Goal: Transaction & Acquisition: Book appointment/travel/reservation

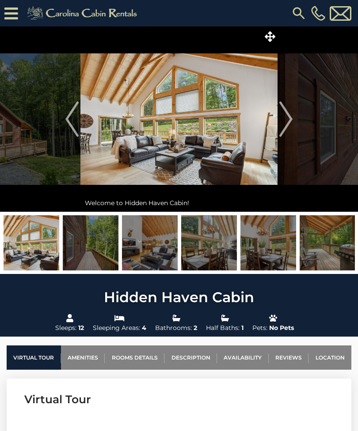
click at [66, 16] on img at bounding box center [84, 13] width 122 height 18
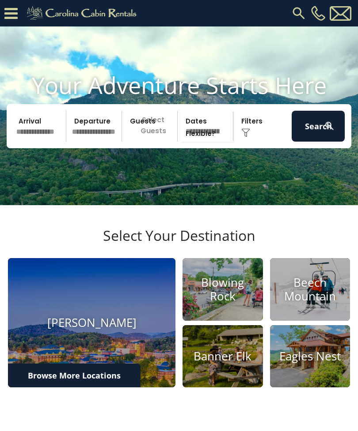
click at [35, 142] on input "text" at bounding box center [39, 126] width 53 height 31
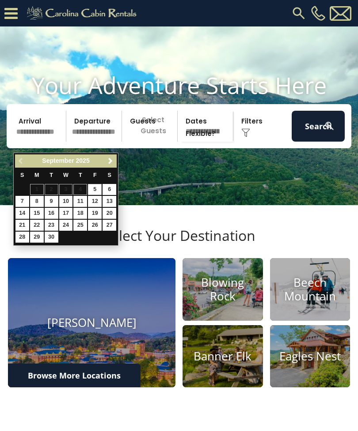
click at [29, 136] on input "text" at bounding box center [39, 126] width 53 height 31
click at [109, 162] on span "Next" at bounding box center [110, 161] width 7 height 7
click at [111, 163] on span "Next" at bounding box center [110, 161] width 7 height 7
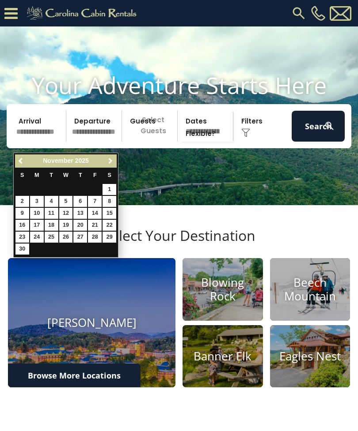
click at [113, 161] on span "Next" at bounding box center [110, 161] width 7 height 7
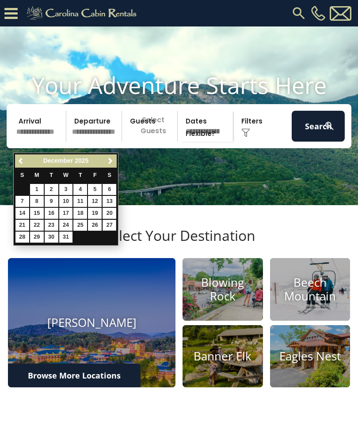
click at [108, 227] on link "27" at bounding box center [109, 225] width 14 height 11
type input "********"
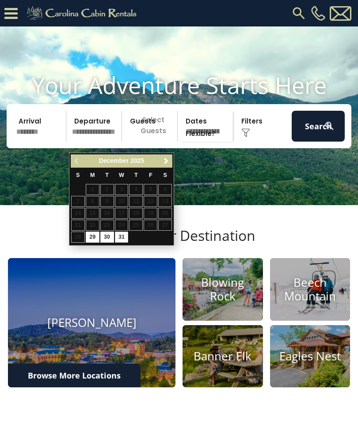
click at [120, 237] on link "31" at bounding box center [122, 237] width 14 height 11
type input "********"
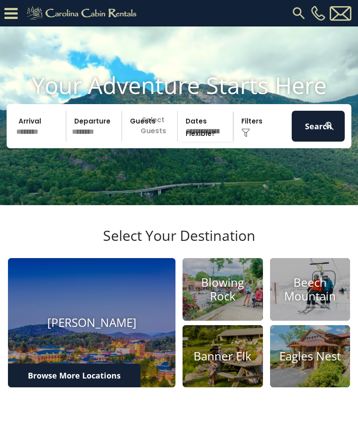
click at [154, 140] on p "Select Guests" at bounding box center [150, 126] width 53 height 31
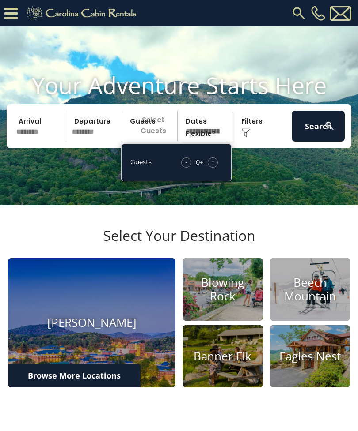
click at [212, 168] on div "+" at bounding box center [212, 163] width 10 height 10
click at [215, 168] on div "+" at bounding box center [212, 163] width 10 height 10
click at [210, 168] on div "+" at bounding box center [212, 163] width 10 height 10
click at [214, 166] on span "+" at bounding box center [213, 162] width 4 height 9
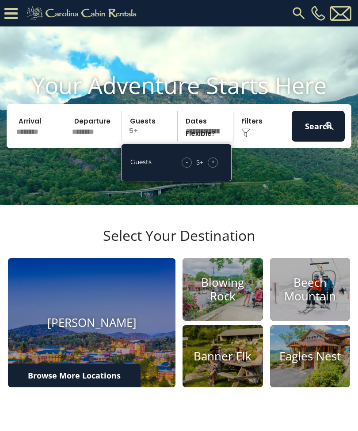
click at [212, 166] on span "+" at bounding box center [213, 162] width 4 height 9
click at [213, 166] on span "+" at bounding box center [213, 162] width 4 height 9
click at [214, 166] on span "+" at bounding box center [213, 162] width 4 height 9
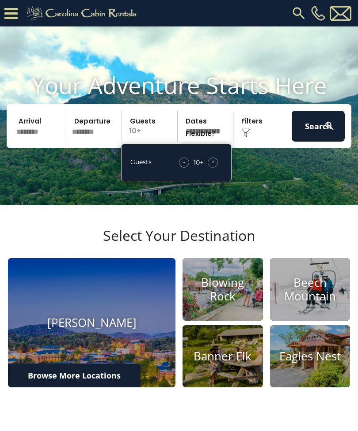
click at [316, 132] on button "Search" at bounding box center [317, 126] width 53 height 31
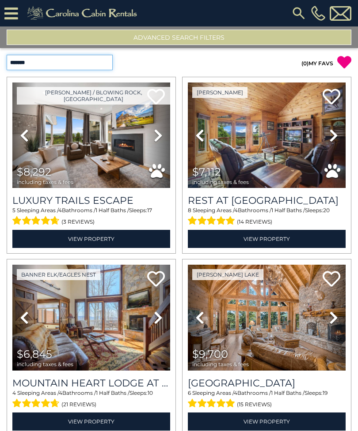
click at [21, 62] on select "**********" at bounding box center [60, 62] width 106 height 15
select select "*********"
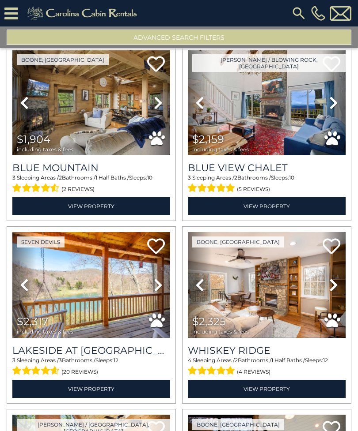
scroll to position [33, 0]
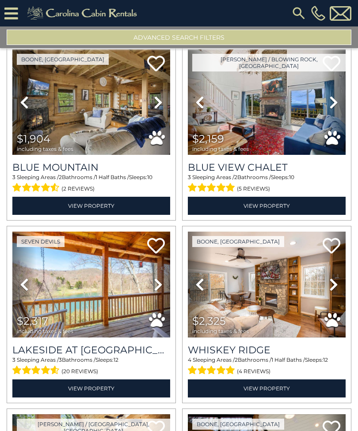
click at [46, 35] on button "Advanced Search Filters" at bounding box center [179, 37] width 344 height 15
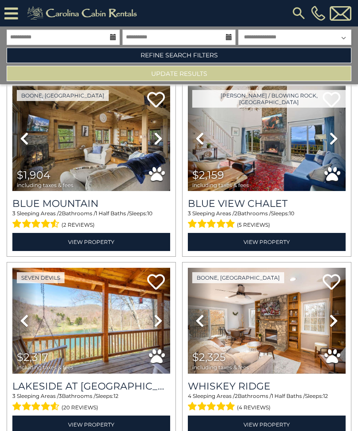
click at [74, 57] on link "Refine Search Filters" at bounding box center [179, 55] width 344 height 15
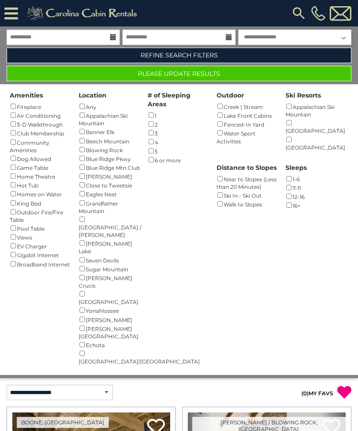
click at [101, 74] on button "Please Update Results" at bounding box center [179, 73] width 344 height 15
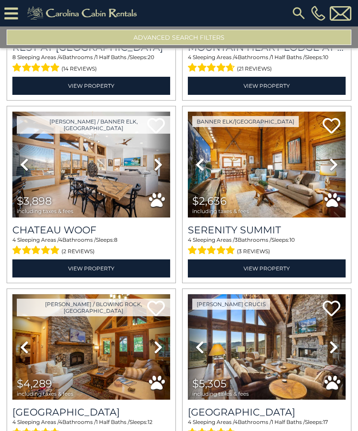
scroll to position [154, 0]
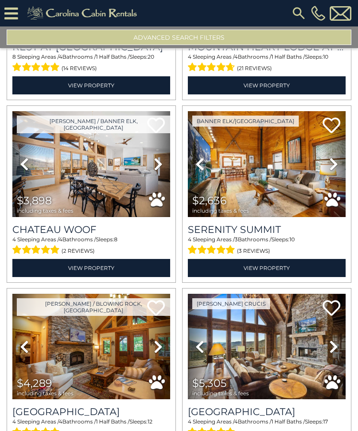
click at [331, 166] on icon at bounding box center [333, 164] width 9 height 14
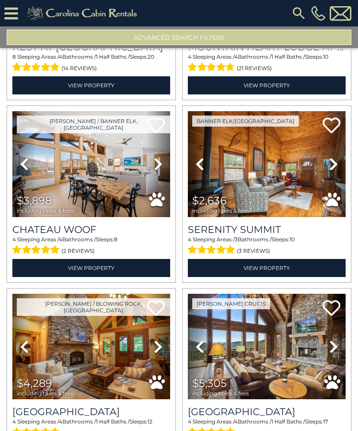
click at [337, 165] on icon at bounding box center [333, 164] width 9 height 14
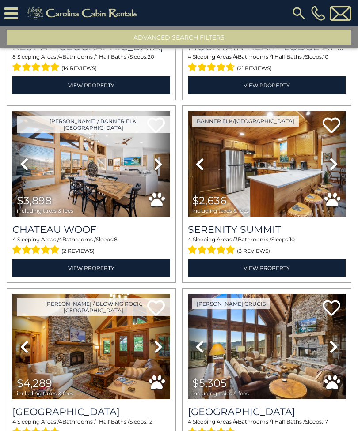
click at [339, 164] on link "Next" at bounding box center [333, 163] width 24 height 105
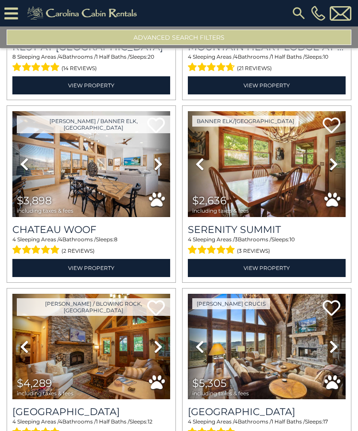
click at [337, 166] on icon at bounding box center [333, 164] width 9 height 14
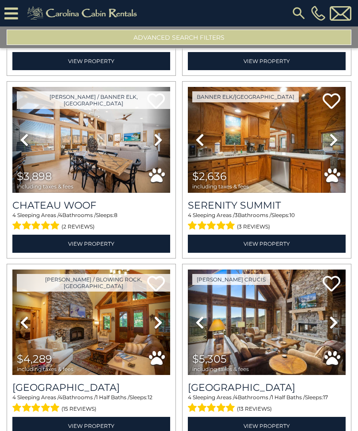
scroll to position [178, 0]
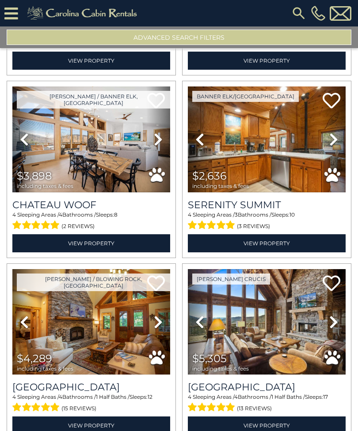
click at [314, 201] on h3 "Serenity Summit" at bounding box center [267, 205] width 158 height 12
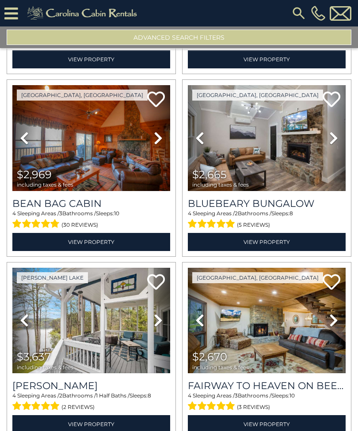
scroll to position [545, 0]
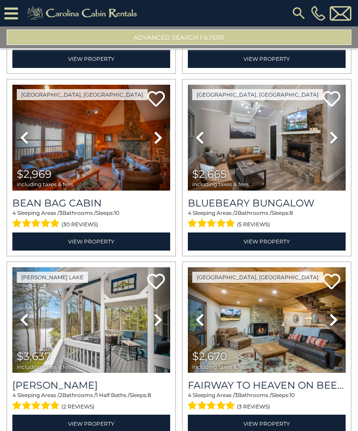
click at [19, 136] on link "Previous" at bounding box center [24, 137] width 24 height 105
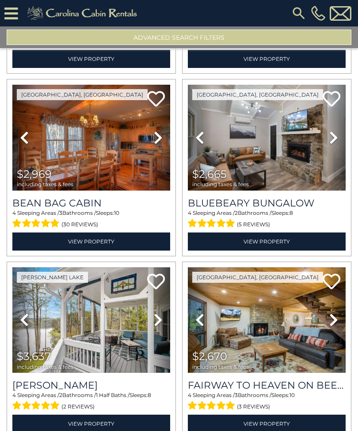
click at [21, 139] on icon at bounding box center [24, 138] width 9 height 14
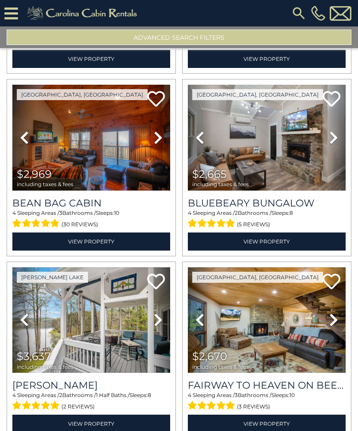
click at [20, 139] on icon at bounding box center [24, 138] width 9 height 14
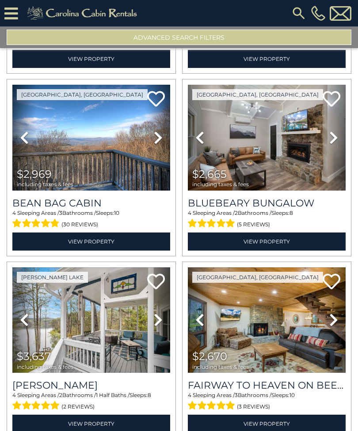
click at [21, 139] on icon at bounding box center [24, 138] width 9 height 14
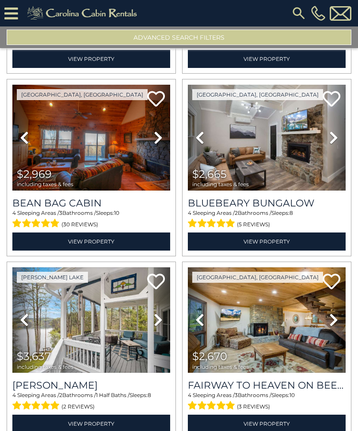
click at [24, 137] on icon at bounding box center [24, 138] width 9 height 14
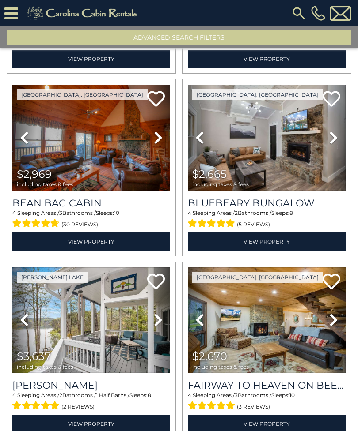
click at [20, 138] on icon at bounding box center [24, 138] width 9 height 14
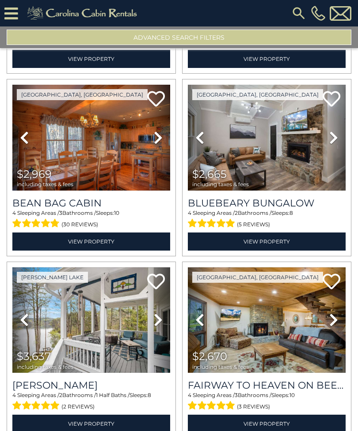
click at [79, 207] on h3 "Bean Bag Cabin" at bounding box center [91, 203] width 158 height 12
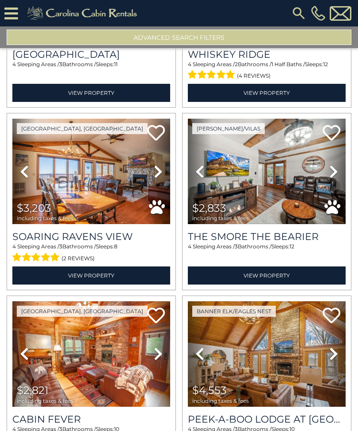
scroll to position [1227, 0]
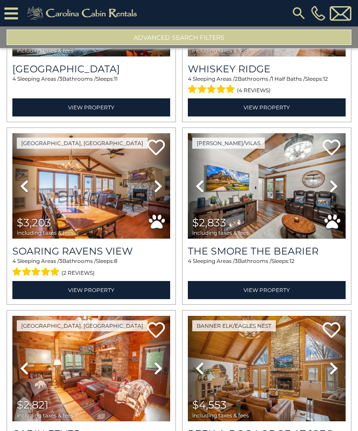
click at [335, 191] on icon at bounding box center [333, 186] width 9 height 14
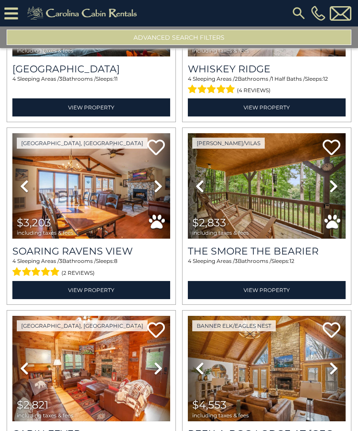
click at [331, 189] on icon at bounding box center [333, 186] width 9 height 14
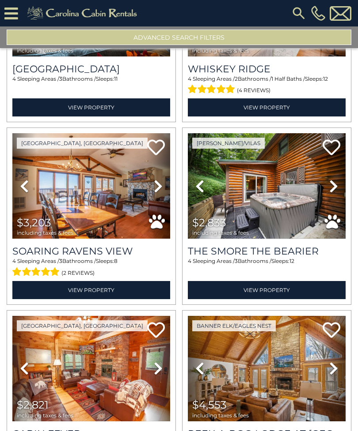
click at [334, 188] on icon at bounding box center [333, 186] width 9 height 14
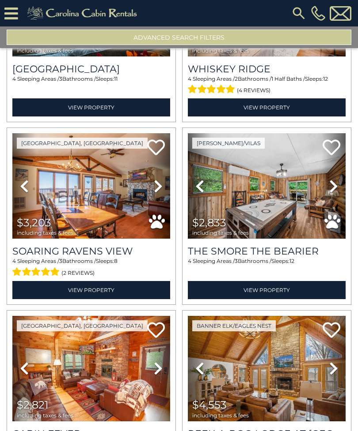
click at [335, 187] on icon at bounding box center [333, 186] width 9 height 14
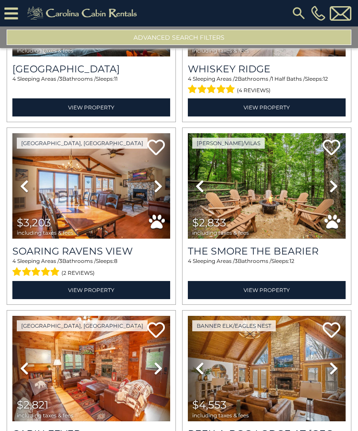
click at [333, 189] on icon at bounding box center [333, 186] width 9 height 14
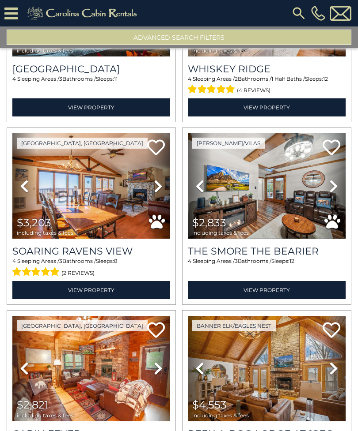
click at [333, 189] on icon at bounding box center [333, 186] width 9 height 14
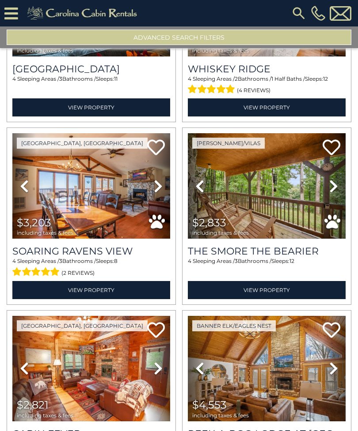
click at [292, 257] on h3 "The Smore The Bearier" at bounding box center [267, 251] width 158 height 12
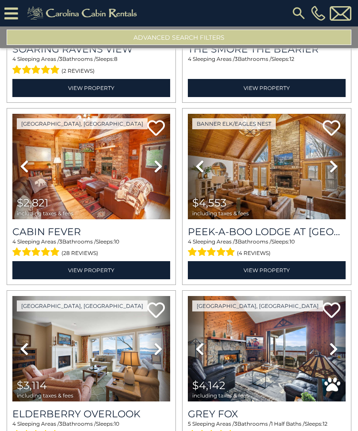
scroll to position [1429, 0]
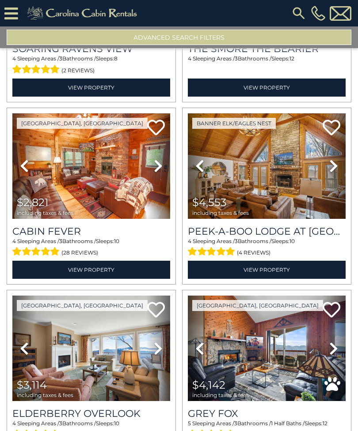
click at [80, 235] on h3 "Cabin Fever" at bounding box center [91, 232] width 158 height 12
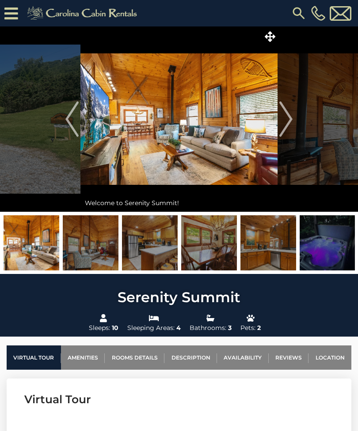
click at [285, 123] on img "Next" at bounding box center [285, 119] width 13 height 35
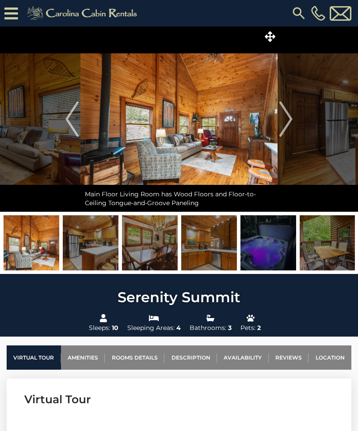
click at [288, 121] on img "Next" at bounding box center [285, 119] width 13 height 35
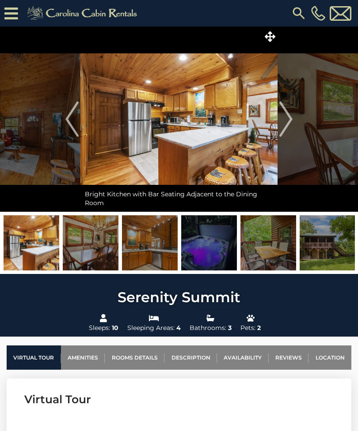
click at [287, 122] on img "Next" at bounding box center [285, 119] width 13 height 35
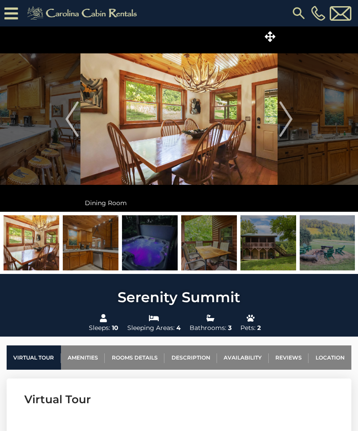
click at [289, 123] on img "Next" at bounding box center [285, 119] width 13 height 35
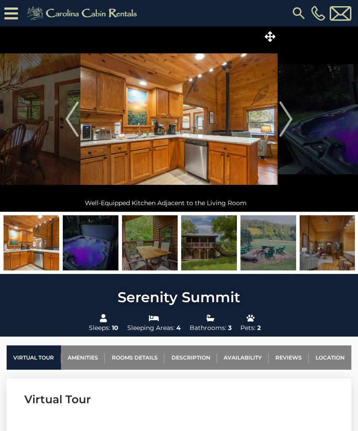
click at [286, 124] on img "Next" at bounding box center [285, 119] width 13 height 35
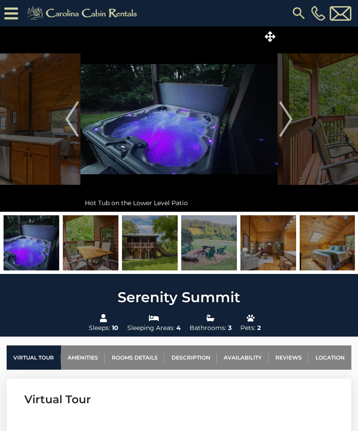
click at [287, 123] on img "Next" at bounding box center [285, 119] width 13 height 35
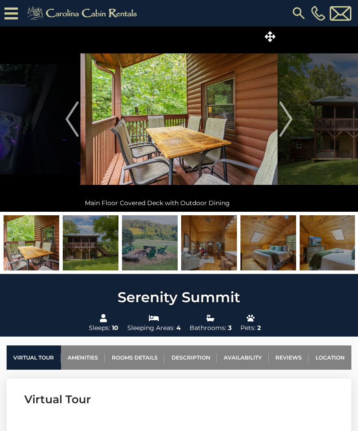
click at [290, 121] on img "Next" at bounding box center [285, 119] width 13 height 35
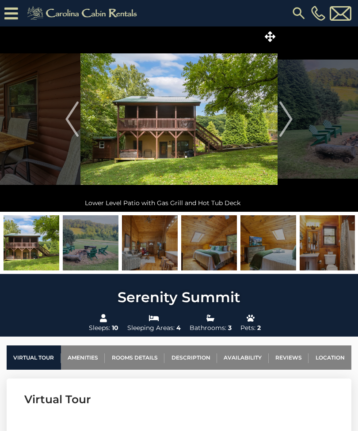
click at [288, 121] on img "Next" at bounding box center [285, 119] width 13 height 35
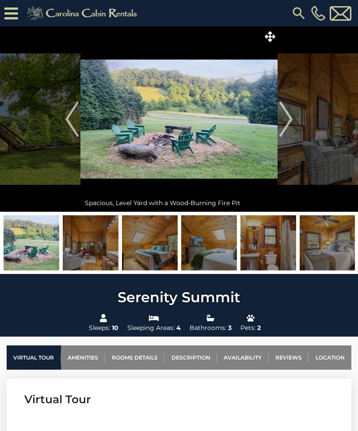
click at [290, 121] on img "Next" at bounding box center [285, 119] width 13 height 35
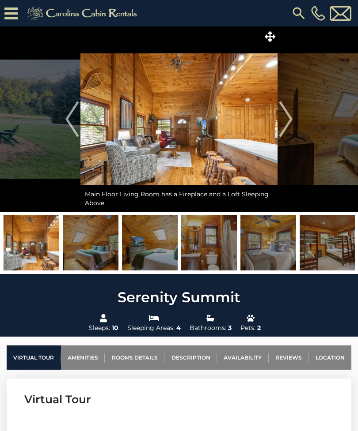
click at [289, 122] on img "Next" at bounding box center [285, 119] width 13 height 35
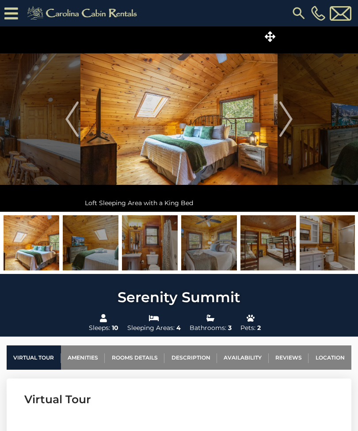
click at [289, 121] on img "Next" at bounding box center [285, 119] width 13 height 35
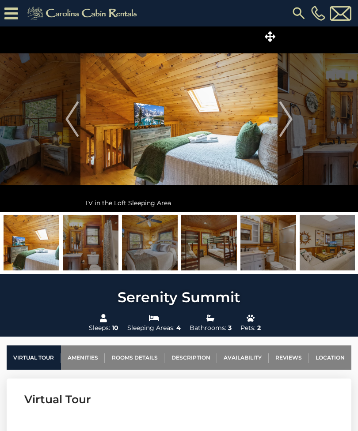
click at [288, 124] on img "Next" at bounding box center [285, 119] width 13 height 35
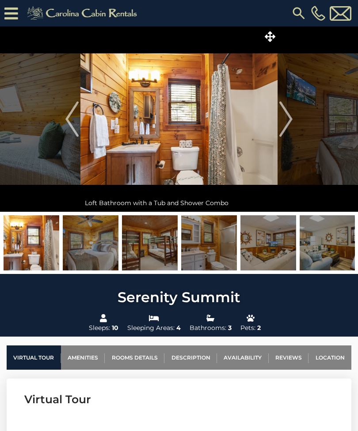
click at [287, 124] on img "Next" at bounding box center [285, 119] width 13 height 35
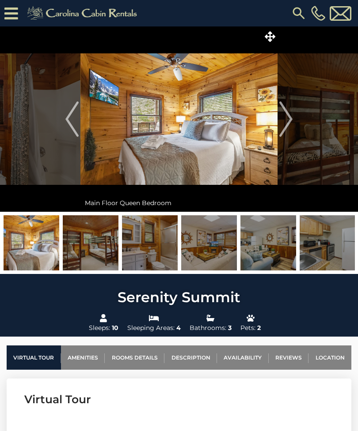
click at [287, 123] on img "Next" at bounding box center [285, 119] width 13 height 35
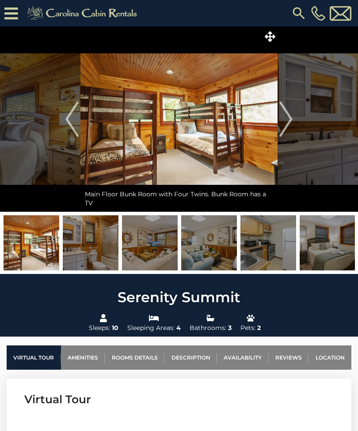
click at [288, 124] on img "Next" at bounding box center [285, 119] width 13 height 35
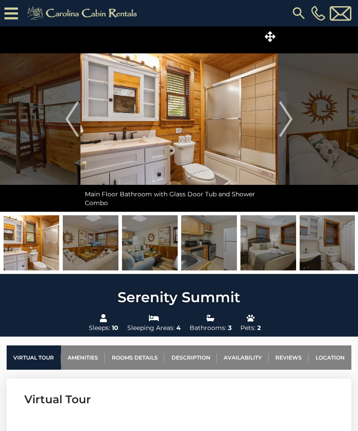
click at [287, 123] on img "Next" at bounding box center [285, 119] width 13 height 35
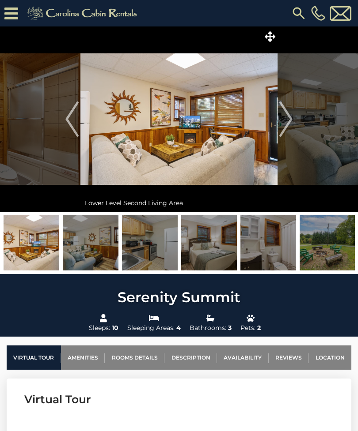
click at [288, 122] on img "Next" at bounding box center [285, 119] width 13 height 35
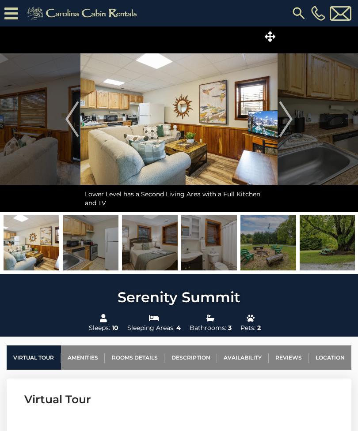
click at [288, 123] on img "Next" at bounding box center [285, 119] width 13 height 35
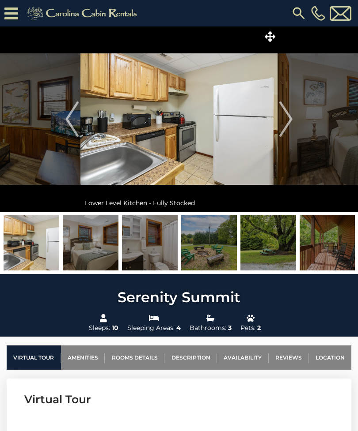
click at [288, 122] on img "Next" at bounding box center [285, 119] width 13 height 35
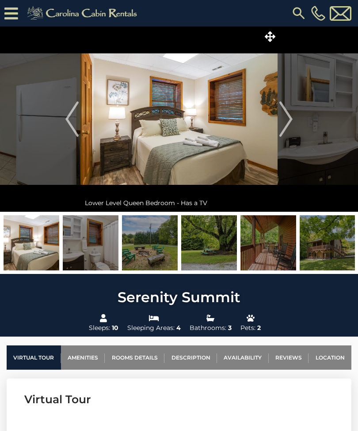
click at [289, 121] on img "Next" at bounding box center [285, 119] width 13 height 35
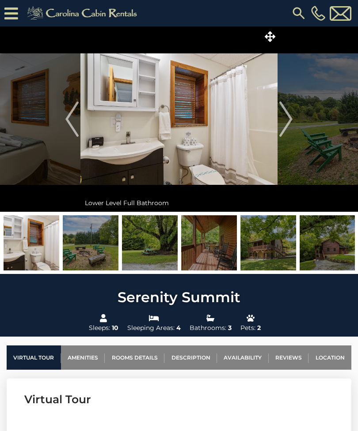
click at [288, 121] on img "Next" at bounding box center [285, 119] width 13 height 35
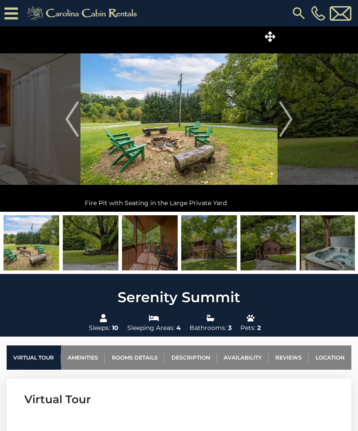
click at [286, 124] on img "Next" at bounding box center [285, 119] width 13 height 35
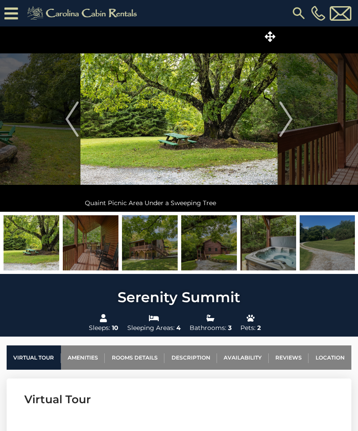
click at [286, 123] on img "Next" at bounding box center [285, 119] width 13 height 35
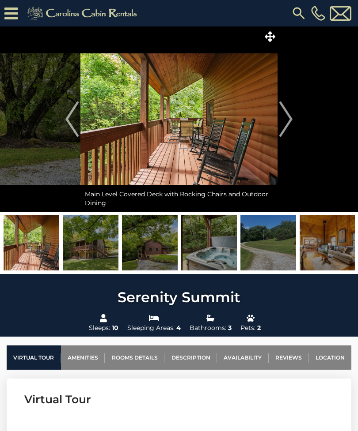
click at [286, 123] on img "Next" at bounding box center [285, 119] width 13 height 35
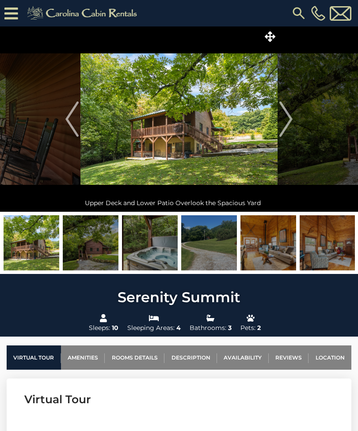
click at [284, 124] on img "Next" at bounding box center [285, 119] width 13 height 35
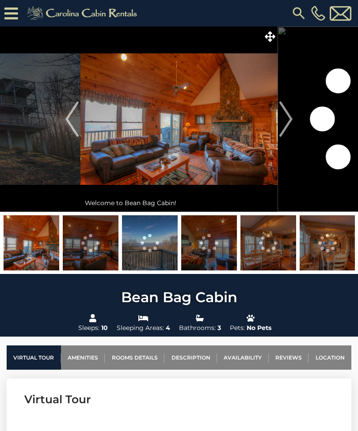
click at [287, 120] on img "Next" at bounding box center [285, 119] width 13 height 35
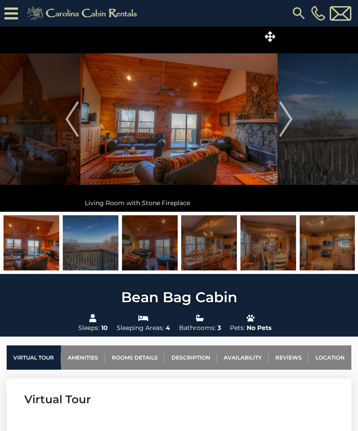
click at [286, 127] on img "Next" at bounding box center [285, 119] width 13 height 35
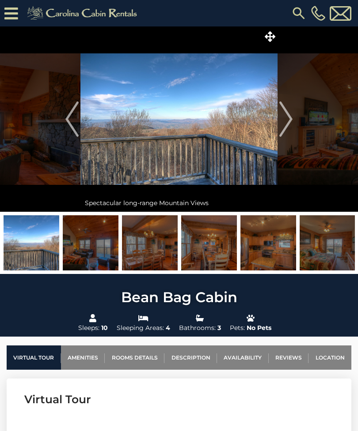
click at [286, 125] on img "Next" at bounding box center [285, 119] width 13 height 35
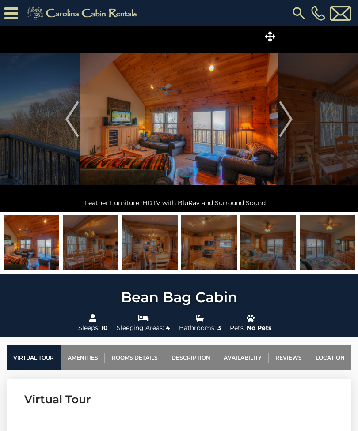
click at [283, 127] on img "Next" at bounding box center [285, 119] width 13 height 35
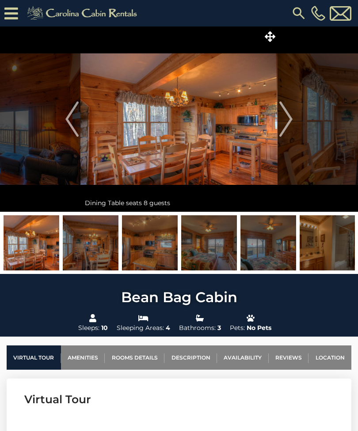
click at [285, 126] on img "Next" at bounding box center [285, 119] width 13 height 35
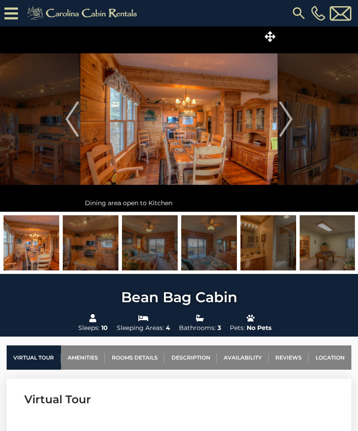
click at [285, 127] on img "Next" at bounding box center [285, 119] width 13 height 35
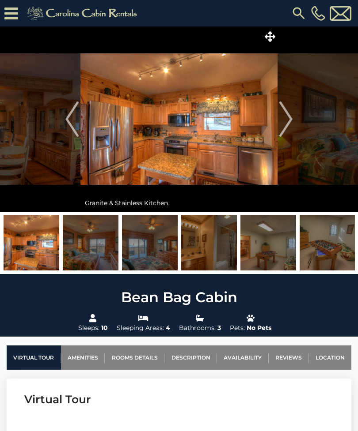
click at [284, 128] on img "Next" at bounding box center [285, 119] width 13 height 35
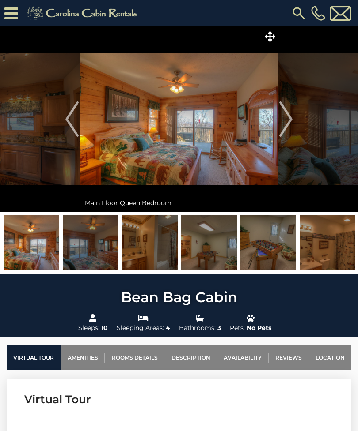
click at [284, 127] on img "Next" at bounding box center [285, 119] width 13 height 35
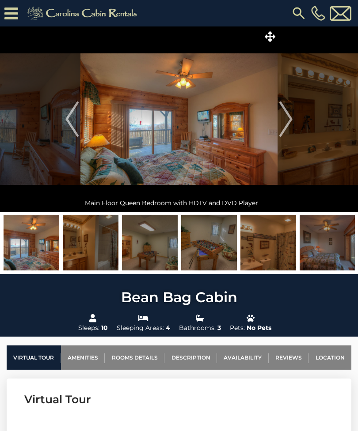
click at [283, 127] on img "Next" at bounding box center [285, 119] width 13 height 35
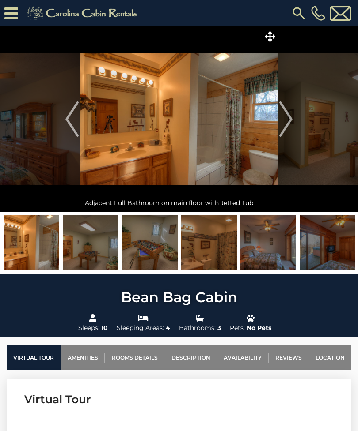
click at [284, 128] on img "Next" at bounding box center [285, 119] width 13 height 35
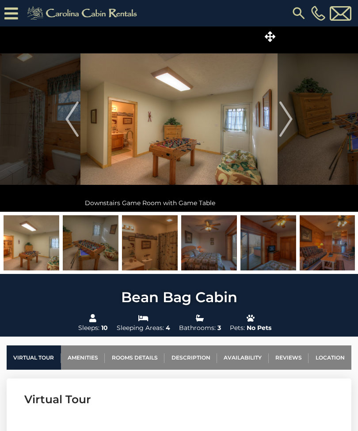
click at [284, 127] on img "Next" at bounding box center [285, 119] width 13 height 35
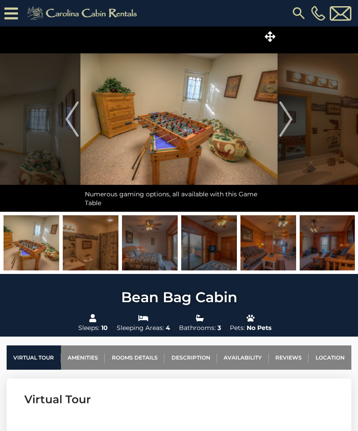
click at [284, 128] on img "Next" at bounding box center [285, 119] width 13 height 35
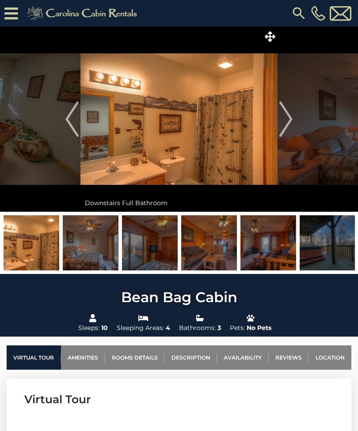
click at [283, 128] on img "Next" at bounding box center [285, 119] width 13 height 35
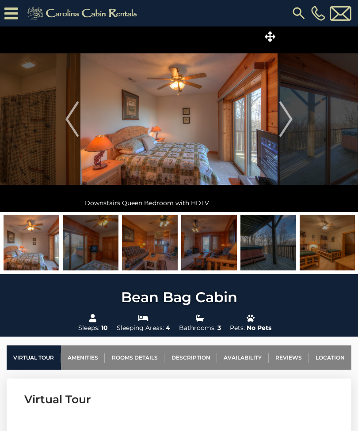
click at [289, 124] on img "Next" at bounding box center [285, 119] width 13 height 35
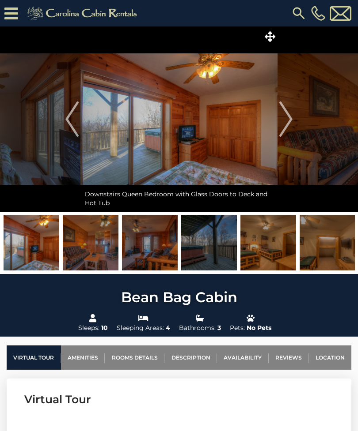
click at [291, 124] on img "Next" at bounding box center [285, 119] width 13 height 35
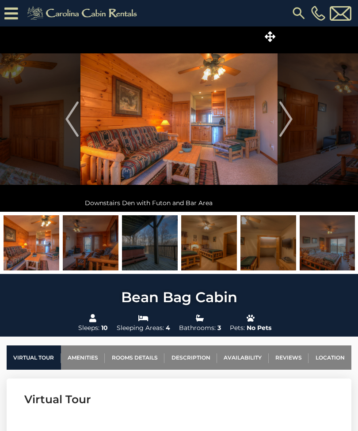
click at [290, 125] on img "Next" at bounding box center [285, 119] width 13 height 35
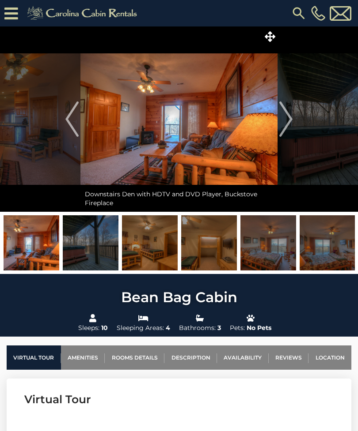
click at [287, 126] on img "Next" at bounding box center [285, 119] width 13 height 35
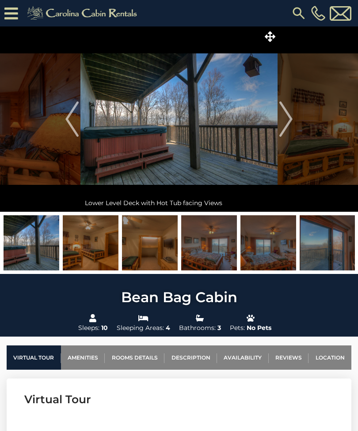
click at [285, 127] on img "Next" at bounding box center [285, 119] width 13 height 35
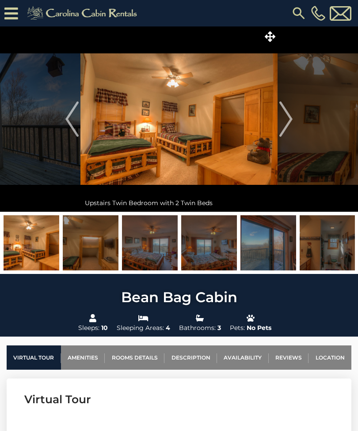
click at [286, 127] on img "Next" at bounding box center [285, 119] width 13 height 35
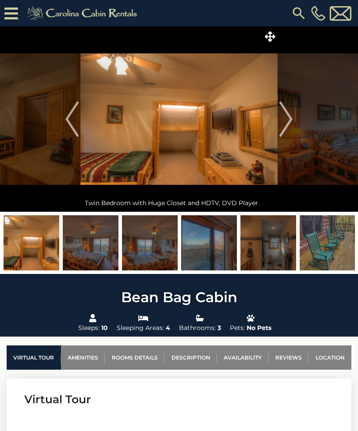
click at [285, 128] on img "Next" at bounding box center [285, 119] width 13 height 35
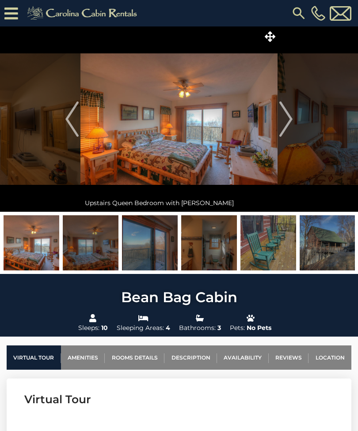
click at [285, 128] on img "Next" at bounding box center [285, 119] width 13 height 35
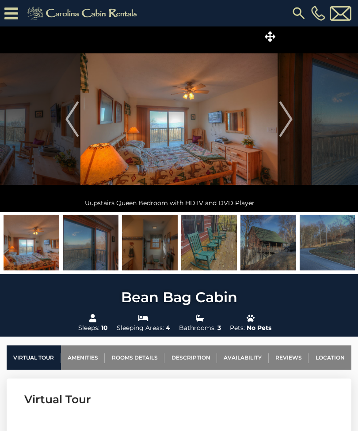
click at [286, 126] on img "Next" at bounding box center [285, 119] width 13 height 35
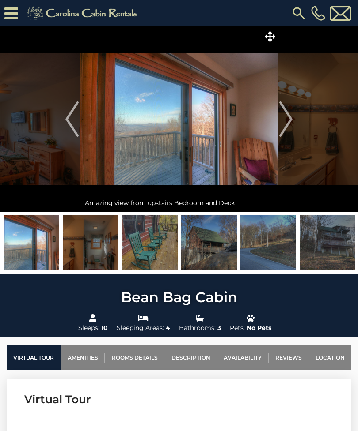
click at [285, 126] on img "Next" at bounding box center [285, 119] width 13 height 35
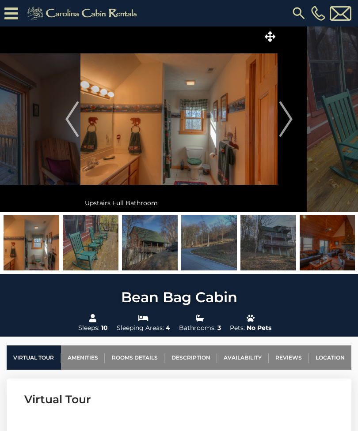
click at [286, 126] on img "Next" at bounding box center [285, 119] width 13 height 35
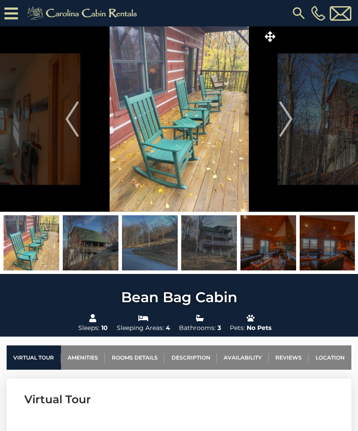
click at [285, 127] on img "Next" at bounding box center [285, 119] width 13 height 35
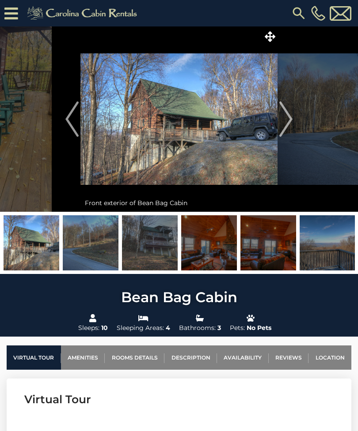
click at [284, 127] on img "Next" at bounding box center [285, 119] width 13 height 35
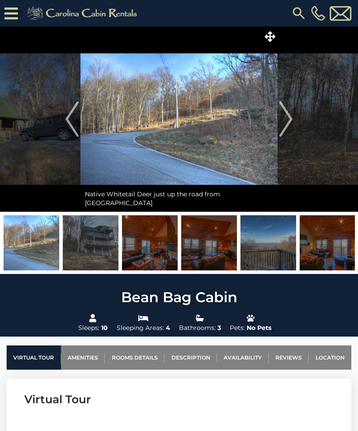
click at [286, 126] on img "Next" at bounding box center [285, 119] width 13 height 35
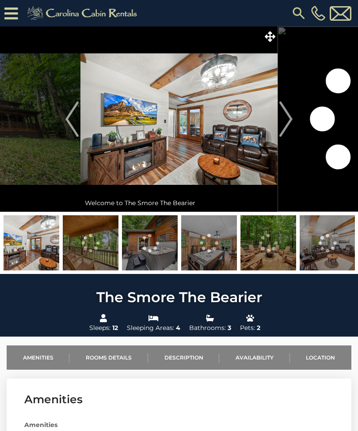
click at [286, 125] on img "Next" at bounding box center [285, 119] width 13 height 35
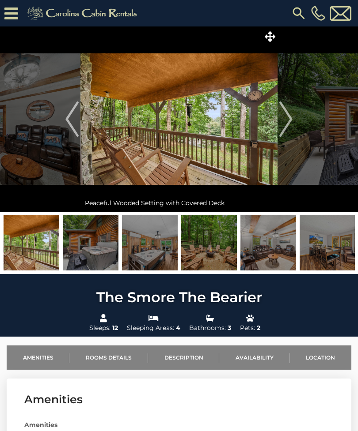
click at [288, 124] on img "Next" at bounding box center [285, 119] width 13 height 35
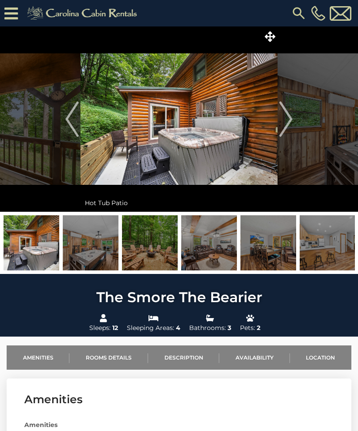
click at [285, 125] on img "Next" at bounding box center [285, 119] width 13 height 35
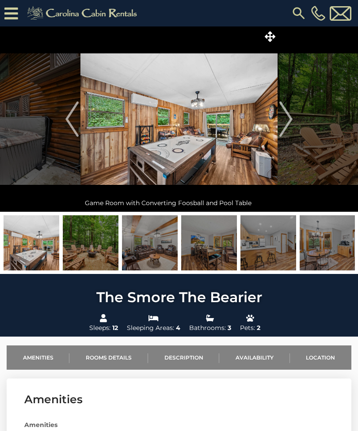
click at [285, 125] on img "Next" at bounding box center [285, 119] width 13 height 35
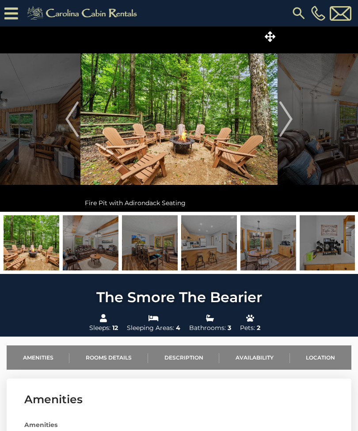
click at [286, 124] on img "Next" at bounding box center [285, 119] width 13 height 35
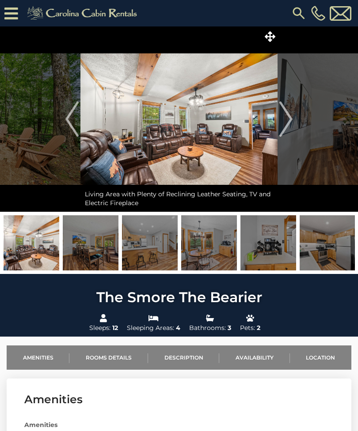
click at [283, 127] on img "Next" at bounding box center [285, 119] width 13 height 35
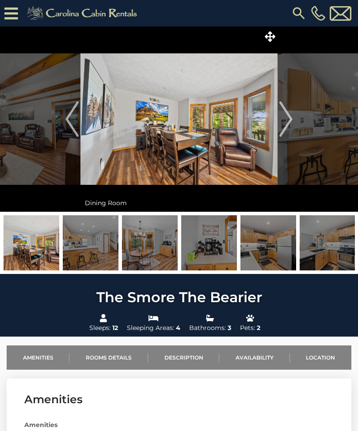
click at [284, 130] on img "Next" at bounding box center [285, 119] width 13 height 35
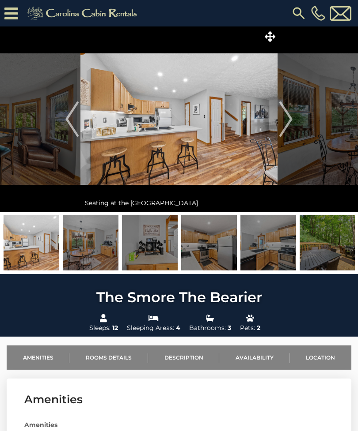
click at [285, 129] on img "Next" at bounding box center [285, 119] width 13 height 35
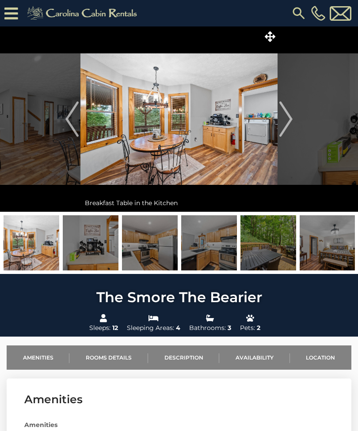
click at [288, 128] on img "Next" at bounding box center [285, 119] width 13 height 35
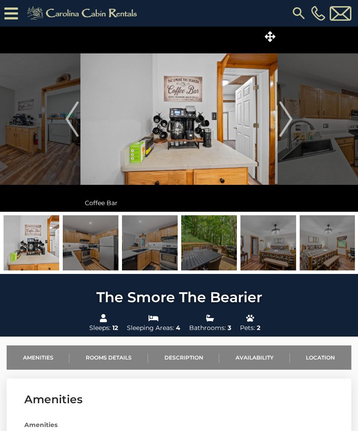
click at [287, 128] on img "Next" at bounding box center [285, 119] width 13 height 35
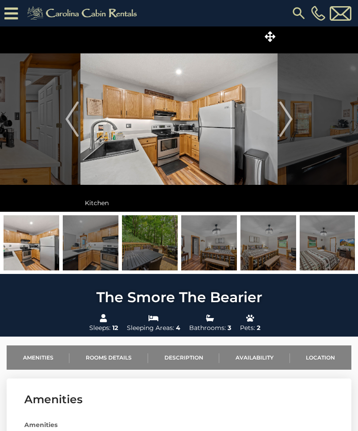
click at [286, 130] on img "Next" at bounding box center [285, 119] width 13 height 35
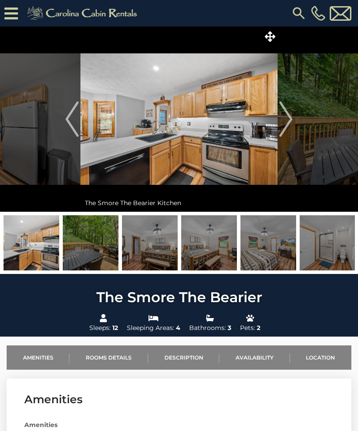
click at [287, 128] on img "Next" at bounding box center [285, 119] width 13 height 35
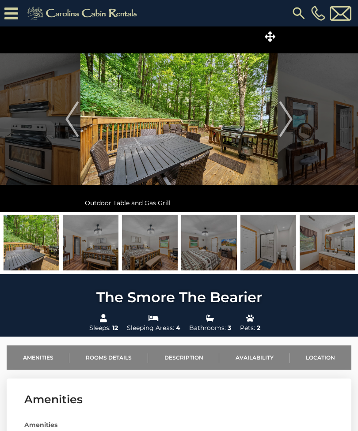
click at [67, 123] on img "Previous" at bounding box center [71, 119] width 13 height 35
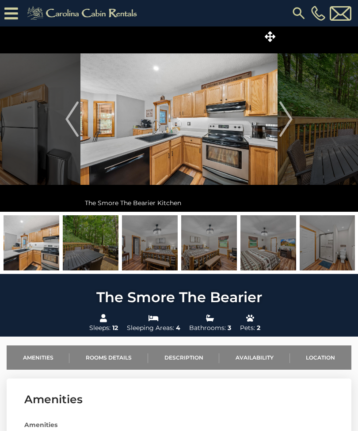
click at [287, 132] on img "Next" at bounding box center [285, 119] width 13 height 35
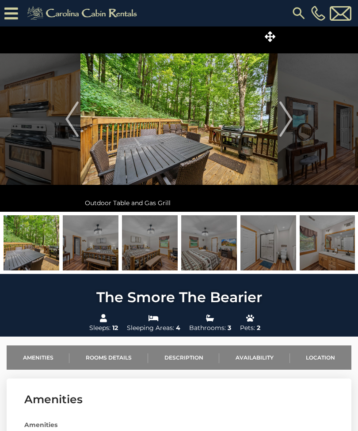
click at [286, 131] on img "Next" at bounding box center [285, 119] width 13 height 35
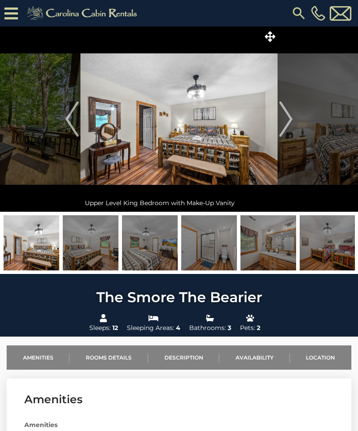
click at [285, 131] on img "Next" at bounding box center [285, 119] width 13 height 35
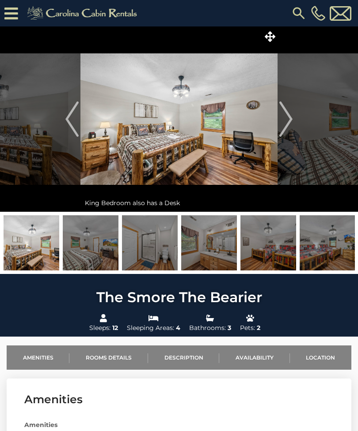
click at [287, 118] on img "Next" at bounding box center [285, 119] width 13 height 35
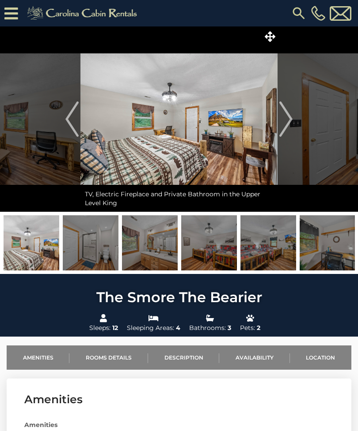
click at [288, 121] on img "Next" at bounding box center [285, 119] width 13 height 35
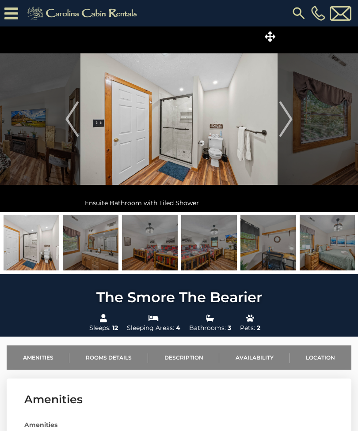
click at [294, 119] on button "Next" at bounding box center [285, 118] width 17 height 185
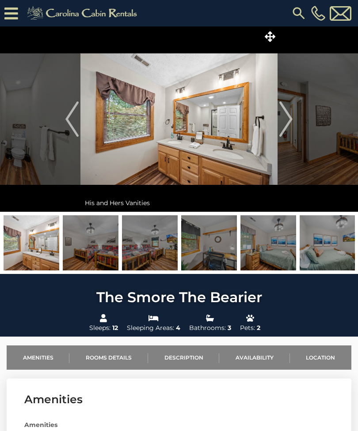
click at [292, 121] on img "Next" at bounding box center [285, 119] width 13 height 35
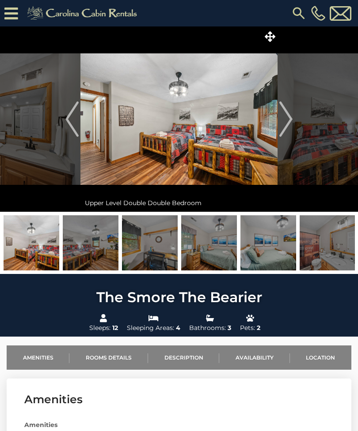
click at [289, 123] on img "Next" at bounding box center [285, 119] width 13 height 35
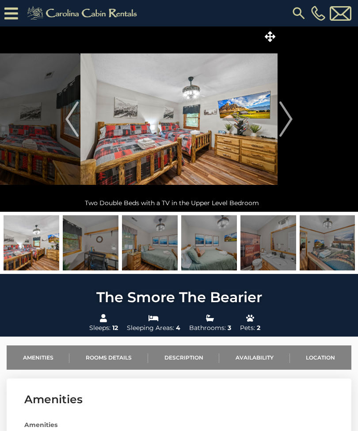
click at [290, 122] on img "Next" at bounding box center [285, 119] width 13 height 35
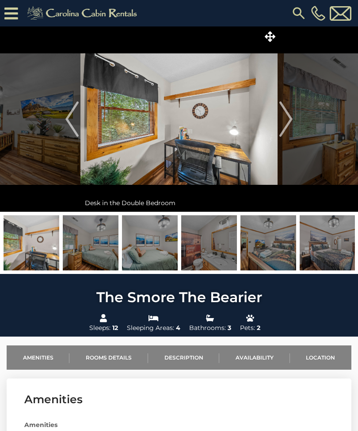
click at [290, 122] on img "Next" at bounding box center [285, 119] width 13 height 35
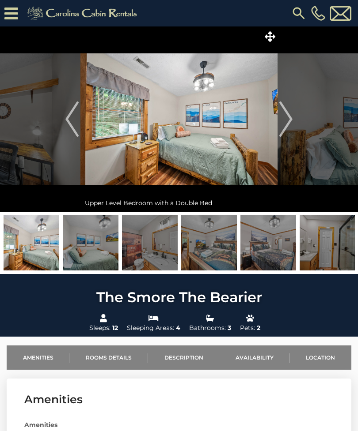
click at [290, 121] on img "Next" at bounding box center [285, 119] width 13 height 35
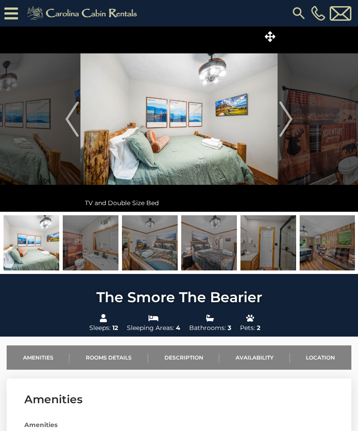
click at [288, 122] on img "Next" at bounding box center [285, 119] width 13 height 35
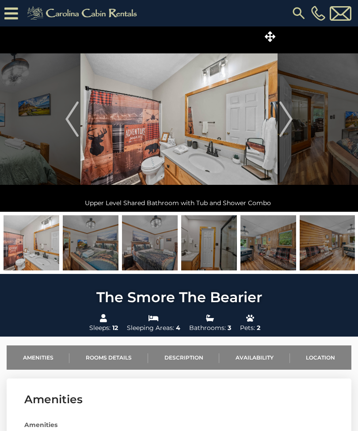
click at [291, 122] on img "Next" at bounding box center [285, 119] width 13 height 35
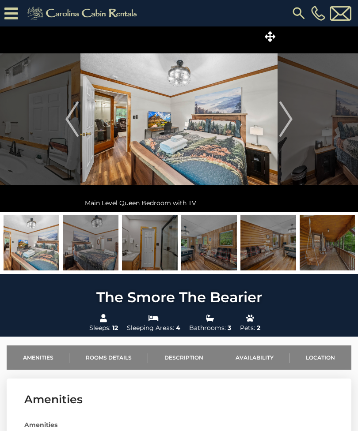
click at [287, 123] on img "Next" at bounding box center [285, 119] width 13 height 35
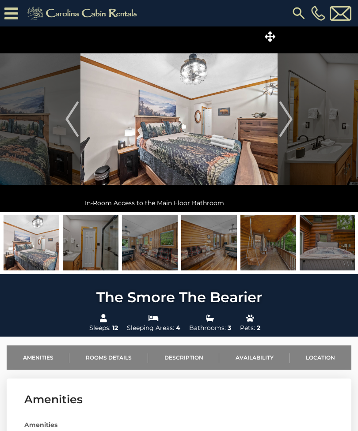
click at [286, 124] on img "Next" at bounding box center [285, 119] width 13 height 35
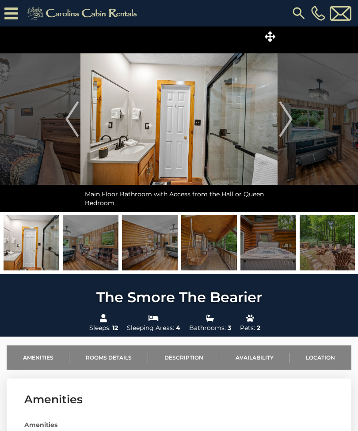
click at [286, 124] on img "Next" at bounding box center [285, 119] width 13 height 35
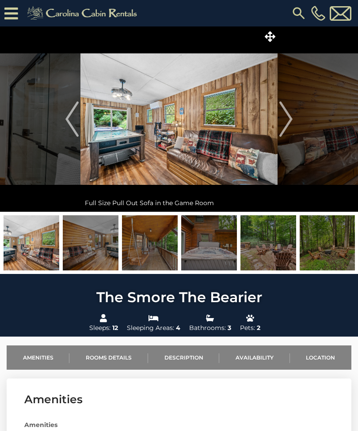
click at [287, 123] on img "Next" at bounding box center [285, 119] width 13 height 35
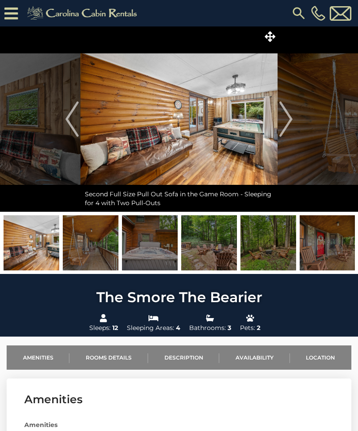
click at [286, 124] on img "Next" at bounding box center [285, 119] width 13 height 35
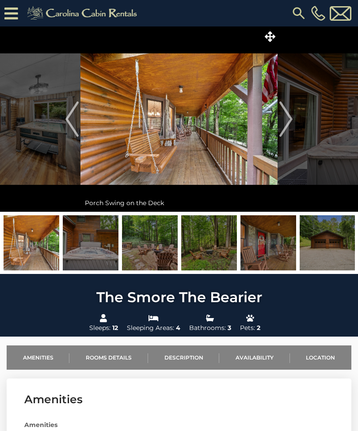
click at [287, 123] on img "Next" at bounding box center [285, 119] width 13 height 35
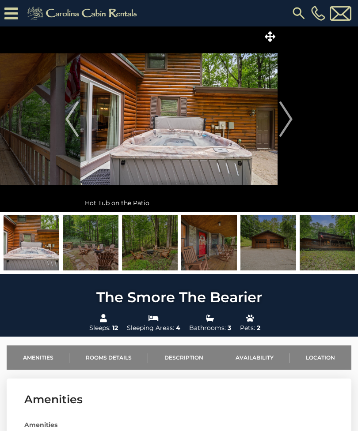
click at [286, 124] on img "Next" at bounding box center [285, 119] width 13 height 35
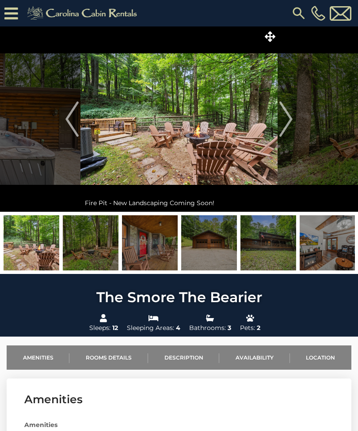
click at [287, 122] on img "Next" at bounding box center [285, 119] width 13 height 35
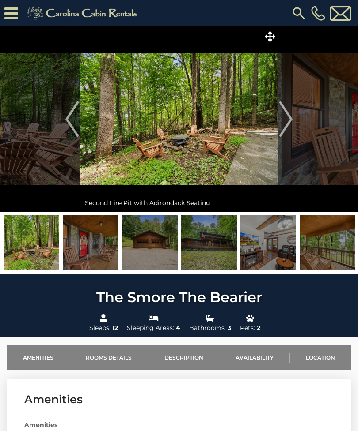
click at [287, 123] on img "Next" at bounding box center [285, 119] width 13 height 35
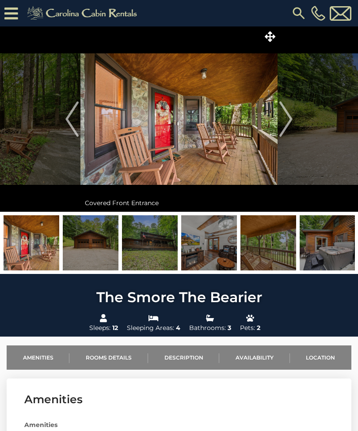
click at [287, 124] on img "Next" at bounding box center [285, 119] width 13 height 35
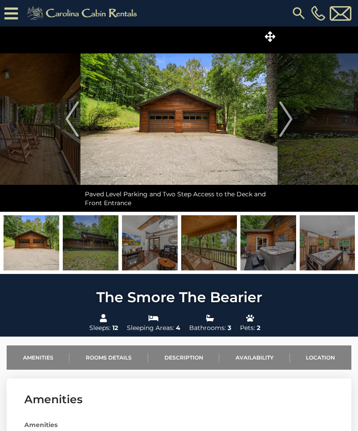
click at [286, 124] on img "Next" at bounding box center [285, 119] width 13 height 35
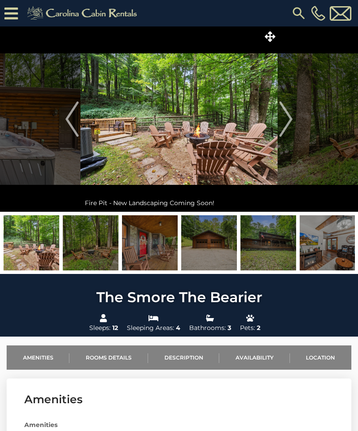
click at [41, 250] on img at bounding box center [32, 242] width 56 height 55
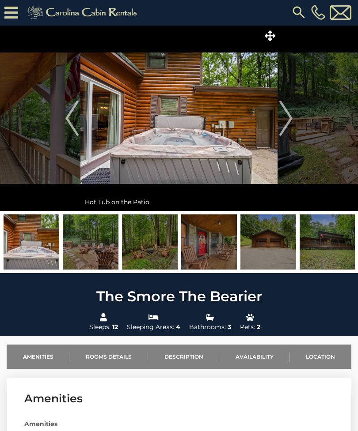
scroll to position [7, 0]
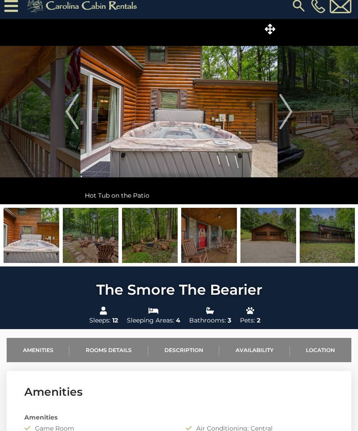
click at [74, 112] on img "Previous" at bounding box center [71, 111] width 13 height 35
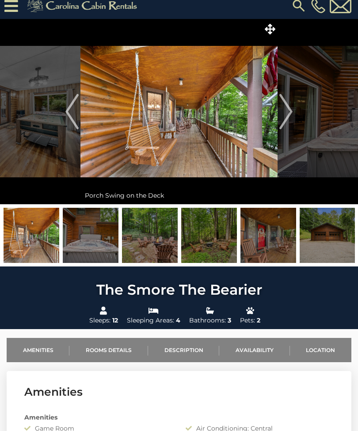
scroll to position [8, 0]
click at [74, 111] on img "Previous" at bounding box center [71, 111] width 13 height 35
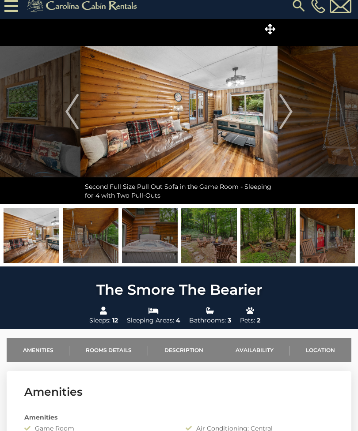
click at [74, 114] on img "Previous" at bounding box center [71, 111] width 13 height 35
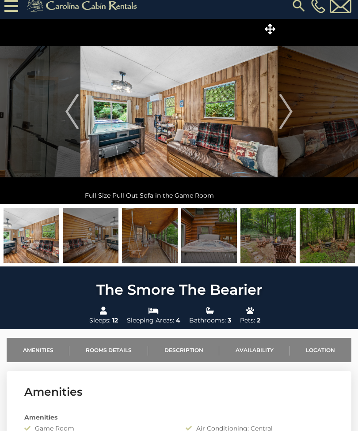
click at [75, 116] on img "Previous" at bounding box center [71, 111] width 13 height 35
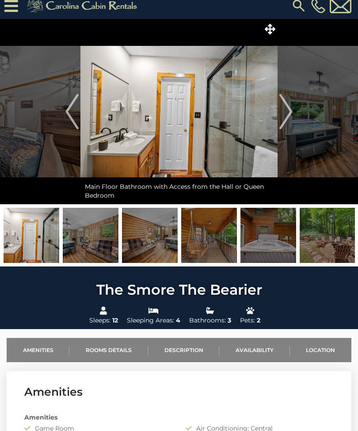
click at [75, 116] on img "Previous" at bounding box center [71, 111] width 13 height 35
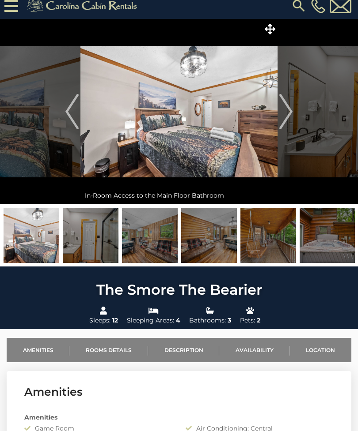
click at [75, 118] on img "Previous" at bounding box center [71, 111] width 13 height 35
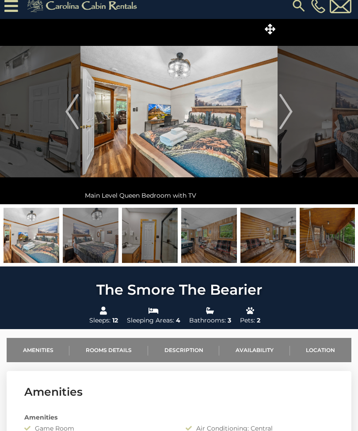
click at [78, 120] on img "Previous" at bounding box center [71, 111] width 13 height 35
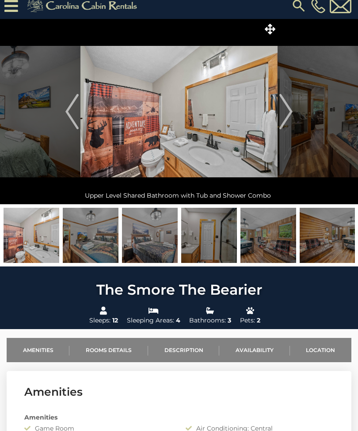
click at [75, 120] on img "Previous" at bounding box center [71, 111] width 13 height 35
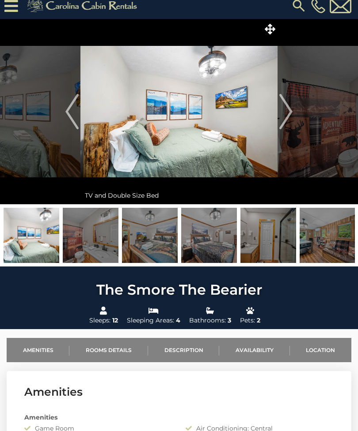
click at [77, 121] on img "Previous" at bounding box center [71, 111] width 13 height 35
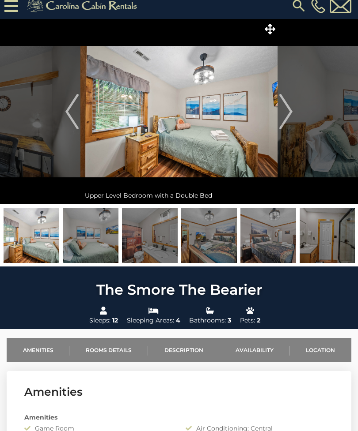
click at [76, 121] on img "Previous" at bounding box center [71, 111] width 13 height 35
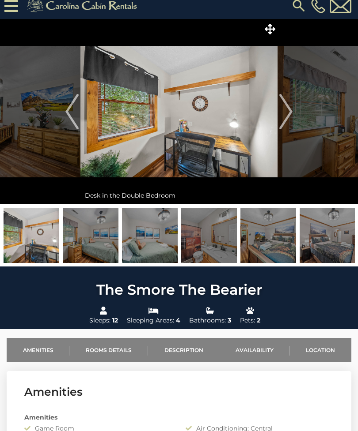
click at [76, 124] on img "Previous" at bounding box center [71, 111] width 13 height 35
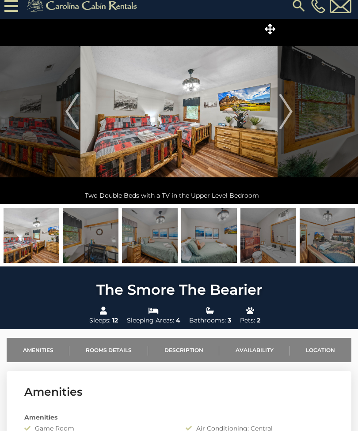
click at [79, 121] on img "Previous" at bounding box center [71, 111] width 13 height 35
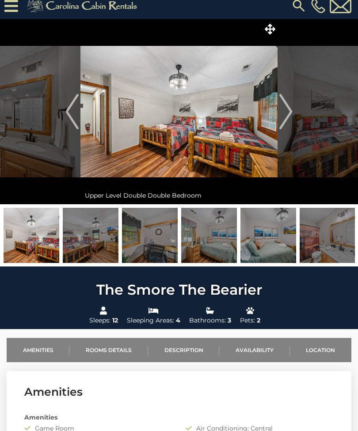
click at [78, 126] on img "Previous" at bounding box center [71, 111] width 13 height 35
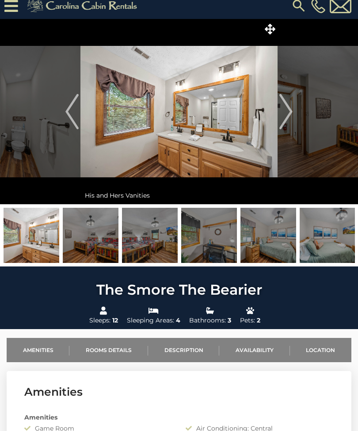
click at [77, 124] on img "Previous" at bounding box center [71, 111] width 13 height 35
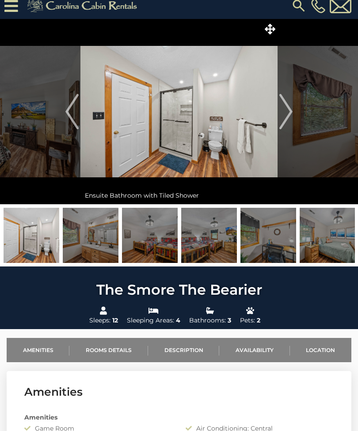
click at [79, 125] on img "Previous" at bounding box center [71, 111] width 13 height 35
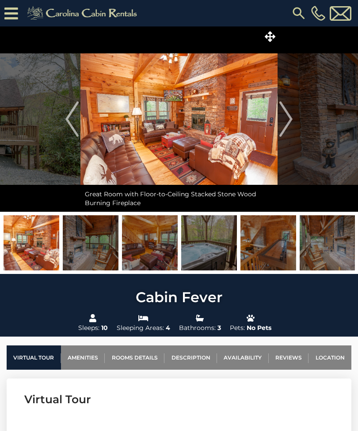
click at [288, 115] on img "Next" at bounding box center [285, 119] width 13 height 35
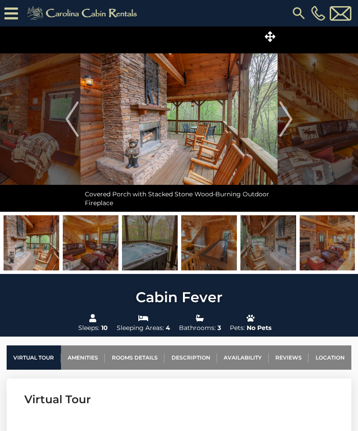
click at [286, 122] on img "Next" at bounding box center [285, 119] width 13 height 35
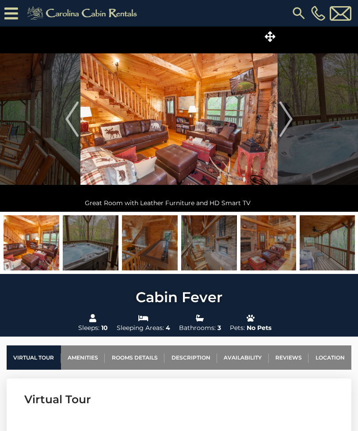
click at [286, 127] on img "Next" at bounding box center [285, 119] width 13 height 35
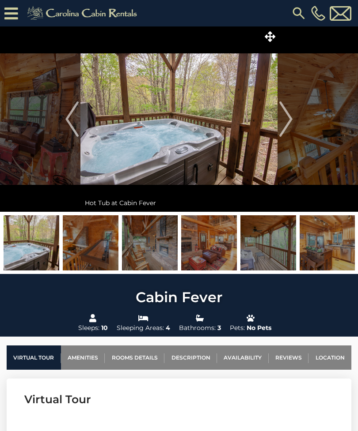
click at [286, 128] on img "Next" at bounding box center [285, 119] width 13 height 35
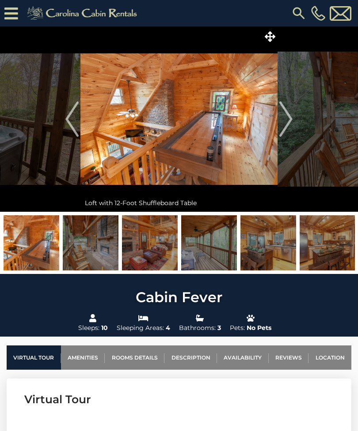
click at [286, 128] on img "Next" at bounding box center [285, 119] width 13 height 35
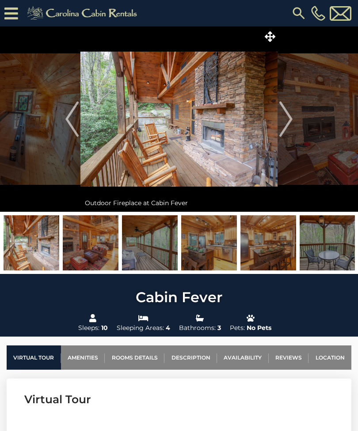
click at [284, 129] on img "Next" at bounding box center [285, 119] width 13 height 35
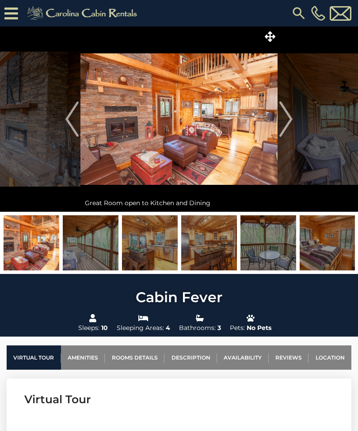
click at [286, 129] on img "Next" at bounding box center [285, 119] width 13 height 35
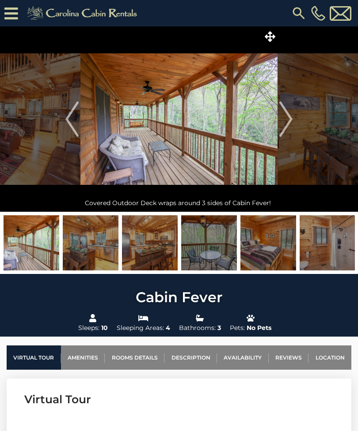
click at [285, 128] on img "Next" at bounding box center [285, 119] width 13 height 35
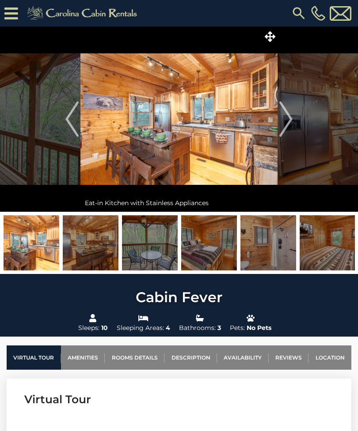
click at [283, 131] on img "Next" at bounding box center [285, 119] width 13 height 35
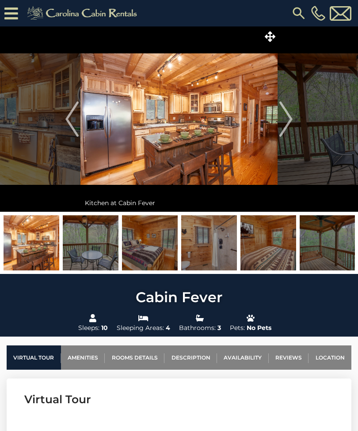
click at [285, 131] on img "Next" at bounding box center [285, 119] width 13 height 35
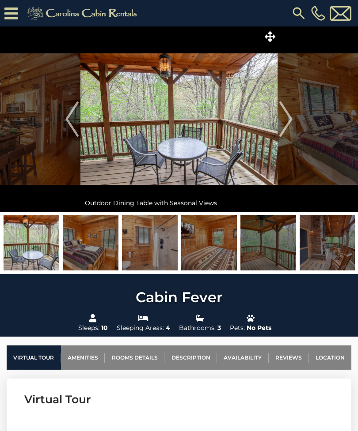
click at [285, 131] on img "Next" at bounding box center [285, 119] width 13 height 35
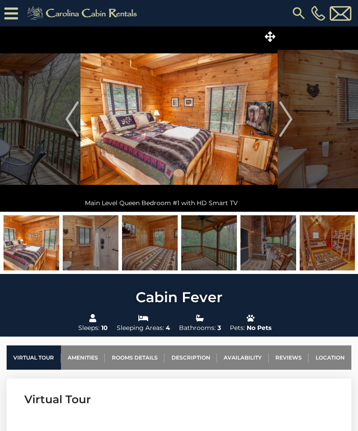
click at [287, 130] on img "Next" at bounding box center [285, 119] width 13 height 35
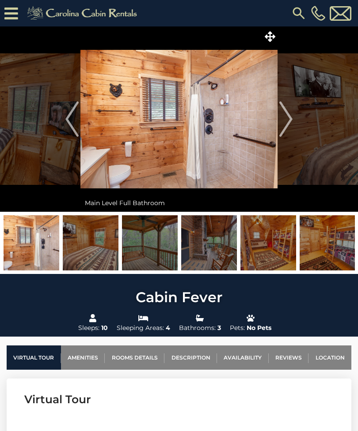
click at [286, 130] on img "Next" at bounding box center [285, 119] width 13 height 35
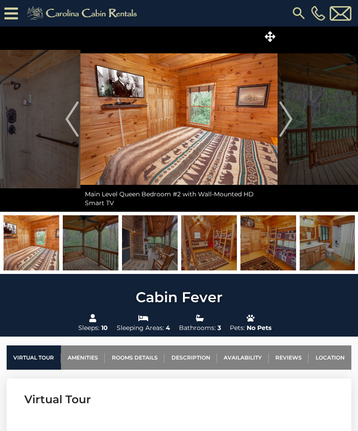
click at [81, 113] on img at bounding box center [178, 118] width 197 height 185
click at [79, 115] on img "Previous" at bounding box center [71, 119] width 13 height 35
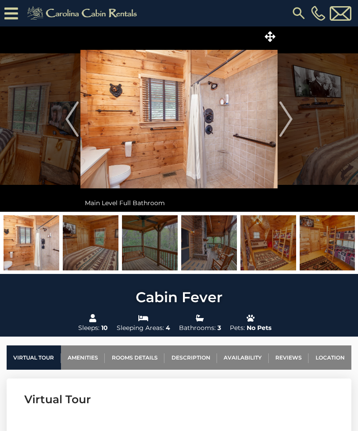
click at [74, 114] on img "Previous" at bounding box center [71, 119] width 13 height 35
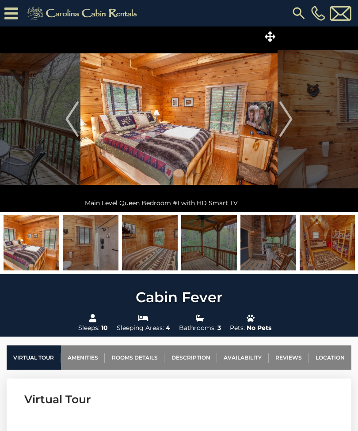
click at [283, 130] on img "Next" at bounding box center [285, 119] width 13 height 35
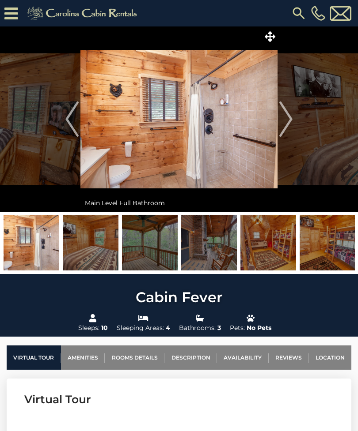
click at [286, 128] on img "Next" at bounding box center [285, 119] width 13 height 35
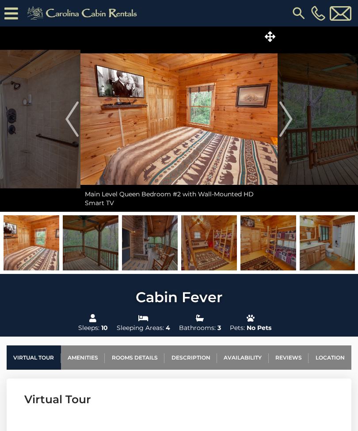
click at [291, 127] on img "Next" at bounding box center [285, 119] width 13 height 35
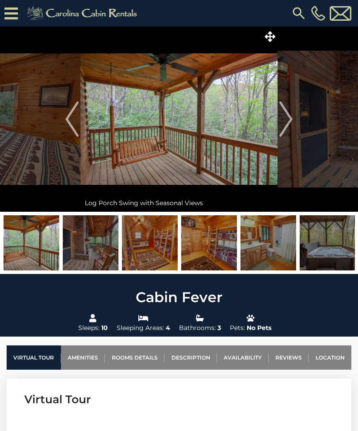
click at [291, 127] on img "Next" at bounding box center [285, 119] width 13 height 35
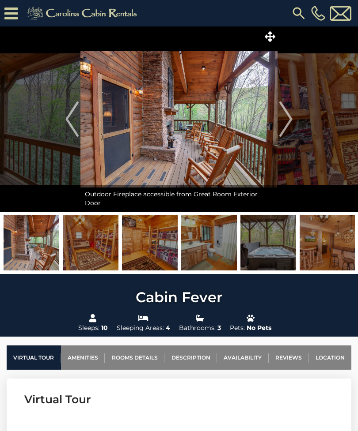
click at [290, 126] on img "Next" at bounding box center [285, 119] width 13 height 35
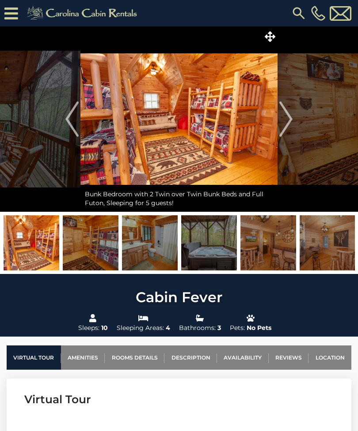
click at [291, 124] on img "Next" at bounding box center [285, 119] width 13 height 35
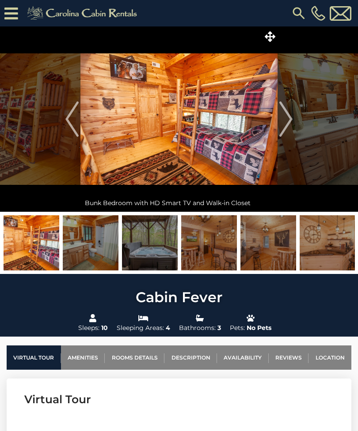
click at [292, 124] on img "Next" at bounding box center [285, 119] width 13 height 35
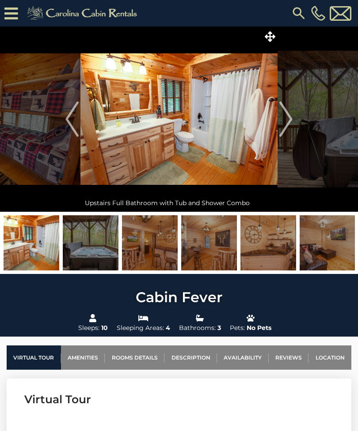
click at [287, 128] on img "Next" at bounding box center [285, 119] width 13 height 35
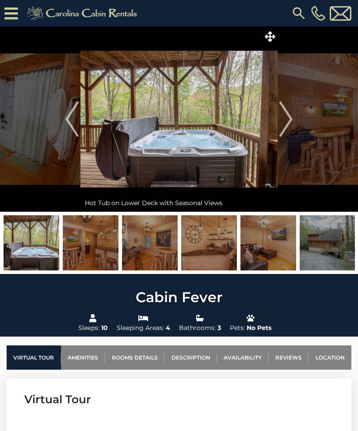
click at [289, 127] on img "Next" at bounding box center [285, 119] width 13 height 35
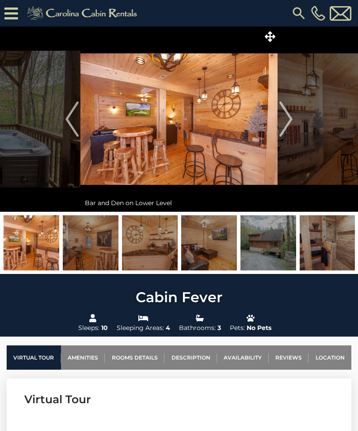
click at [289, 126] on img "Next" at bounding box center [285, 119] width 13 height 35
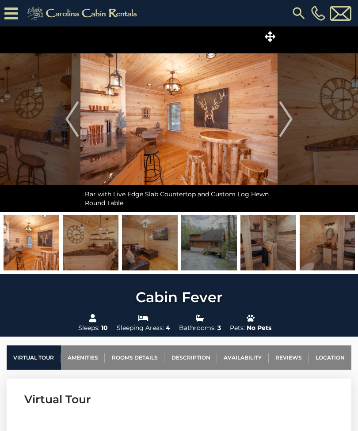
click at [289, 127] on img "Next" at bounding box center [285, 119] width 13 height 35
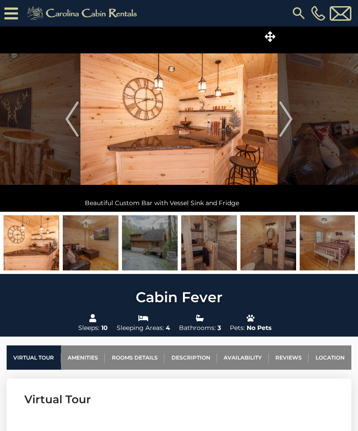
click at [288, 128] on img "Next" at bounding box center [285, 119] width 13 height 35
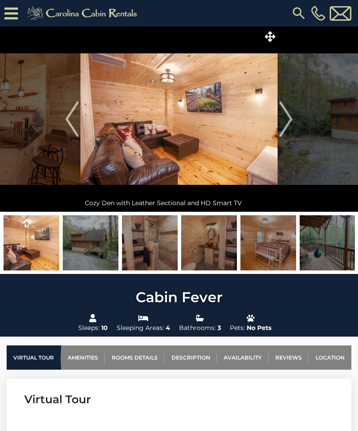
click at [289, 126] on img "Next" at bounding box center [285, 119] width 13 height 35
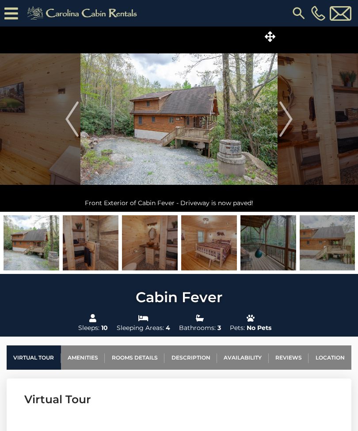
click at [289, 126] on img "Next" at bounding box center [285, 119] width 13 height 35
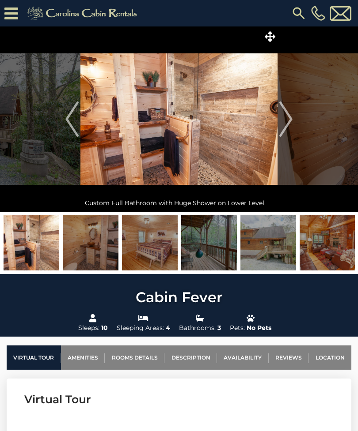
click at [290, 127] on img "Next" at bounding box center [285, 119] width 13 height 35
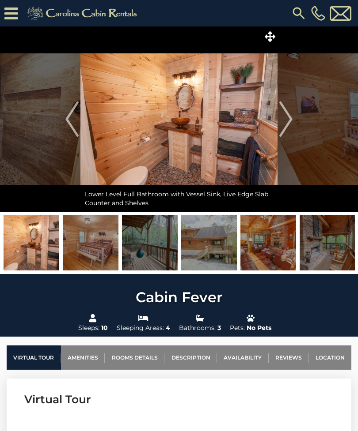
click at [289, 126] on img "Next" at bounding box center [285, 119] width 13 height 35
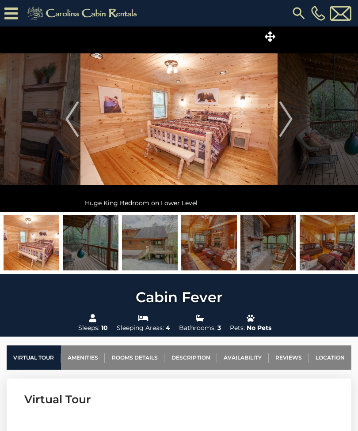
click at [69, 121] on img "Previous" at bounding box center [71, 119] width 13 height 35
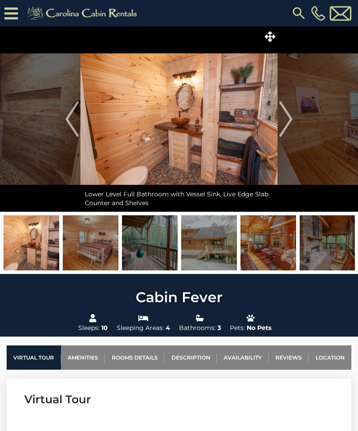
click at [78, 114] on img "Previous" at bounding box center [71, 119] width 13 height 35
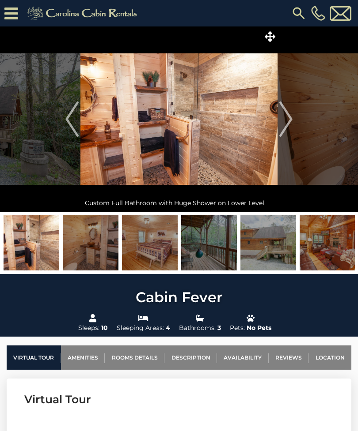
click at [292, 129] on img "Next" at bounding box center [285, 119] width 13 height 35
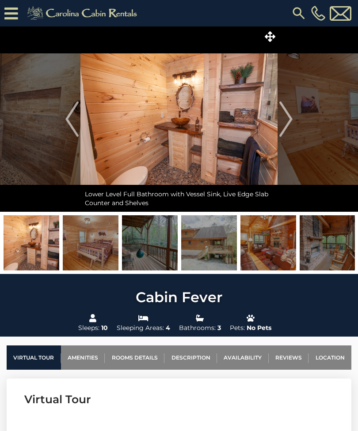
click at [289, 130] on img "Next" at bounding box center [285, 119] width 13 height 35
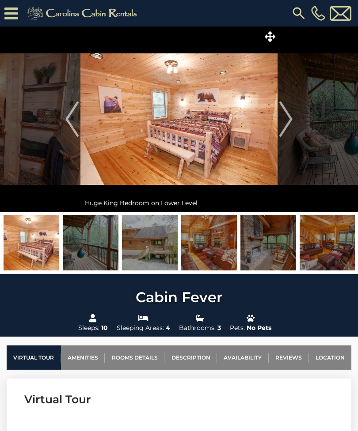
click at [290, 128] on img "Next" at bounding box center [285, 119] width 13 height 35
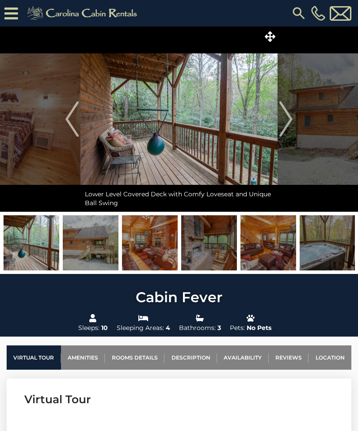
click at [292, 127] on img "Next" at bounding box center [285, 119] width 13 height 35
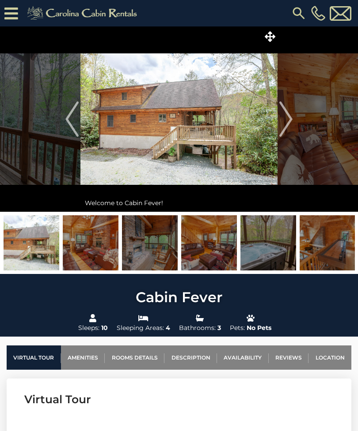
click at [292, 128] on img "Next" at bounding box center [285, 119] width 13 height 35
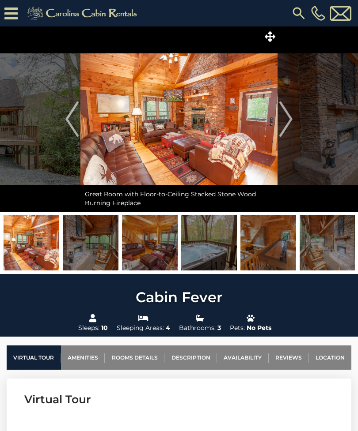
click at [290, 128] on img "Next" at bounding box center [285, 119] width 13 height 35
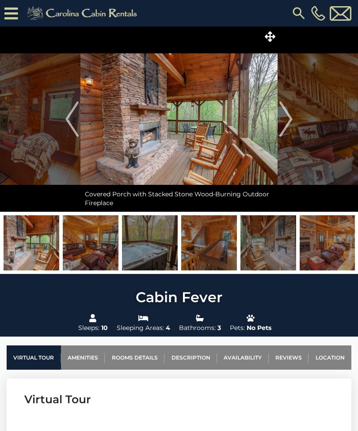
click at [292, 127] on img "Next" at bounding box center [285, 119] width 13 height 35
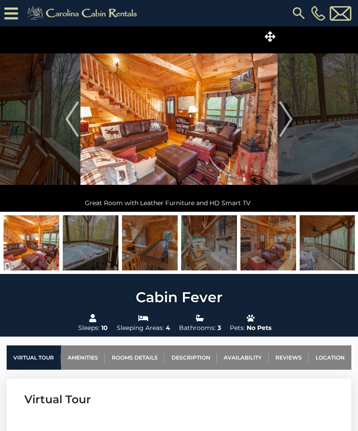
click at [291, 129] on img "Next" at bounding box center [285, 119] width 13 height 35
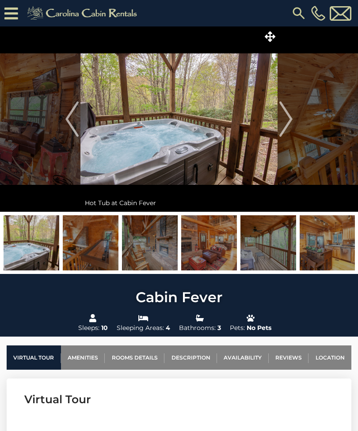
click at [289, 129] on img "Next" at bounding box center [285, 119] width 13 height 35
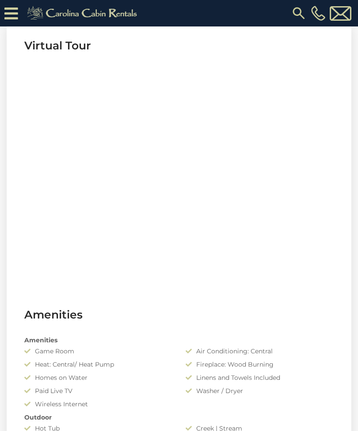
scroll to position [355, 0]
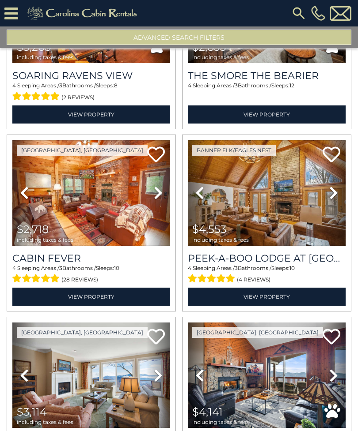
scroll to position [1404, 0]
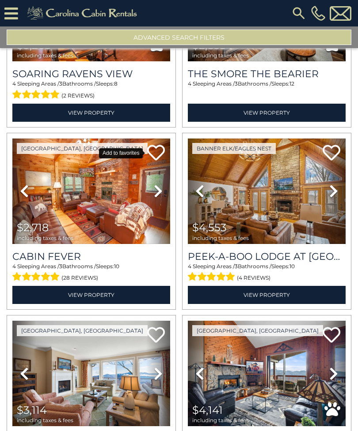
click at [156, 152] on icon at bounding box center [156, 153] width 18 height 18
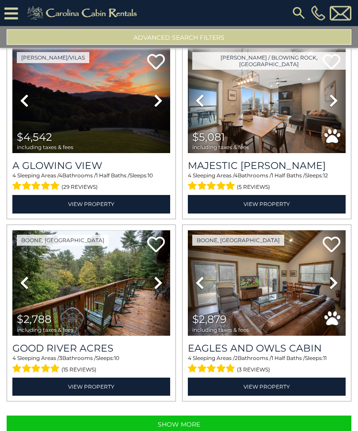
scroll to position [28, 0]
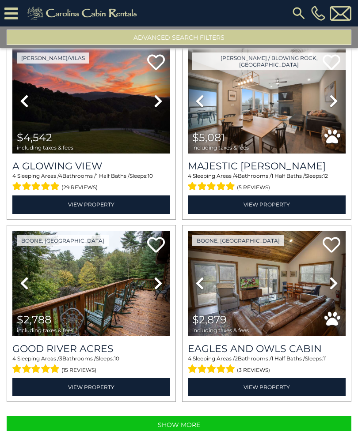
click at [99, 416] on button "Show More" at bounding box center [179, 425] width 344 height 18
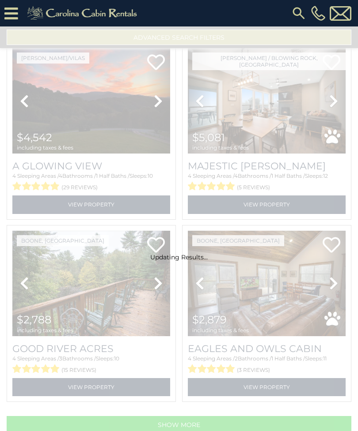
scroll to position [2394, 0]
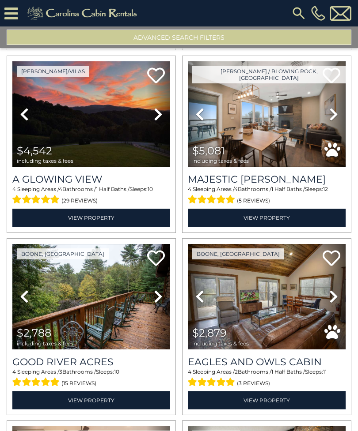
click at [113, 356] on h3 "Good River Acres" at bounding box center [91, 362] width 158 height 12
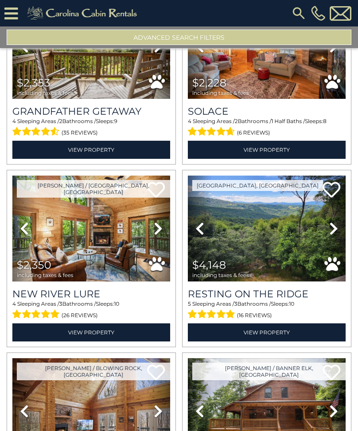
scroll to position [3197, 0]
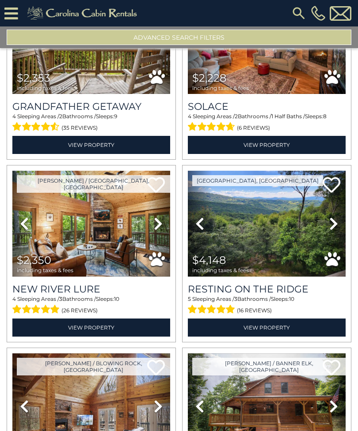
click at [112, 283] on h3 "New River Lure" at bounding box center [91, 289] width 158 height 12
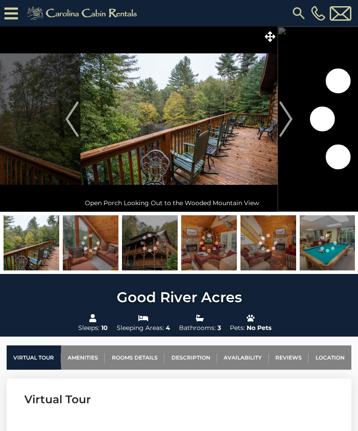
click at [284, 114] on img "Next" at bounding box center [285, 119] width 13 height 35
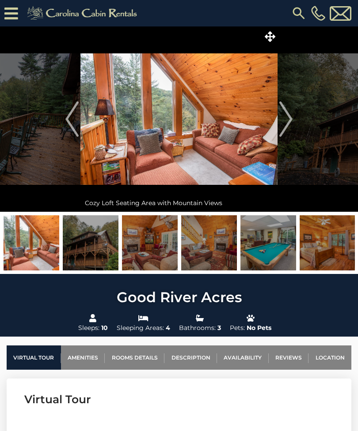
click at [285, 128] on img "Next" at bounding box center [285, 119] width 13 height 35
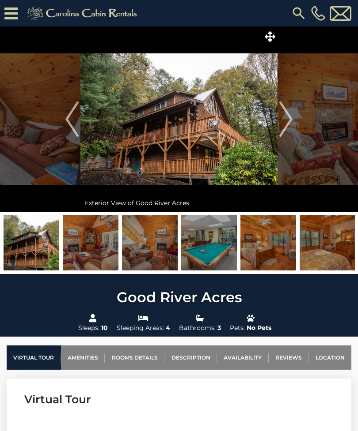
click at [285, 126] on img "Next" at bounding box center [285, 119] width 13 height 35
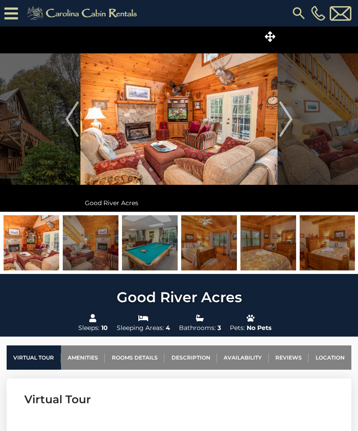
click at [284, 129] on img "Next" at bounding box center [285, 119] width 13 height 35
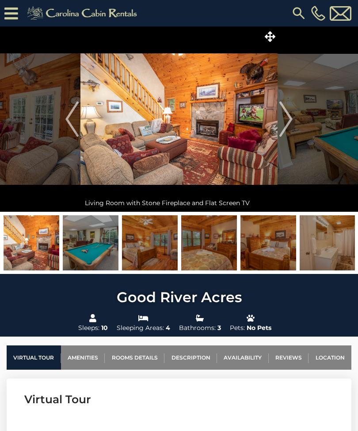
click at [284, 130] on img "Next" at bounding box center [285, 119] width 13 height 35
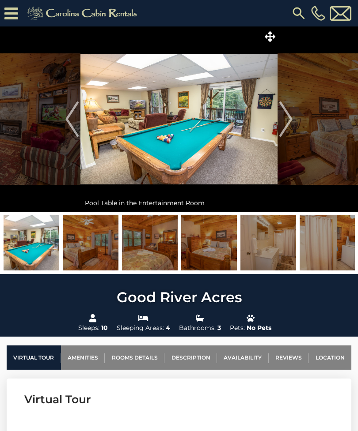
click at [285, 128] on img "Next" at bounding box center [285, 119] width 13 height 35
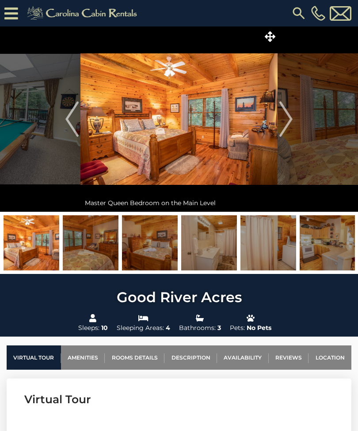
click at [284, 128] on img "Next" at bounding box center [285, 119] width 13 height 35
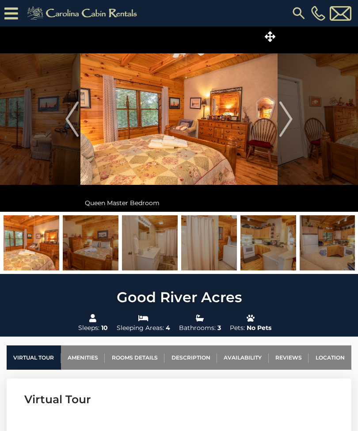
click at [285, 129] on img "Next" at bounding box center [285, 119] width 13 height 35
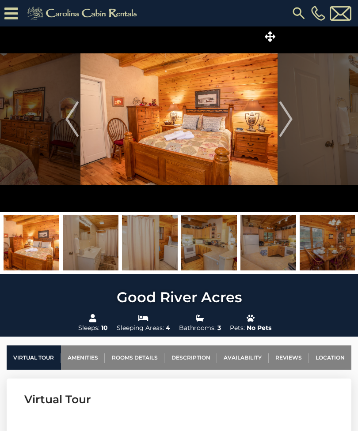
click at [286, 129] on img "Next" at bounding box center [285, 119] width 13 height 35
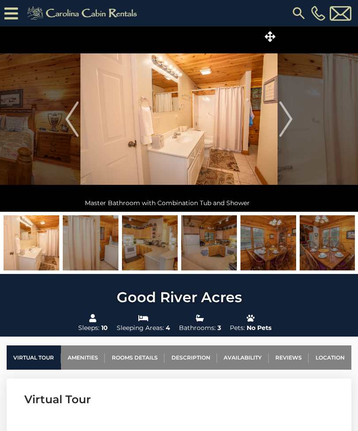
click at [287, 128] on img "Next" at bounding box center [285, 119] width 13 height 35
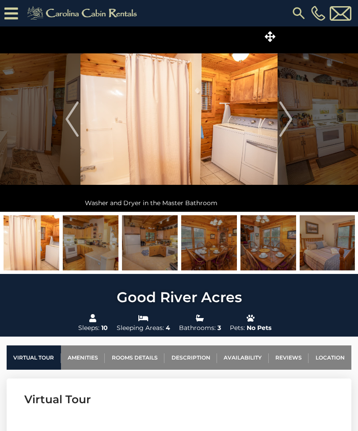
click at [287, 129] on img "Next" at bounding box center [285, 119] width 13 height 35
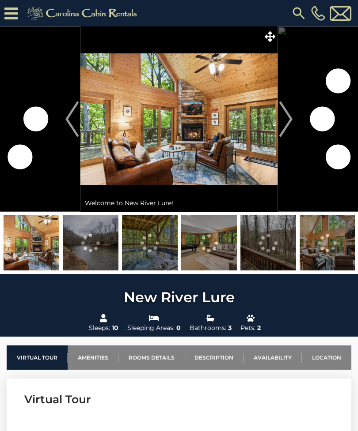
click at [290, 121] on img "Next" at bounding box center [285, 119] width 13 height 35
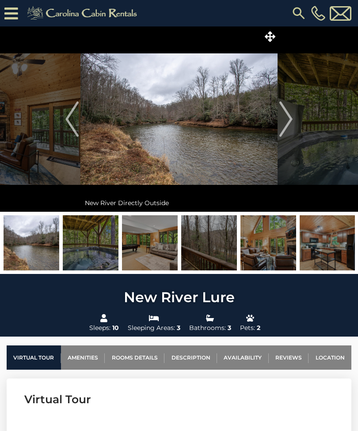
click at [286, 128] on img "Next" at bounding box center [285, 119] width 13 height 35
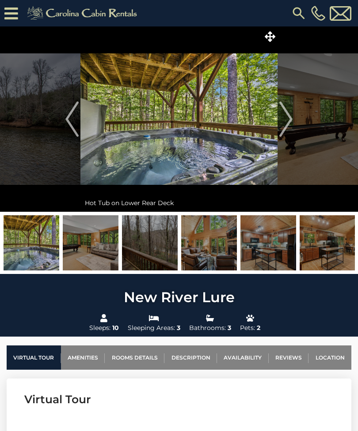
click at [290, 125] on img "Next" at bounding box center [285, 119] width 13 height 35
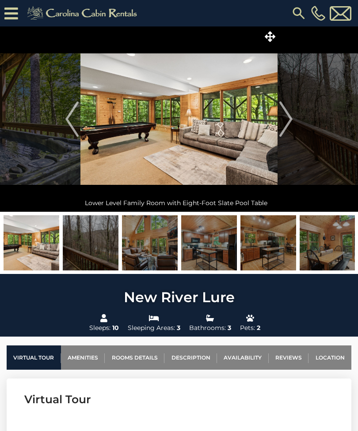
click at [287, 127] on img "Next" at bounding box center [285, 119] width 13 height 35
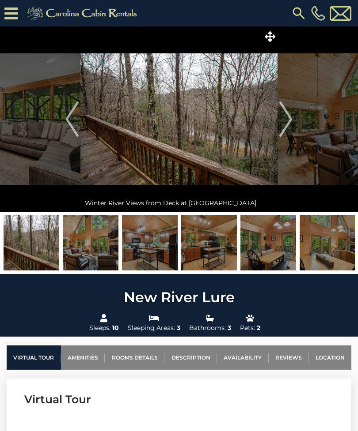
click at [286, 128] on img "Next" at bounding box center [285, 119] width 13 height 35
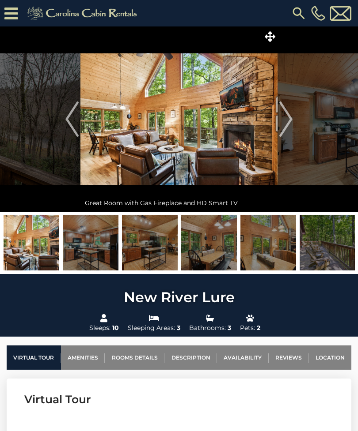
click at [287, 128] on img "Next" at bounding box center [285, 119] width 13 height 35
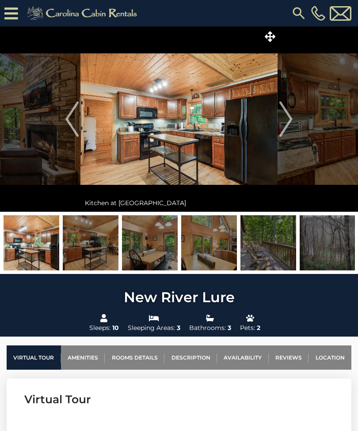
click at [287, 127] on img "Next" at bounding box center [285, 119] width 13 height 35
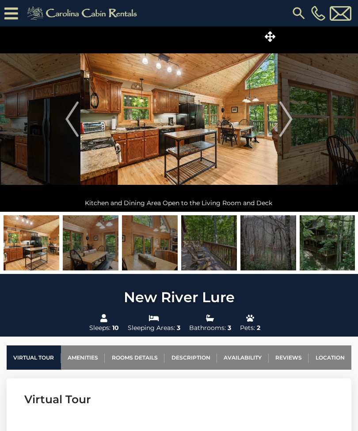
click at [287, 127] on img "Next" at bounding box center [285, 119] width 13 height 35
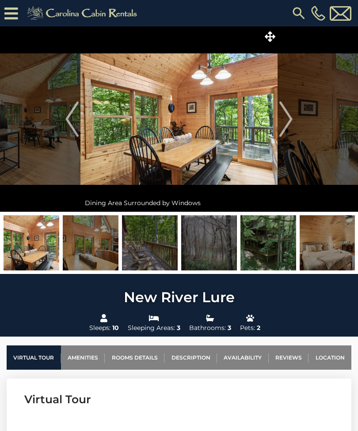
click at [285, 128] on img "Next" at bounding box center [285, 119] width 13 height 35
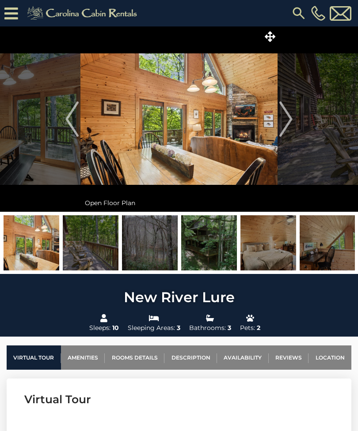
click at [287, 128] on img "Next" at bounding box center [285, 119] width 13 height 35
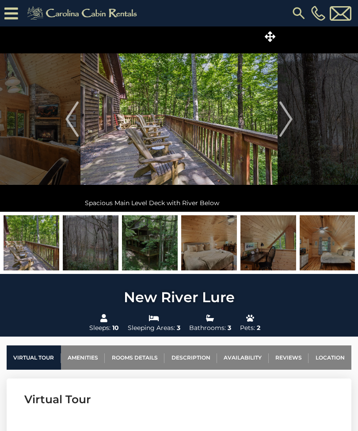
click at [288, 126] on img "Next" at bounding box center [285, 119] width 13 height 35
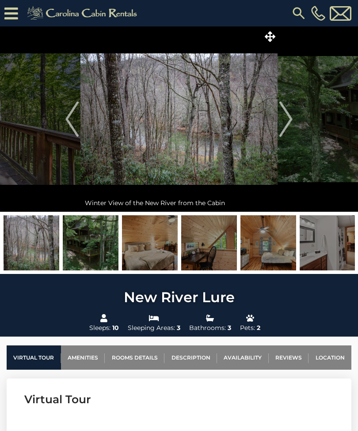
click at [290, 126] on img "Next" at bounding box center [285, 119] width 13 height 35
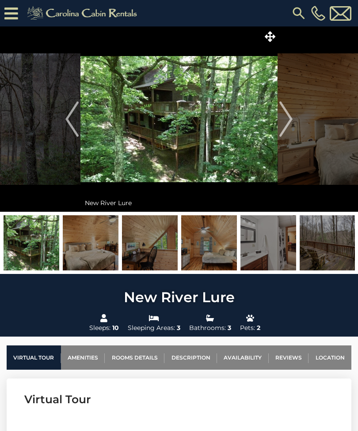
click at [289, 127] on img "Next" at bounding box center [285, 119] width 13 height 35
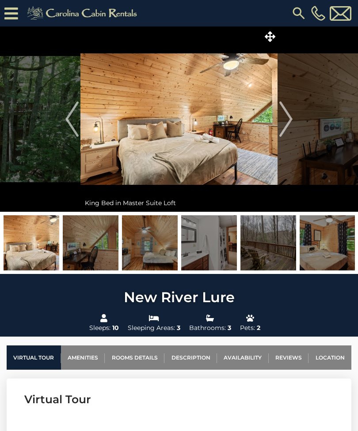
click at [288, 126] on img "Next" at bounding box center [285, 119] width 13 height 35
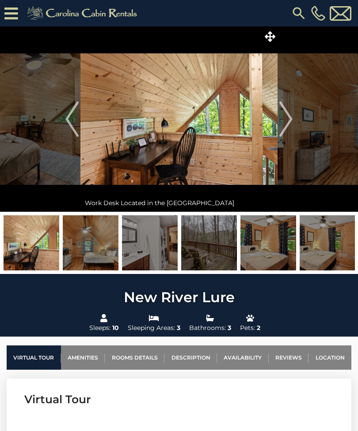
click at [289, 127] on img "Next" at bounding box center [285, 119] width 13 height 35
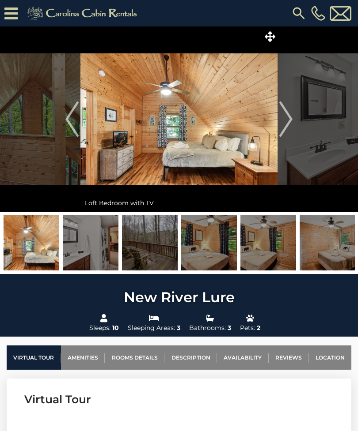
click at [286, 128] on img "Next" at bounding box center [285, 119] width 13 height 35
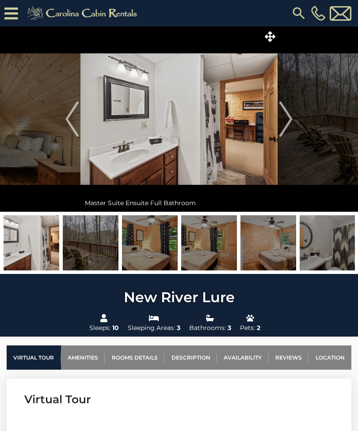
click at [286, 128] on img "Next" at bounding box center [285, 119] width 13 height 35
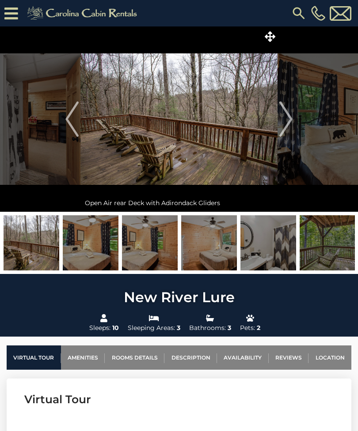
click at [286, 128] on img "Next" at bounding box center [285, 119] width 13 height 35
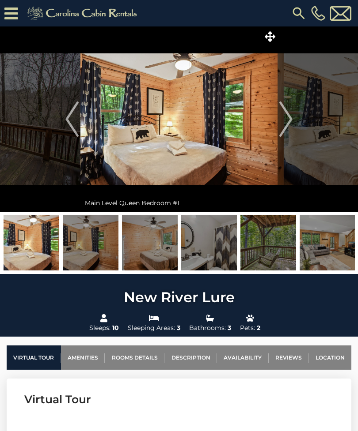
click at [286, 129] on img "Next" at bounding box center [285, 119] width 13 height 35
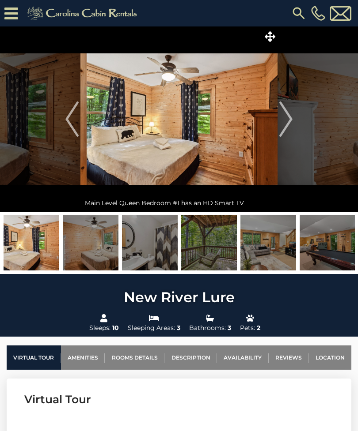
click at [289, 128] on img "Next" at bounding box center [285, 119] width 13 height 35
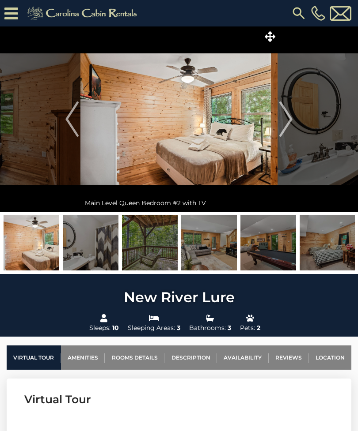
click at [286, 128] on img "Next" at bounding box center [285, 119] width 13 height 35
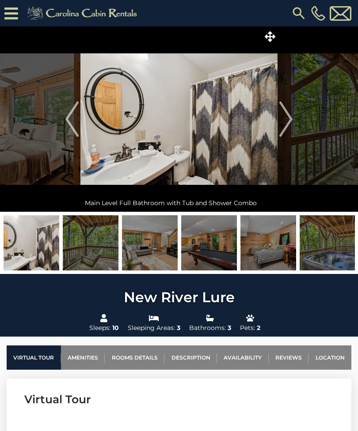
click at [287, 129] on img "Next" at bounding box center [285, 119] width 13 height 35
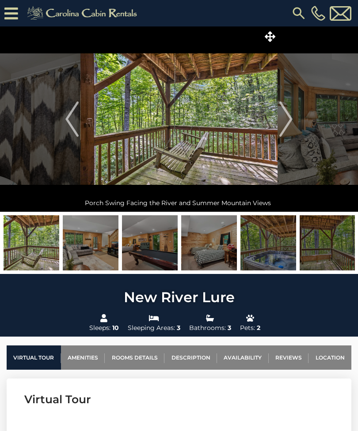
click at [288, 128] on img "Next" at bounding box center [285, 119] width 13 height 35
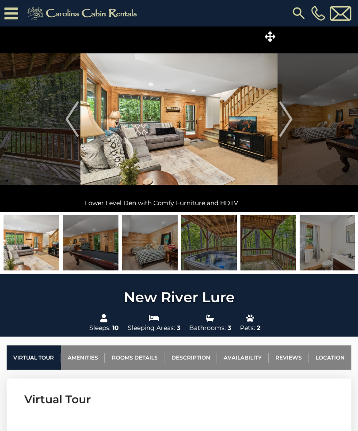
click at [286, 128] on img "Next" at bounding box center [285, 119] width 13 height 35
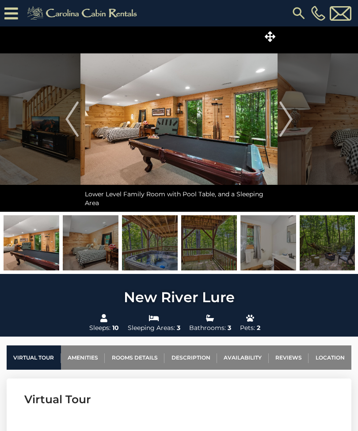
click at [288, 128] on img "Next" at bounding box center [285, 119] width 13 height 35
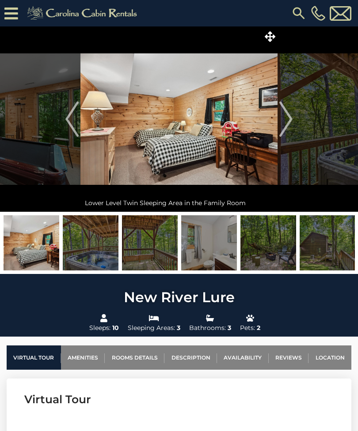
click at [288, 127] on img "Next" at bounding box center [285, 119] width 13 height 35
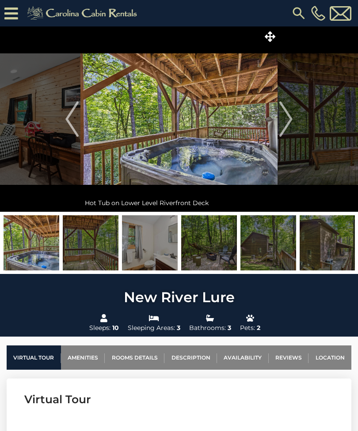
click at [289, 128] on img "Next" at bounding box center [285, 119] width 13 height 35
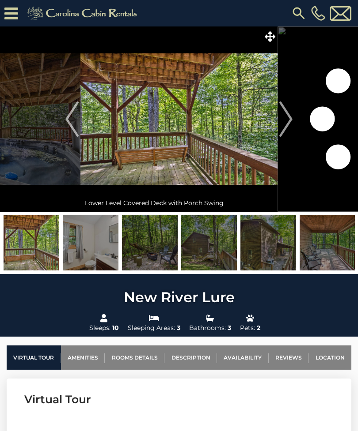
click at [290, 128] on img "Next" at bounding box center [285, 119] width 13 height 35
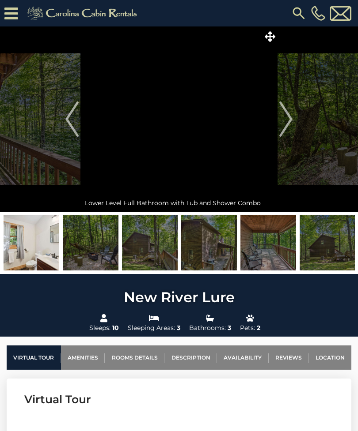
click at [288, 128] on img "Next" at bounding box center [285, 119] width 13 height 35
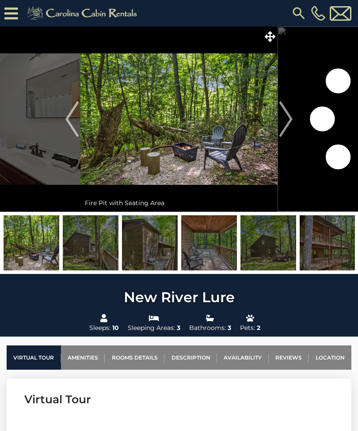
click at [288, 127] on img "Next" at bounding box center [285, 119] width 13 height 35
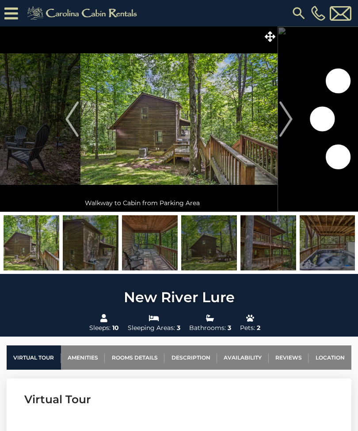
click at [289, 127] on img "Next" at bounding box center [285, 119] width 13 height 35
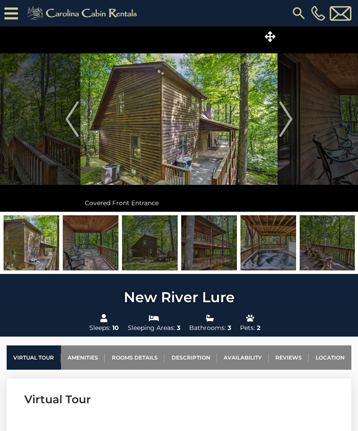
click at [288, 128] on img "Next" at bounding box center [285, 119] width 13 height 35
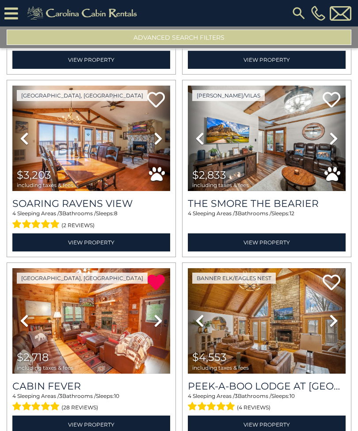
scroll to position [1275, 0]
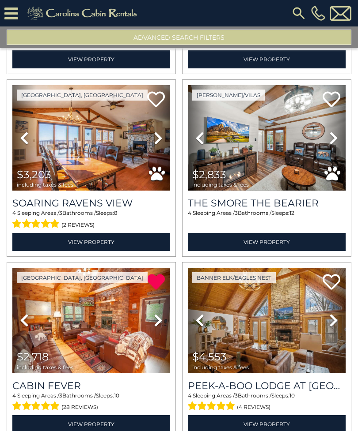
click at [334, 141] on icon at bounding box center [333, 138] width 9 height 14
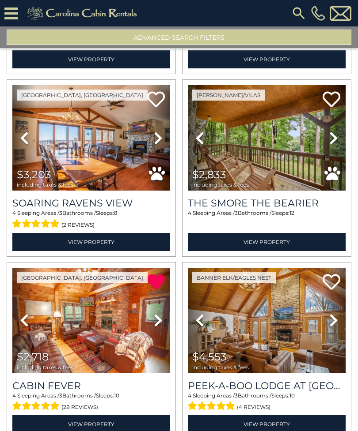
click at [328, 147] on link "Next" at bounding box center [333, 137] width 24 height 105
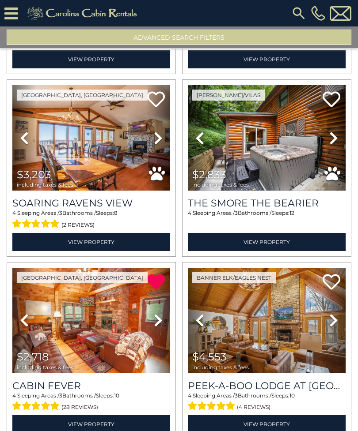
click at [331, 145] on icon at bounding box center [333, 138] width 9 height 14
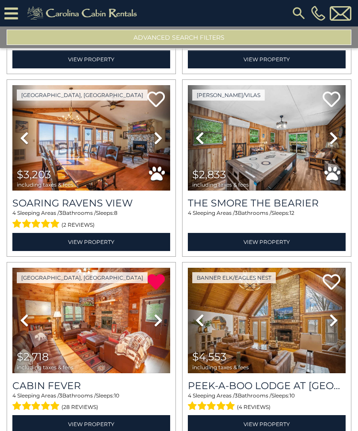
click at [331, 147] on link "Next" at bounding box center [333, 137] width 24 height 105
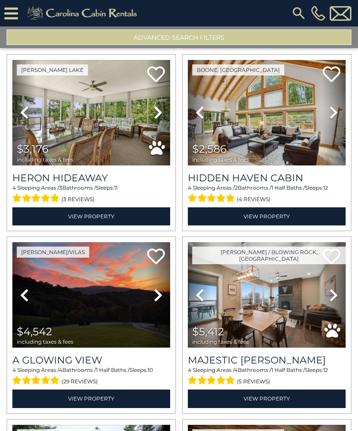
scroll to position [2213, 0]
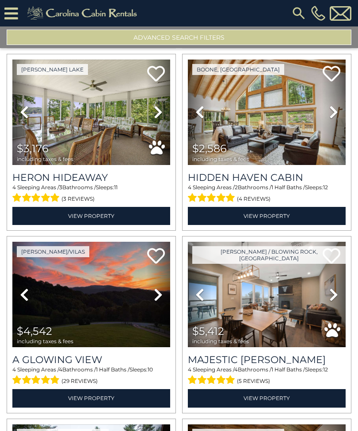
click at [335, 118] on icon at bounding box center [333, 112] width 9 height 14
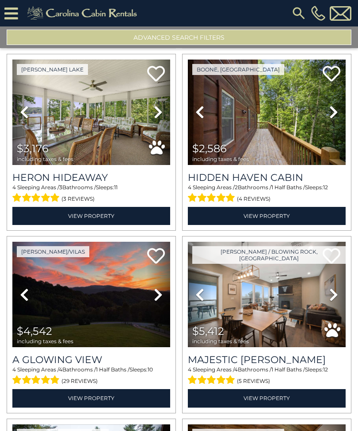
click at [338, 120] on link "Next" at bounding box center [333, 112] width 24 height 105
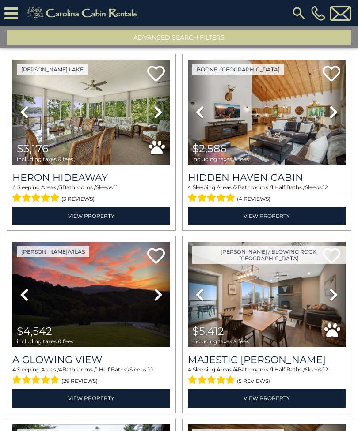
click at [339, 118] on link "Next" at bounding box center [333, 112] width 24 height 105
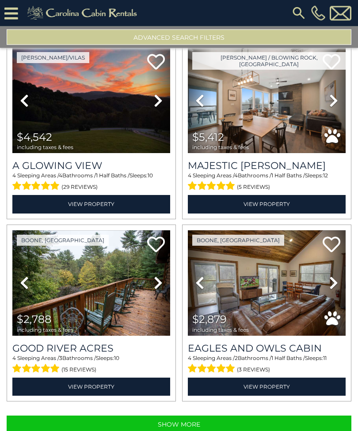
scroll to position [28, 0]
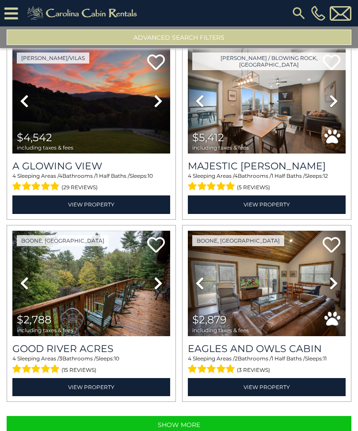
click at [291, 416] on button "Show More" at bounding box center [179, 425] width 344 height 18
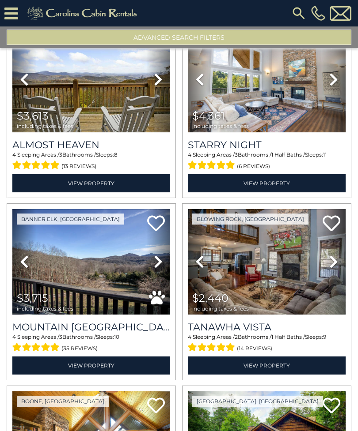
scroll to position [3714, 0]
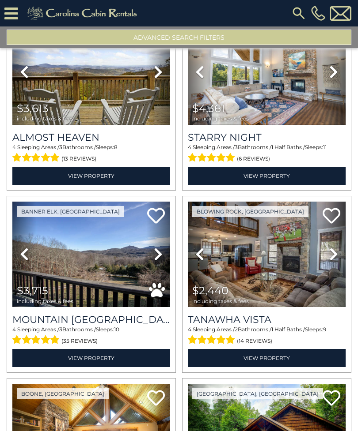
click at [332, 247] on icon at bounding box center [333, 254] width 9 height 14
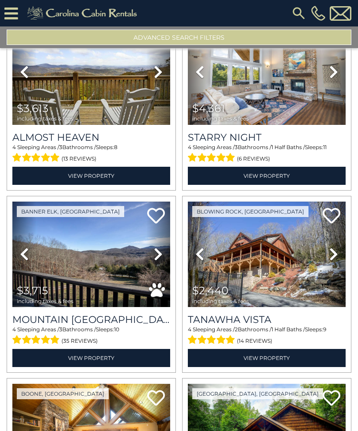
click at [334, 247] on icon at bounding box center [333, 254] width 9 height 14
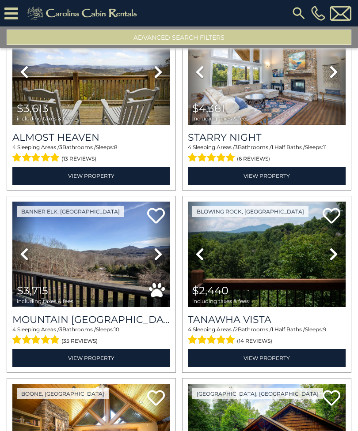
click at [335, 247] on icon at bounding box center [333, 254] width 9 height 14
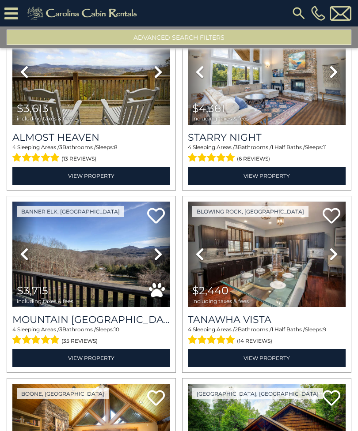
click at [334, 247] on icon at bounding box center [333, 254] width 9 height 14
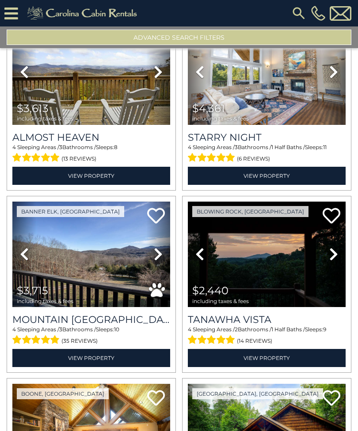
click at [332, 247] on icon at bounding box center [333, 254] width 9 height 14
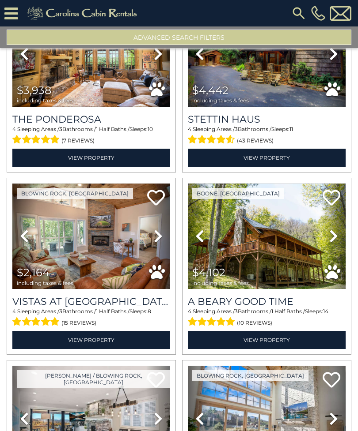
scroll to position [4098, 0]
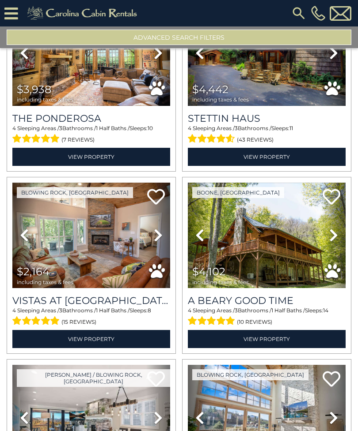
click at [154, 228] on icon at bounding box center [158, 235] width 9 height 14
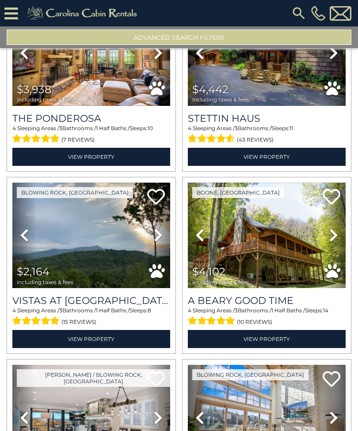
click at [157, 228] on icon at bounding box center [158, 235] width 9 height 14
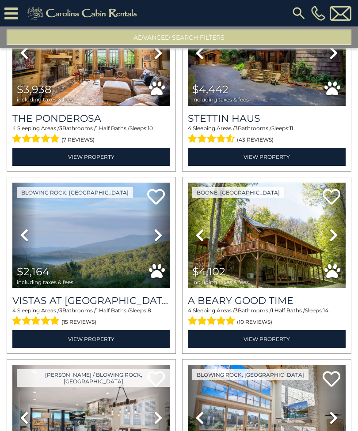
click at [158, 228] on icon at bounding box center [158, 235] width 9 height 14
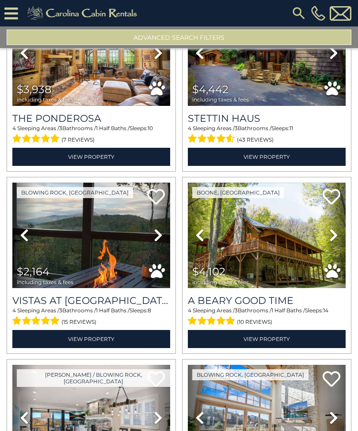
click at [162, 228] on icon at bounding box center [158, 235] width 9 height 14
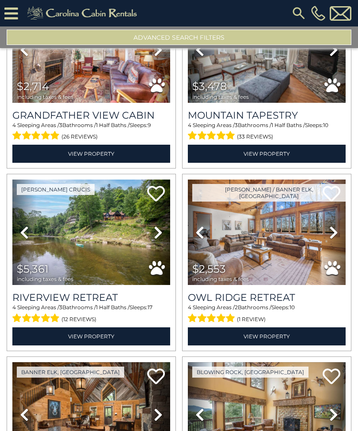
scroll to position [4648, 0]
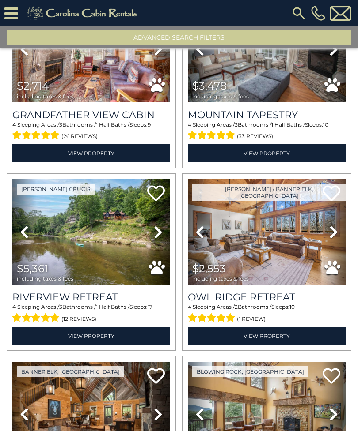
click at [336, 225] on icon at bounding box center [333, 232] width 9 height 14
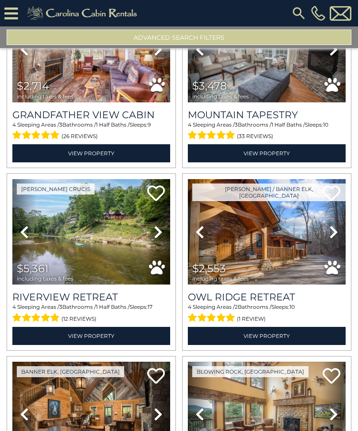
click at [339, 211] on link "Next" at bounding box center [333, 231] width 24 height 105
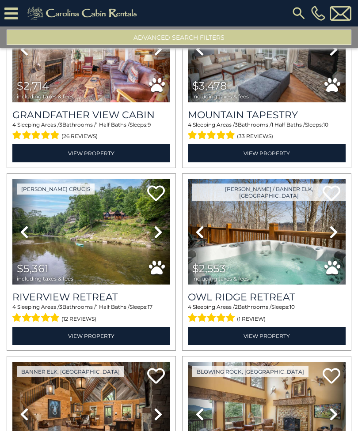
click at [338, 211] on link "Next" at bounding box center [333, 231] width 24 height 105
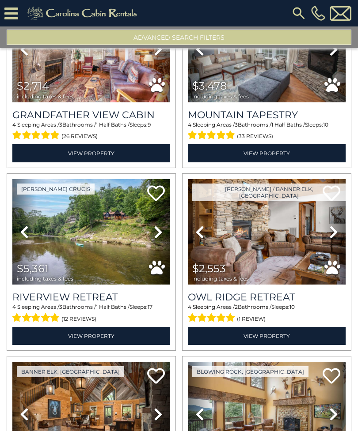
click at [342, 211] on link "Next" at bounding box center [333, 231] width 24 height 105
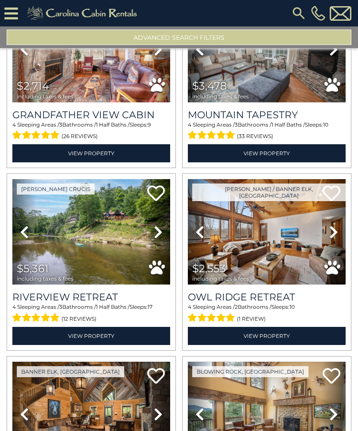
click at [338, 225] on icon at bounding box center [333, 232] width 9 height 14
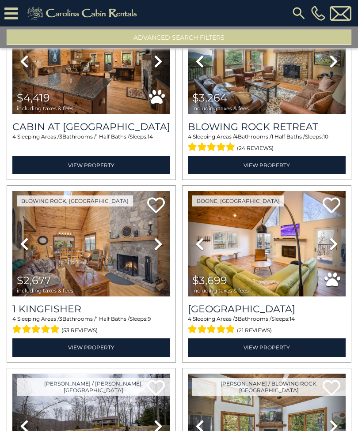
scroll to position [5002, 0]
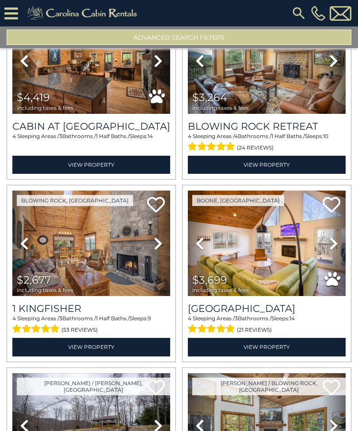
click at [162, 237] on icon at bounding box center [158, 244] width 9 height 14
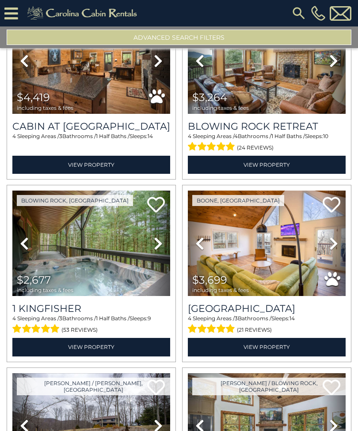
click at [160, 237] on icon at bounding box center [158, 244] width 9 height 14
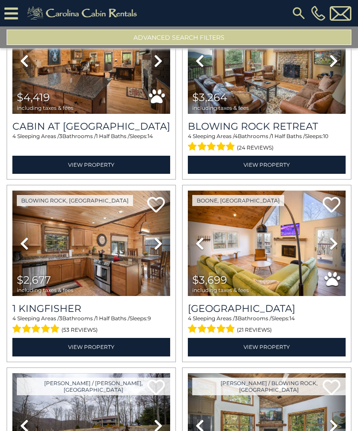
click at [103, 303] on h3 "1 Kingfisher" at bounding box center [91, 309] width 158 height 12
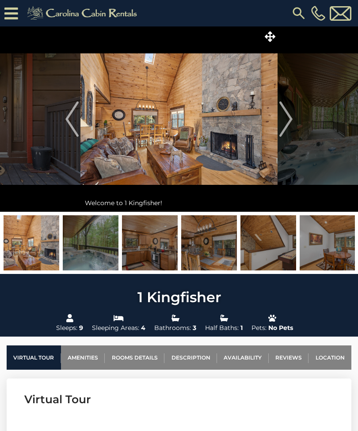
click at [275, 127] on img at bounding box center [178, 118] width 197 height 185
click at [284, 126] on img "Next" at bounding box center [285, 119] width 13 height 35
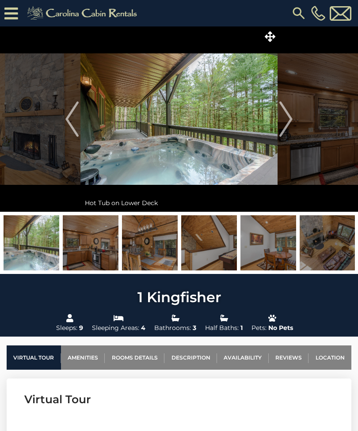
click at [291, 122] on img "Next" at bounding box center [285, 119] width 13 height 35
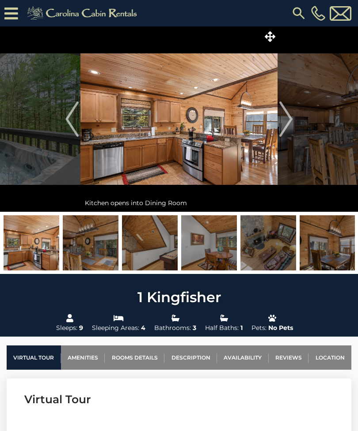
click at [290, 124] on img "Next" at bounding box center [285, 119] width 13 height 35
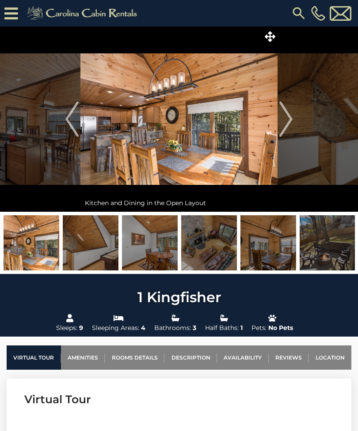
click at [286, 128] on img "Next" at bounding box center [285, 119] width 13 height 35
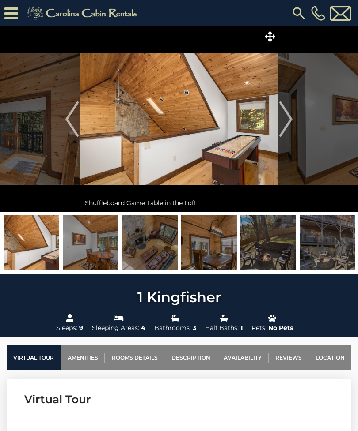
click at [288, 127] on img "Next" at bounding box center [285, 119] width 13 height 35
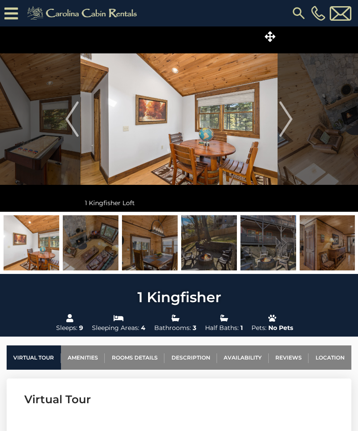
click at [287, 127] on img "Next" at bounding box center [285, 119] width 13 height 35
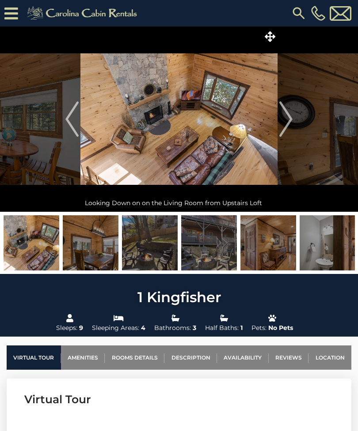
click at [288, 125] on img "Next" at bounding box center [285, 119] width 13 height 35
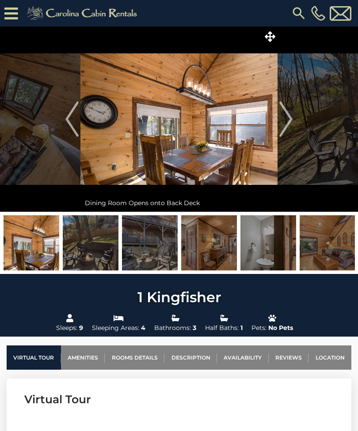
click at [288, 126] on img "Next" at bounding box center [285, 119] width 13 height 35
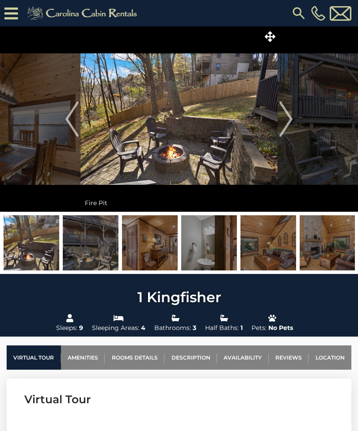
click at [288, 125] on img "Next" at bounding box center [285, 119] width 13 height 35
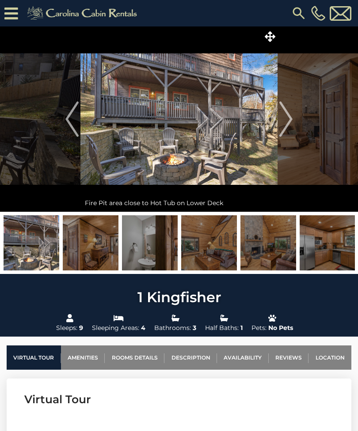
click at [74, 118] on img "Previous" at bounding box center [71, 119] width 13 height 35
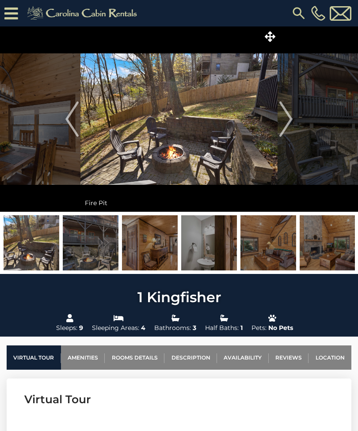
click at [288, 125] on img "Next" at bounding box center [285, 119] width 13 height 35
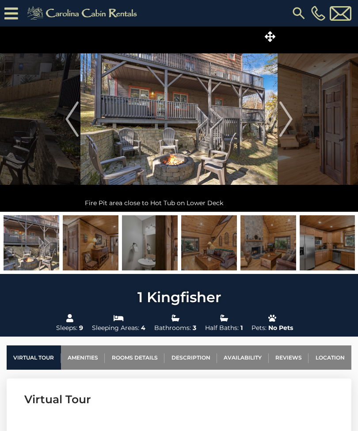
click at [286, 128] on img "Next" at bounding box center [285, 119] width 13 height 35
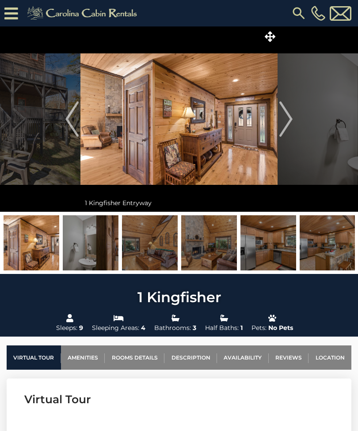
click at [286, 126] on img "Next" at bounding box center [285, 119] width 13 height 35
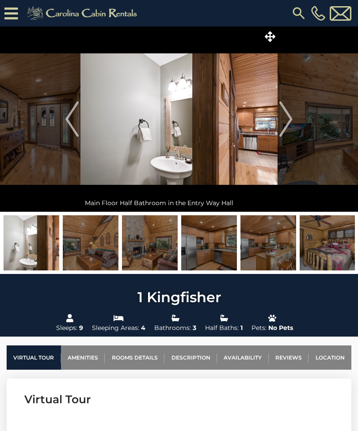
click at [285, 127] on img "Next" at bounding box center [285, 119] width 13 height 35
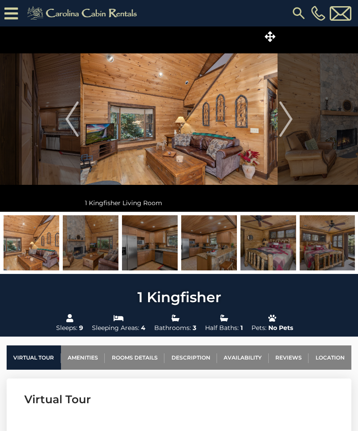
click at [282, 130] on img "Next" at bounding box center [285, 119] width 13 height 35
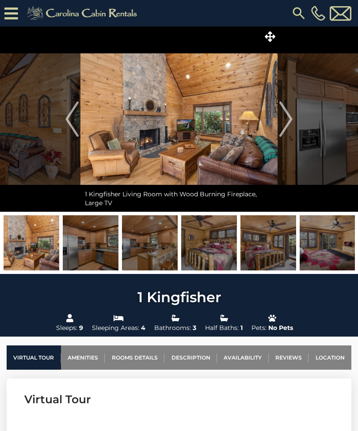
click at [283, 129] on img "Next" at bounding box center [285, 119] width 13 height 35
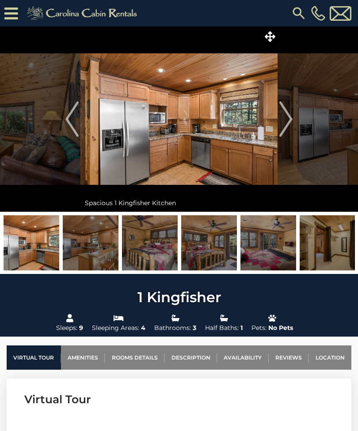
click at [284, 129] on img "Next" at bounding box center [285, 119] width 13 height 35
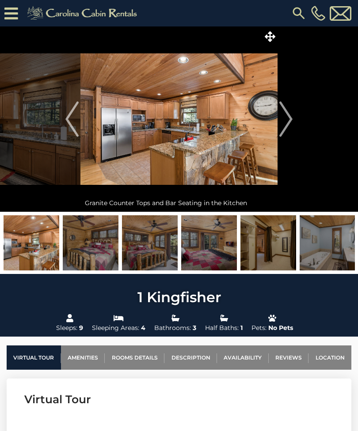
click at [286, 127] on img "Next" at bounding box center [285, 119] width 13 height 35
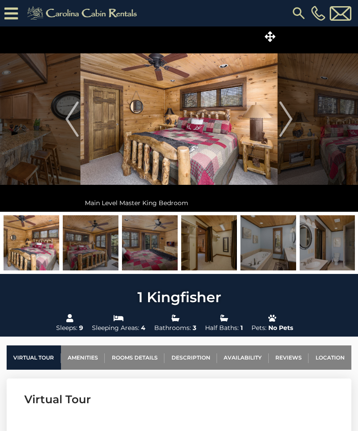
click at [283, 129] on img "Next" at bounding box center [285, 119] width 13 height 35
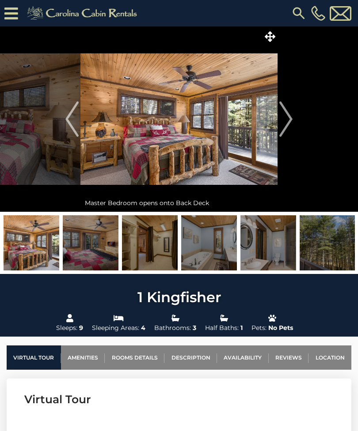
click at [282, 130] on img "Next" at bounding box center [285, 119] width 13 height 35
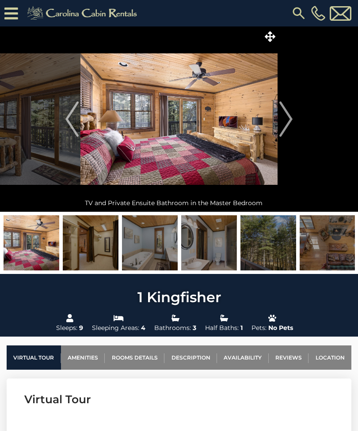
click at [283, 129] on img "Next" at bounding box center [285, 119] width 13 height 35
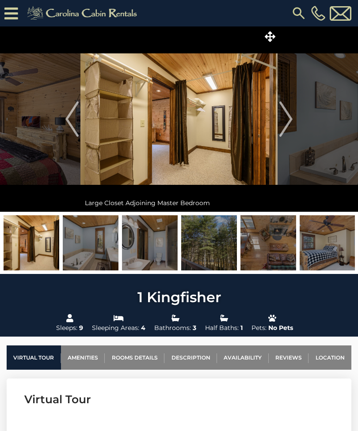
click at [283, 128] on img "Next" at bounding box center [285, 119] width 13 height 35
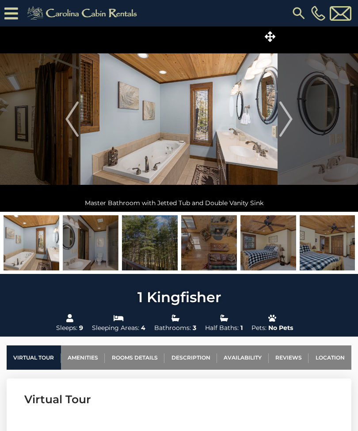
click at [285, 128] on img "Next" at bounding box center [285, 119] width 13 height 35
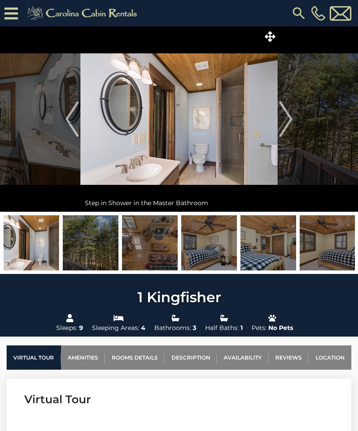
click at [282, 131] on img "Next" at bounding box center [285, 119] width 13 height 35
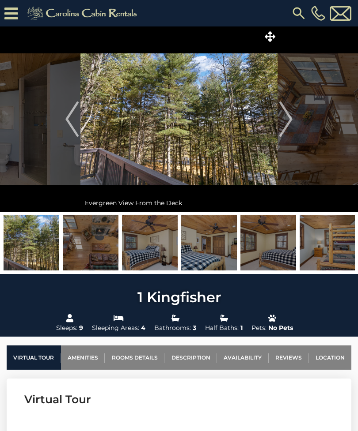
click at [283, 129] on img "Next" at bounding box center [285, 119] width 13 height 35
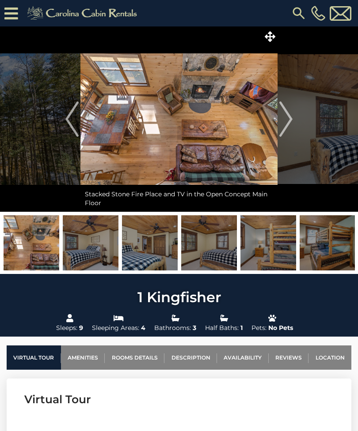
click at [284, 130] on img "Next" at bounding box center [285, 119] width 13 height 35
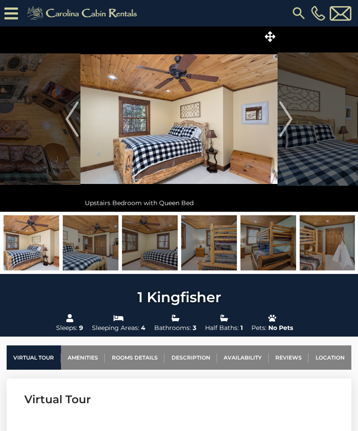
click at [281, 131] on img "Next" at bounding box center [285, 119] width 13 height 35
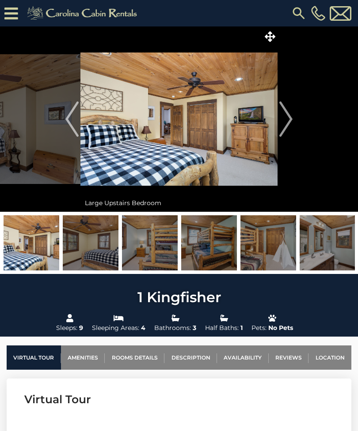
click at [283, 131] on img "Next" at bounding box center [285, 119] width 13 height 35
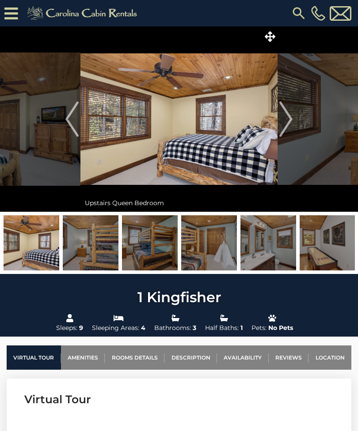
click at [285, 128] on img "Next" at bounding box center [285, 119] width 13 height 35
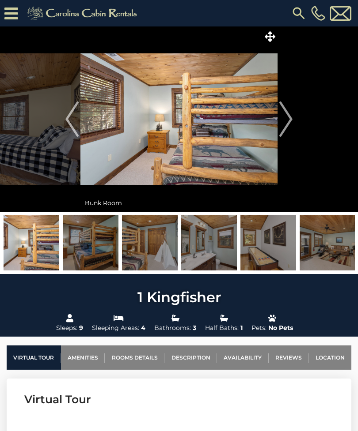
click at [283, 131] on img "Next" at bounding box center [285, 119] width 13 height 35
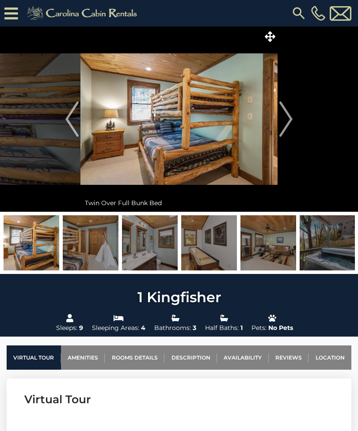
click at [282, 130] on img "Next" at bounding box center [285, 119] width 13 height 35
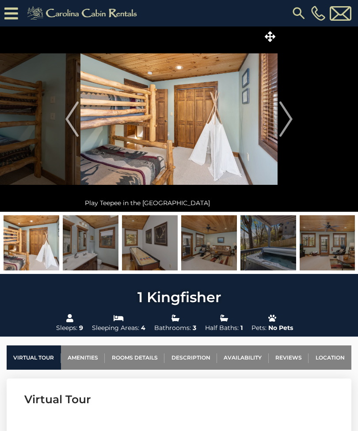
click at [282, 130] on img "Next" at bounding box center [285, 119] width 13 height 35
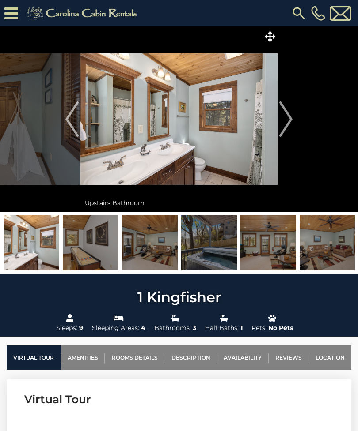
click at [282, 129] on img "Next" at bounding box center [285, 119] width 13 height 35
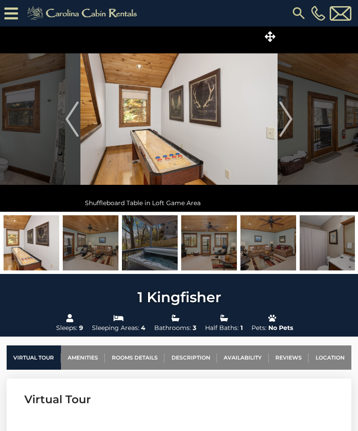
click at [287, 128] on img "Next" at bounding box center [285, 119] width 13 height 35
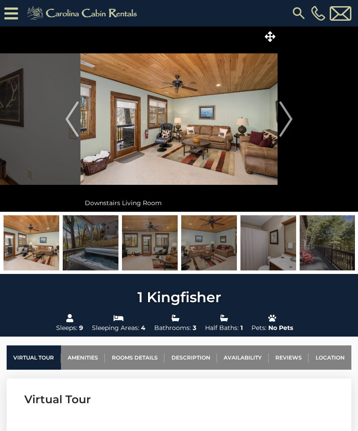
click at [287, 128] on img "Next" at bounding box center [285, 119] width 13 height 35
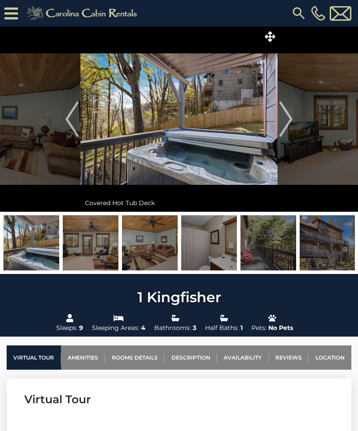
click at [287, 128] on img "Next" at bounding box center [285, 119] width 13 height 35
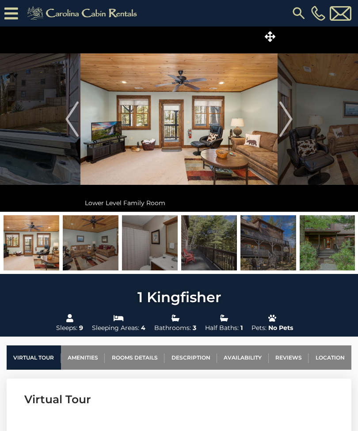
click at [285, 129] on img "Next" at bounding box center [285, 119] width 13 height 35
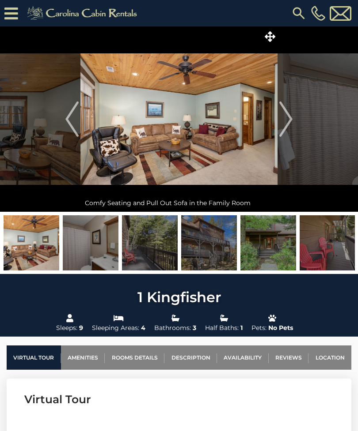
click at [285, 128] on img "Next" at bounding box center [285, 119] width 13 height 35
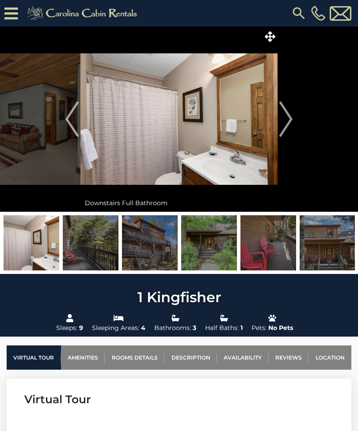
click at [286, 128] on img "Next" at bounding box center [285, 119] width 13 height 35
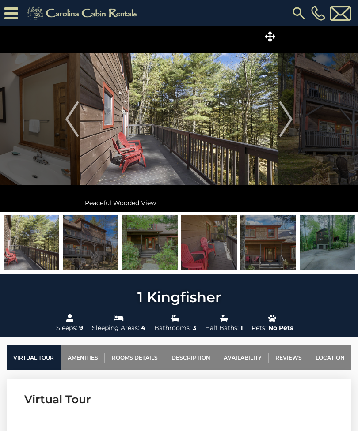
click at [286, 128] on img "Next" at bounding box center [285, 119] width 13 height 35
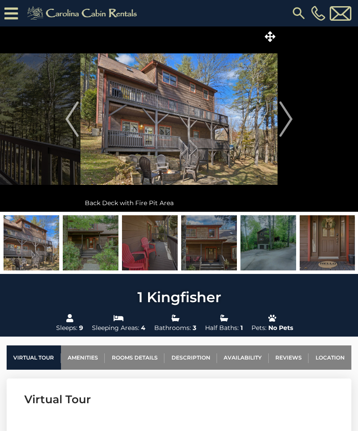
click at [287, 129] on img "Next" at bounding box center [285, 119] width 13 height 35
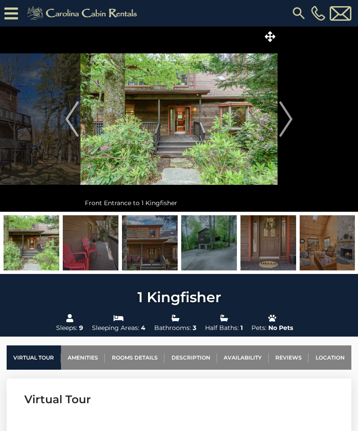
click at [289, 127] on img "Next" at bounding box center [285, 119] width 13 height 35
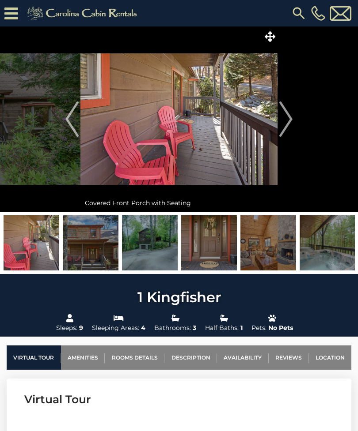
click at [288, 127] on img "Next" at bounding box center [285, 119] width 13 height 35
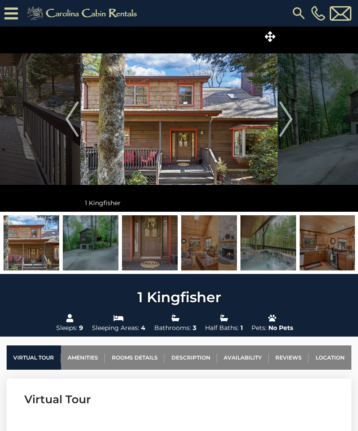
click at [287, 128] on img "Next" at bounding box center [285, 119] width 13 height 35
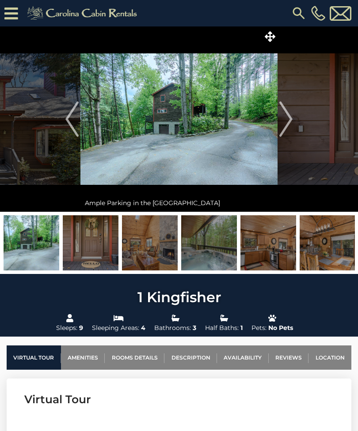
click at [289, 128] on img "Next" at bounding box center [285, 119] width 13 height 35
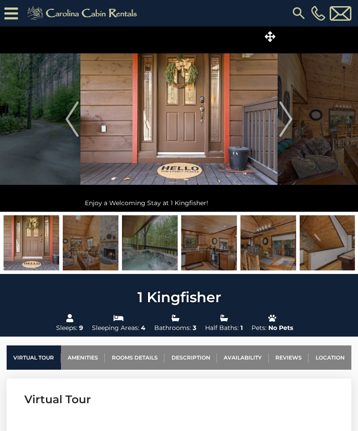
click at [286, 128] on img "Next" at bounding box center [285, 119] width 13 height 35
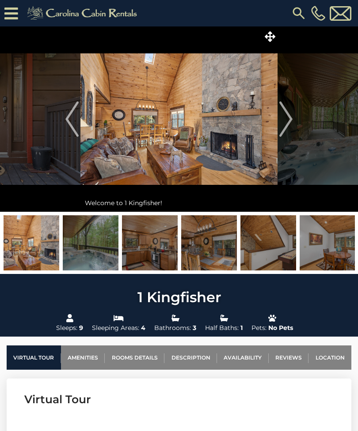
click at [283, 131] on img "Next" at bounding box center [285, 119] width 13 height 35
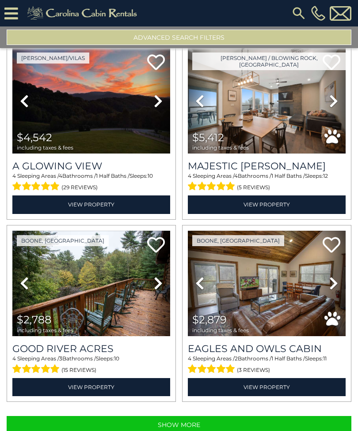
click at [237, 421] on button "Show More" at bounding box center [179, 425] width 344 height 18
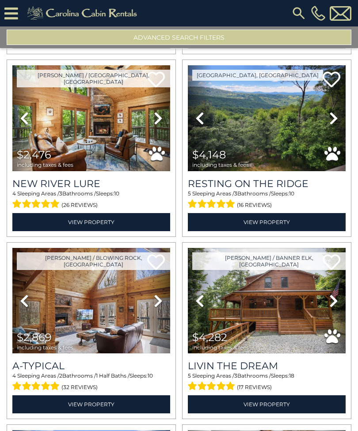
scroll to position [3300, 0]
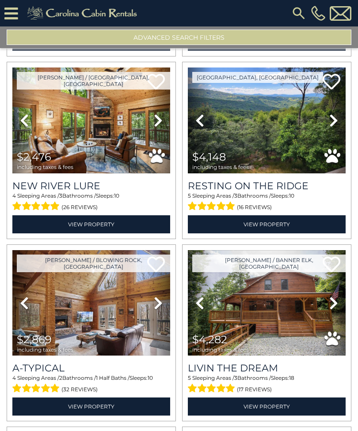
click at [158, 118] on icon at bounding box center [158, 120] width 9 height 14
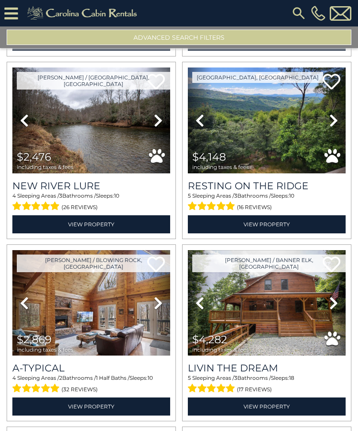
click at [158, 126] on icon at bounding box center [158, 120] width 9 height 14
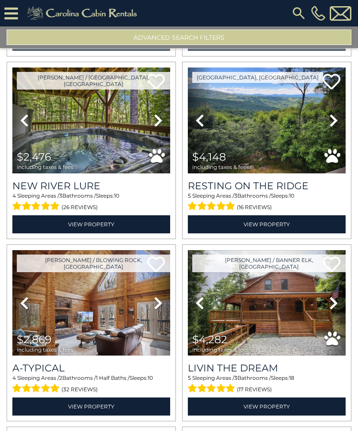
click at [158, 128] on icon at bounding box center [158, 120] width 9 height 14
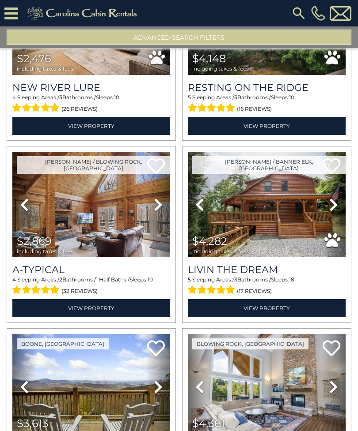
scroll to position [3399, 0]
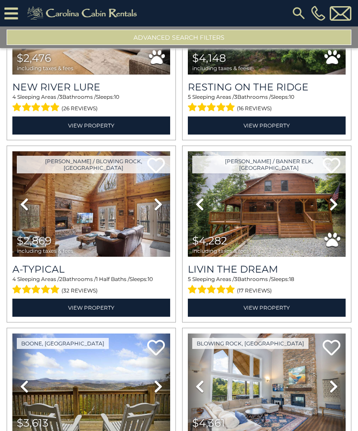
click at [26, 208] on icon at bounding box center [24, 204] width 9 height 14
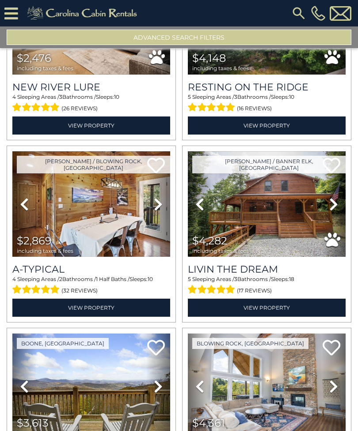
click at [24, 209] on icon at bounding box center [24, 204] width 9 height 14
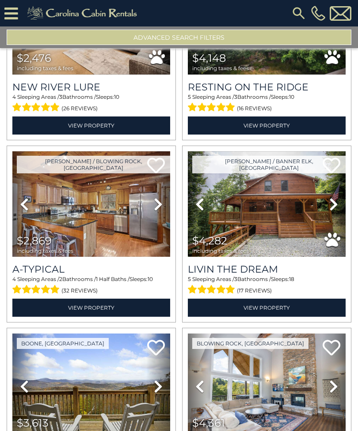
click at [25, 210] on icon at bounding box center [24, 204] width 9 height 14
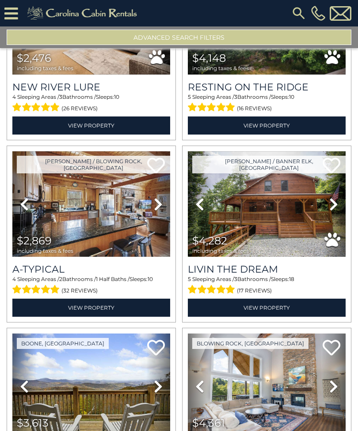
click at [23, 210] on icon at bounding box center [24, 204] width 9 height 14
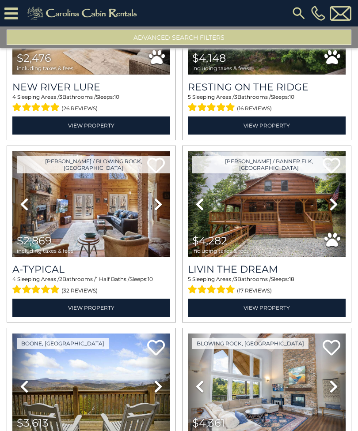
click at [23, 205] on icon at bounding box center [24, 204] width 9 height 14
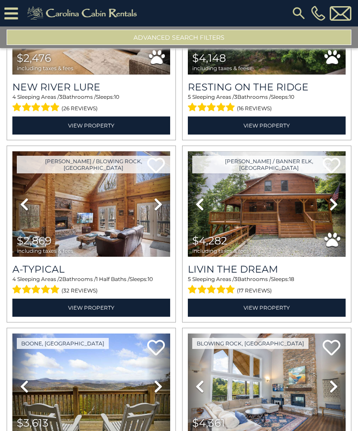
click at [23, 207] on icon at bounding box center [24, 204] width 9 height 14
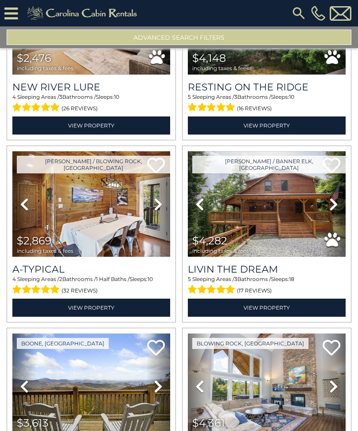
click at [20, 208] on icon at bounding box center [24, 204] width 9 height 14
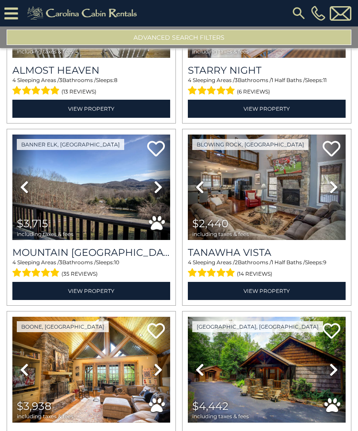
scroll to position [3781, 0]
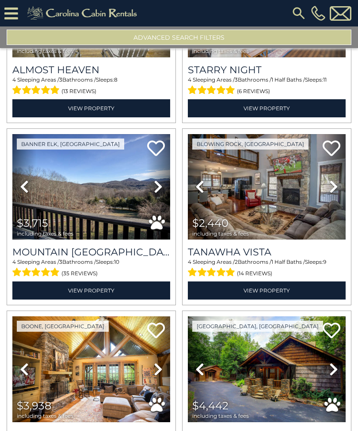
click at [337, 193] on icon at bounding box center [333, 187] width 9 height 14
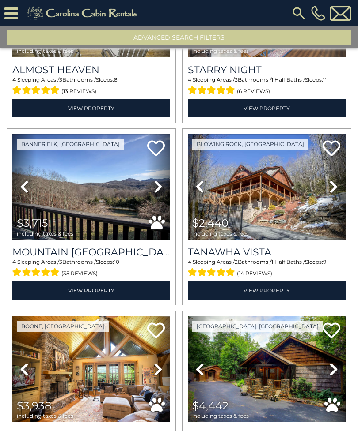
click at [339, 189] on link "Next" at bounding box center [333, 186] width 24 height 105
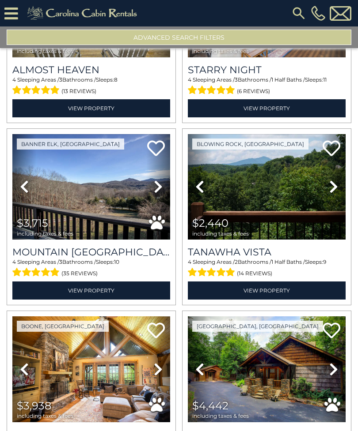
click at [340, 189] on link "Next" at bounding box center [333, 186] width 24 height 105
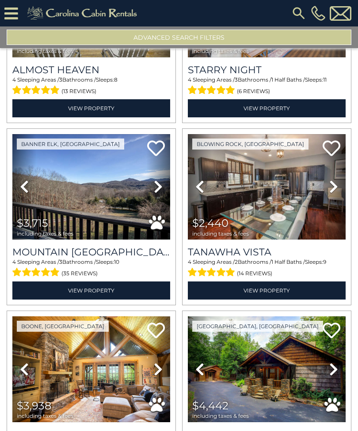
click at [343, 189] on link "Next" at bounding box center [333, 186] width 24 height 105
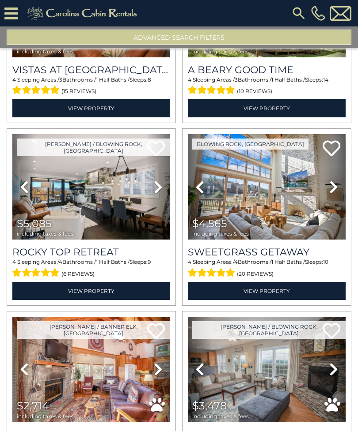
scroll to position [4329, 0]
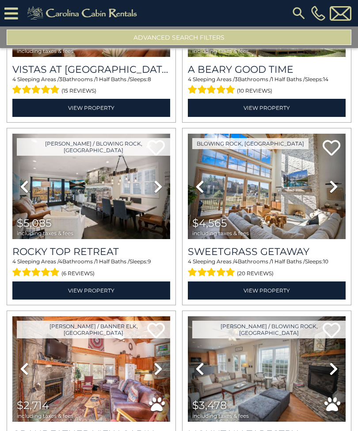
click at [338, 194] on icon at bounding box center [333, 187] width 9 height 14
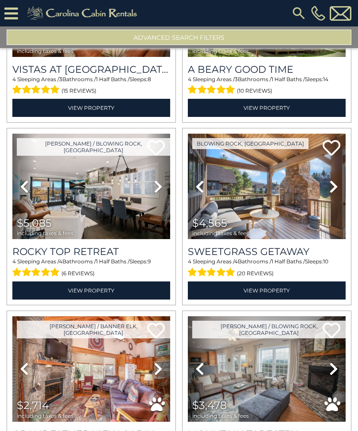
click at [338, 194] on icon at bounding box center [333, 187] width 9 height 14
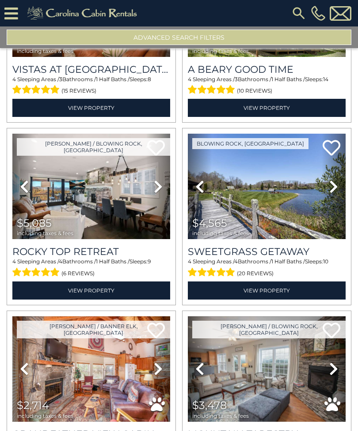
click at [336, 194] on icon at bounding box center [333, 187] width 9 height 14
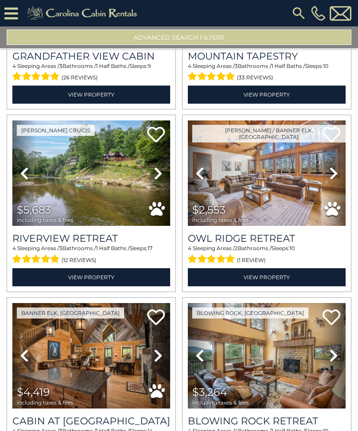
scroll to position [4708, 0]
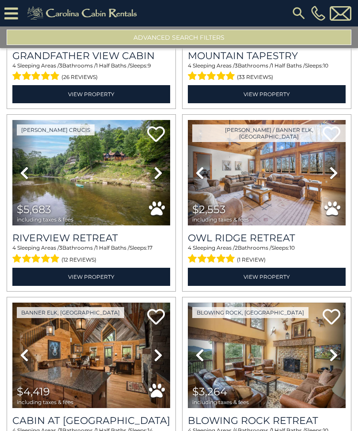
click at [335, 180] on icon at bounding box center [333, 173] width 9 height 14
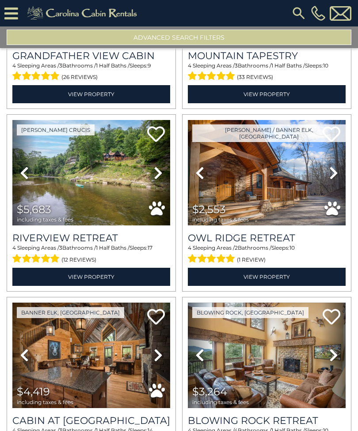
click at [334, 180] on icon at bounding box center [333, 173] width 9 height 14
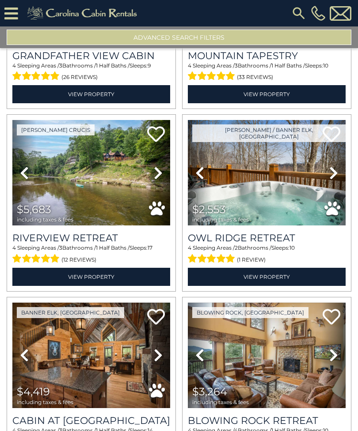
click at [335, 180] on icon at bounding box center [333, 173] width 9 height 14
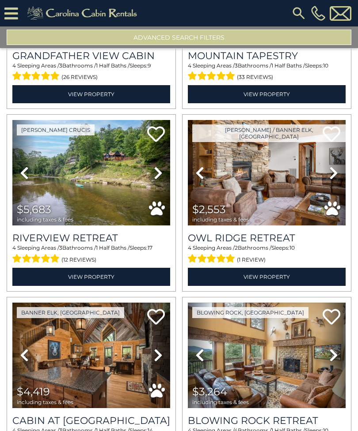
click at [339, 183] on link "Next" at bounding box center [333, 172] width 24 height 105
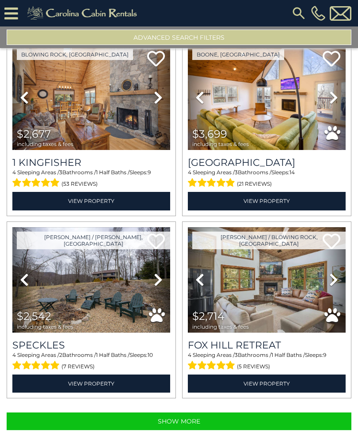
scroll to position [28, 0]
click at [329, 273] on icon at bounding box center [333, 280] width 9 height 14
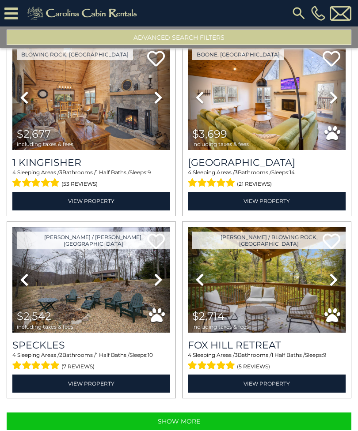
click at [338, 251] on link "Next" at bounding box center [333, 279] width 24 height 105
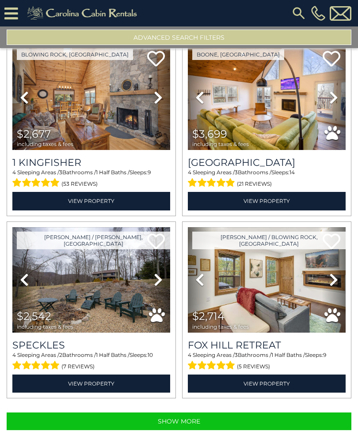
click at [336, 273] on icon at bounding box center [333, 280] width 9 height 14
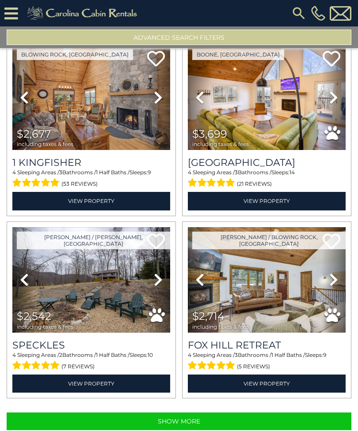
click at [332, 273] on icon at bounding box center [333, 280] width 9 height 14
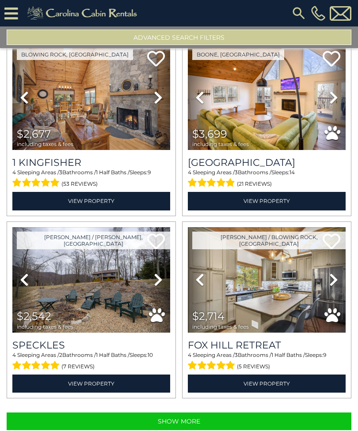
click at [335, 273] on icon at bounding box center [333, 280] width 9 height 14
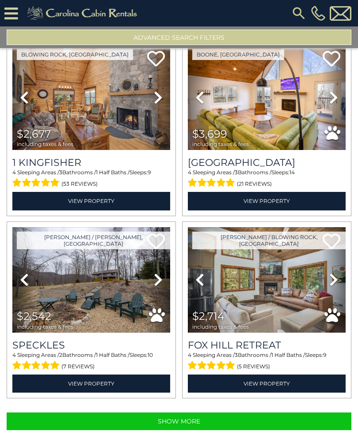
click at [327, 413] on button "Show More" at bounding box center [179, 422] width 344 height 18
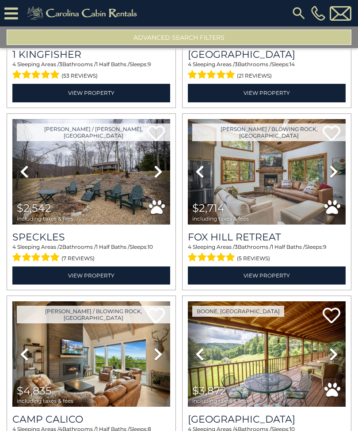
scroll to position [5255, 0]
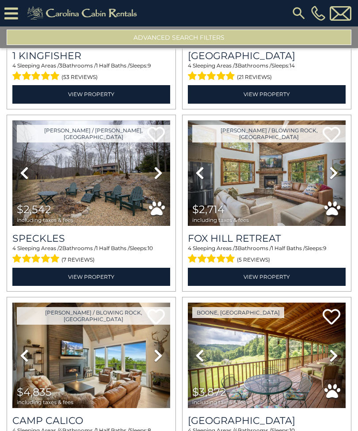
click at [328, 233] on h3 "Fox Hill Retreat" at bounding box center [267, 239] width 158 height 12
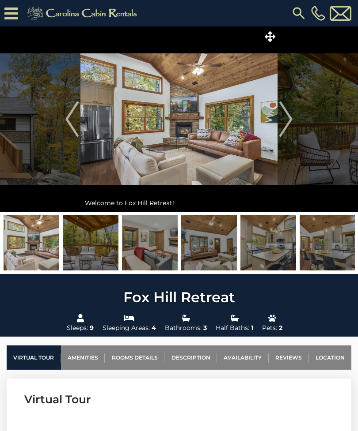
click at [284, 122] on img "Next" at bounding box center [285, 119] width 13 height 35
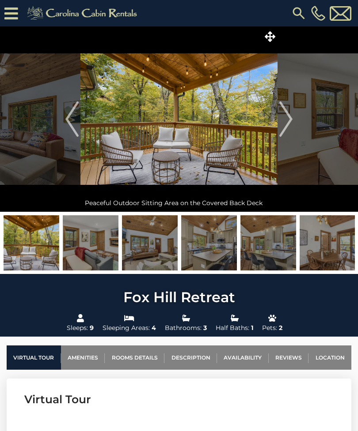
click at [283, 125] on img "Next" at bounding box center [285, 119] width 13 height 35
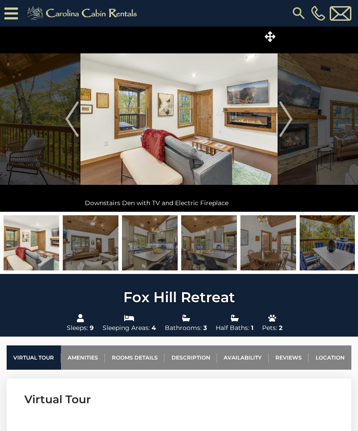
click at [283, 124] on img "Next" at bounding box center [285, 119] width 13 height 35
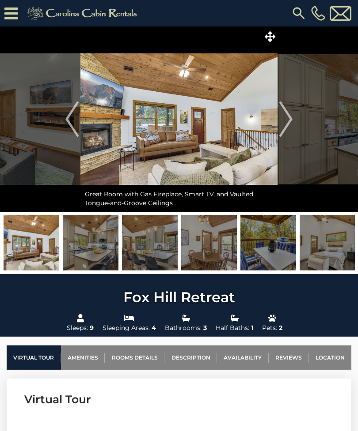
click at [285, 124] on img "Next" at bounding box center [285, 119] width 13 height 35
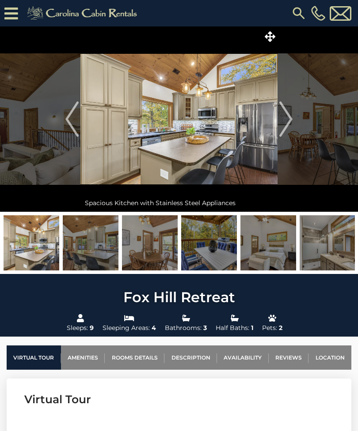
click at [283, 125] on img "Next" at bounding box center [285, 119] width 13 height 35
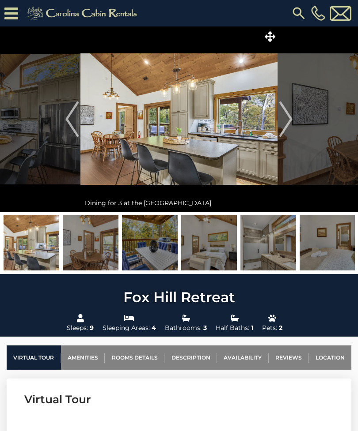
click at [283, 124] on img "Next" at bounding box center [285, 119] width 13 height 35
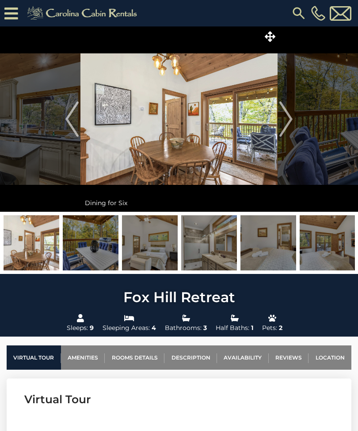
click at [282, 125] on img "Next" at bounding box center [285, 119] width 13 height 35
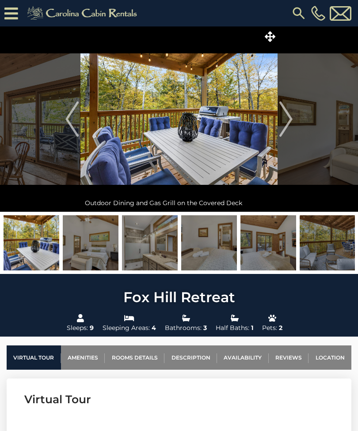
click at [286, 123] on img "Next" at bounding box center [285, 119] width 13 height 35
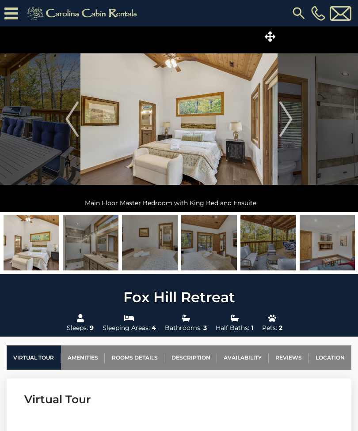
click at [285, 125] on img "Next" at bounding box center [285, 119] width 13 height 35
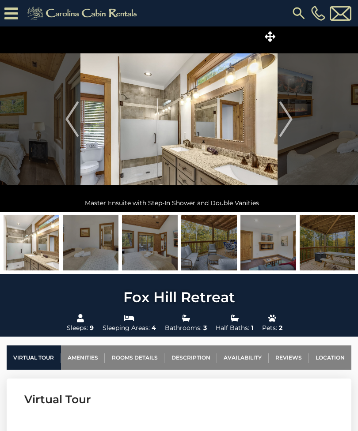
click at [286, 126] on img "Next" at bounding box center [285, 119] width 13 height 35
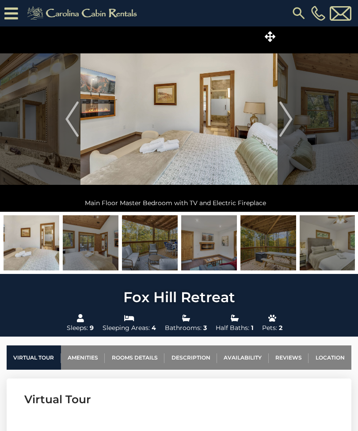
click at [284, 126] on img "Next" at bounding box center [285, 119] width 13 height 35
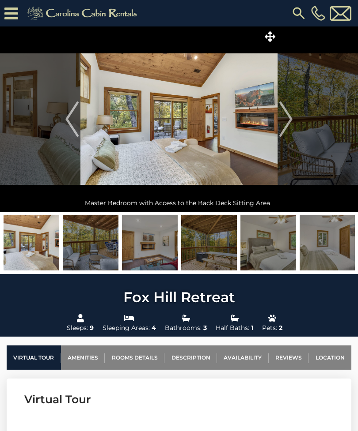
click at [283, 127] on img "Next" at bounding box center [285, 119] width 13 height 35
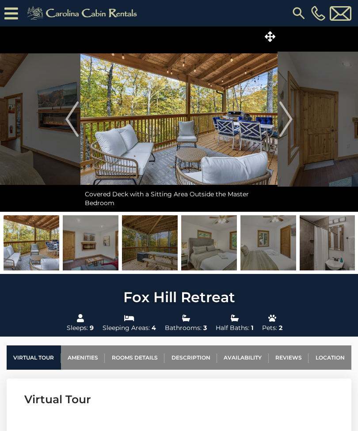
click at [284, 126] on img "Next" at bounding box center [285, 119] width 13 height 35
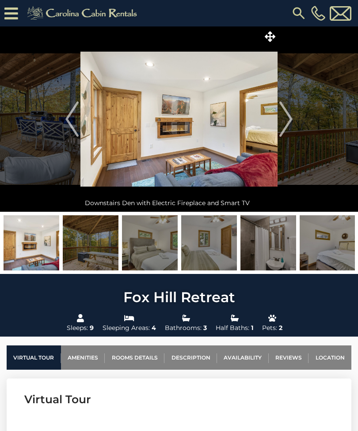
click at [285, 127] on img "Next" at bounding box center [285, 119] width 13 height 35
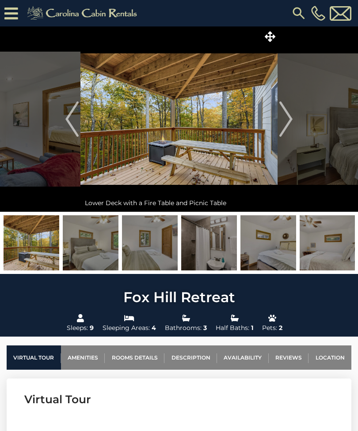
click at [286, 126] on img "Next" at bounding box center [285, 119] width 13 height 35
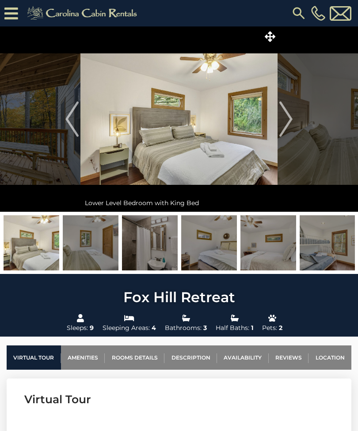
click at [285, 127] on img "Next" at bounding box center [285, 119] width 13 height 35
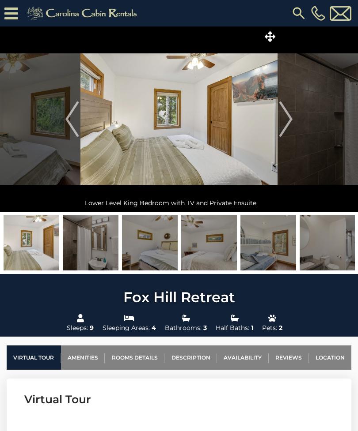
click at [285, 127] on img "Next" at bounding box center [285, 119] width 13 height 35
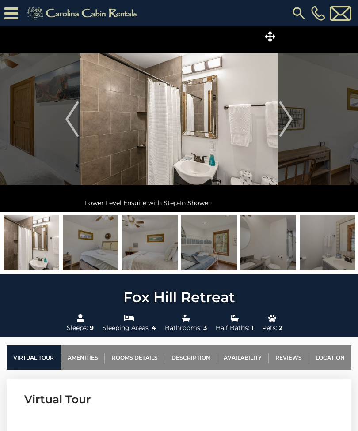
click at [287, 125] on img "Next" at bounding box center [285, 119] width 13 height 35
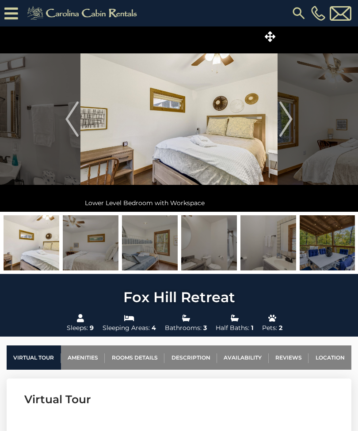
click at [75, 116] on img "Previous" at bounding box center [71, 119] width 13 height 35
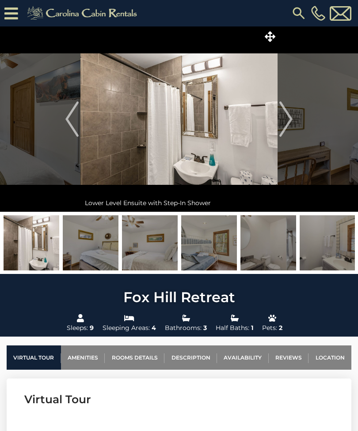
click at [78, 117] on img "Previous" at bounding box center [71, 119] width 13 height 35
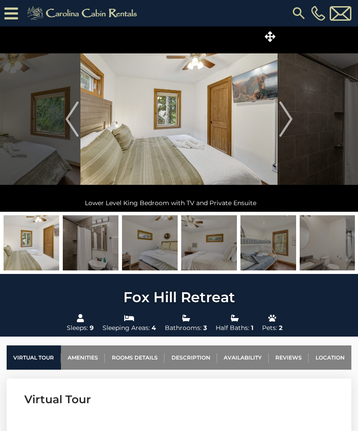
click at [287, 128] on img "Next" at bounding box center [285, 119] width 13 height 35
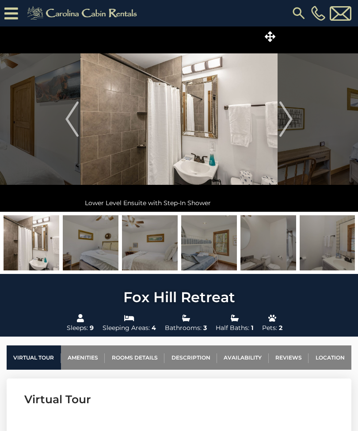
click at [291, 127] on img "Next" at bounding box center [285, 119] width 13 height 35
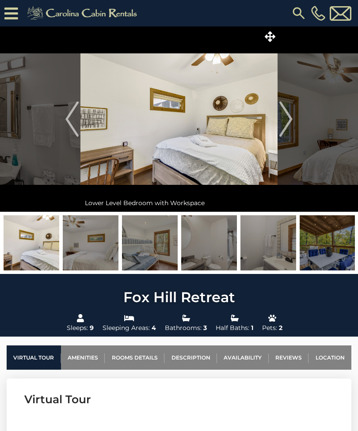
click at [286, 129] on img "Next" at bounding box center [285, 119] width 13 height 35
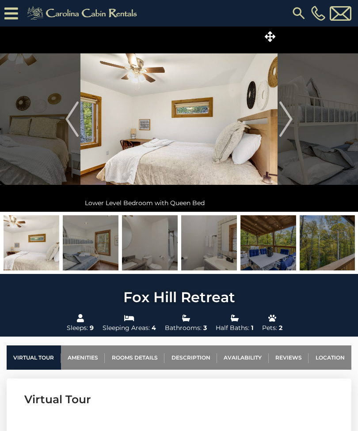
click at [285, 131] on img "Next" at bounding box center [285, 119] width 13 height 35
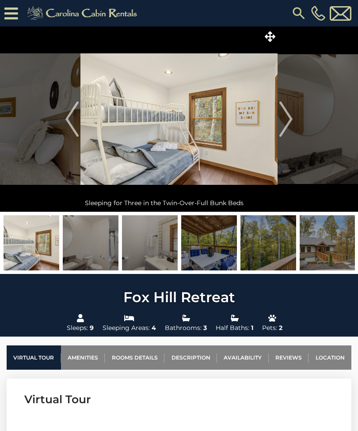
click at [288, 130] on img "Next" at bounding box center [285, 119] width 13 height 35
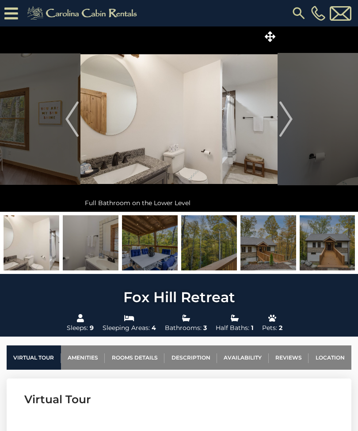
click at [286, 132] on img "Next" at bounding box center [285, 119] width 13 height 35
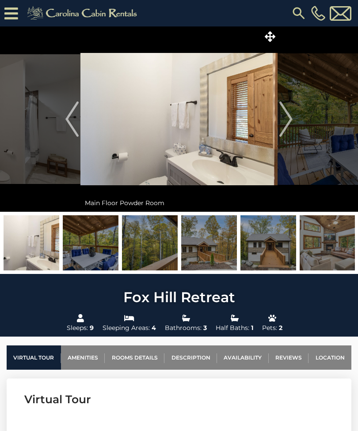
click at [286, 132] on img "Next" at bounding box center [285, 119] width 13 height 35
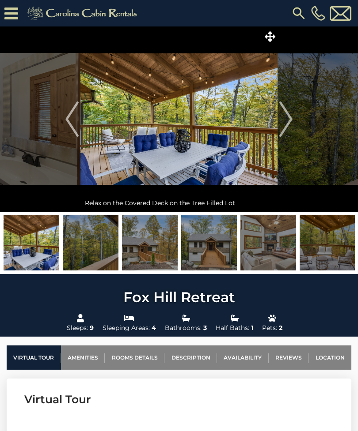
click at [287, 130] on img "Next" at bounding box center [285, 119] width 13 height 35
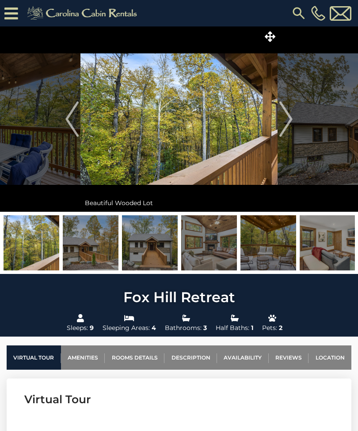
click at [288, 131] on img "Next" at bounding box center [285, 119] width 13 height 35
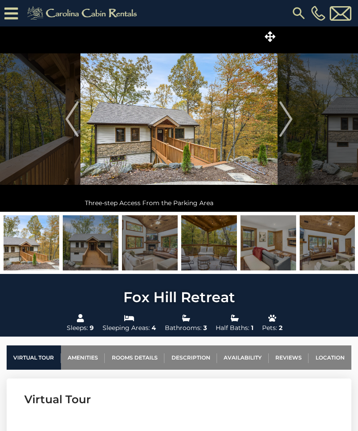
click at [291, 129] on img "Next" at bounding box center [285, 119] width 13 height 35
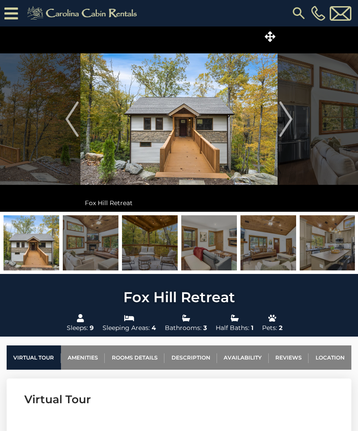
click at [290, 128] on img "Next" at bounding box center [285, 119] width 13 height 35
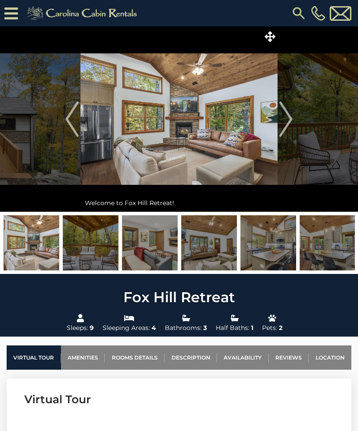
click at [290, 129] on img "Next" at bounding box center [285, 119] width 13 height 35
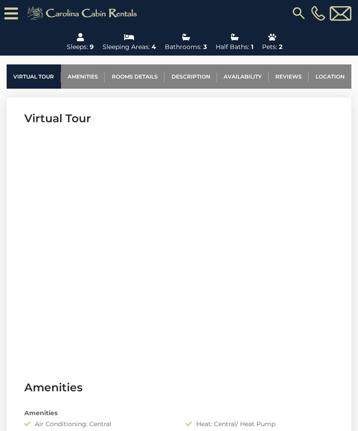
scroll to position [299, 0]
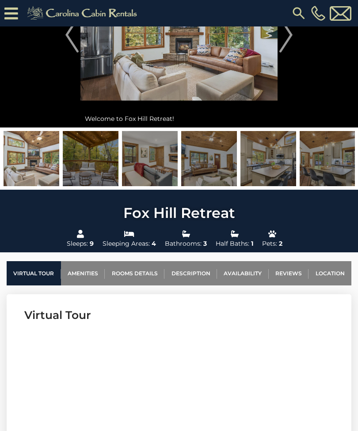
scroll to position [98, 0]
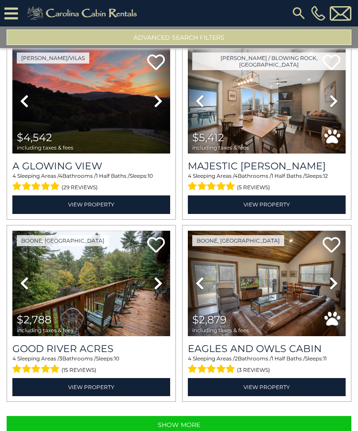
click at [289, 425] on button "Show More" at bounding box center [179, 425] width 344 height 18
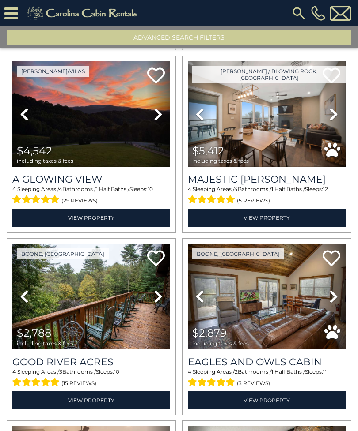
click at [90, 286] on img at bounding box center [91, 296] width 158 height 105
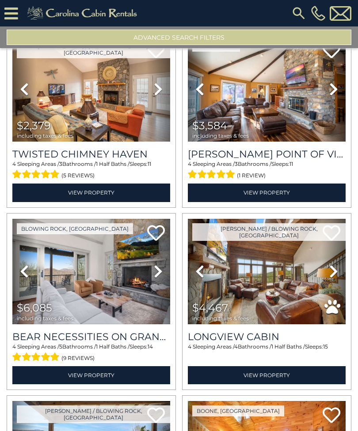
scroll to position [2783, 0]
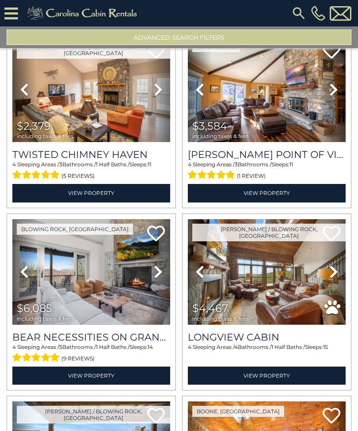
click at [22, 94] on icon at bounding box center [24, 90] width 9 height 14
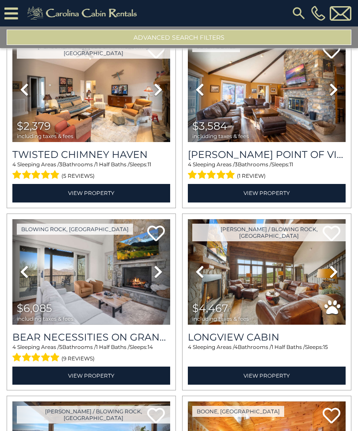
click at [21, 92] on icon at bounding box center [24, 90] width 9 height 14
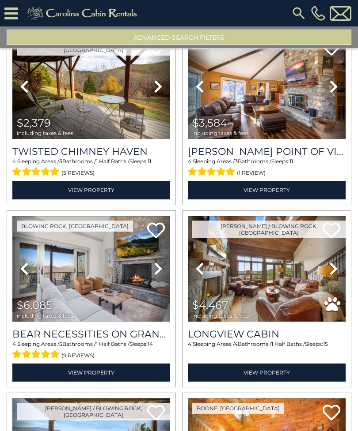
scroll to position [2783, 0]
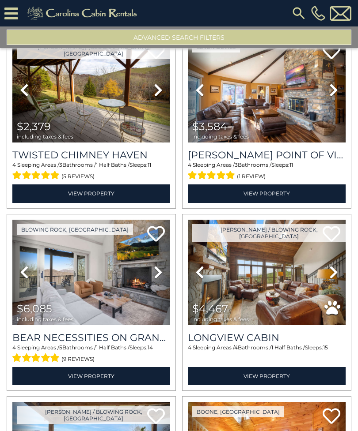
click at [23, 96] on icon at bounding box center [24, 90] width 9 height 14
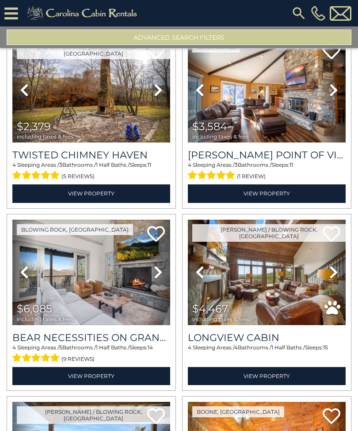
click at [22, 96] on icon at bounding box center [24, 90] width 9 height 14
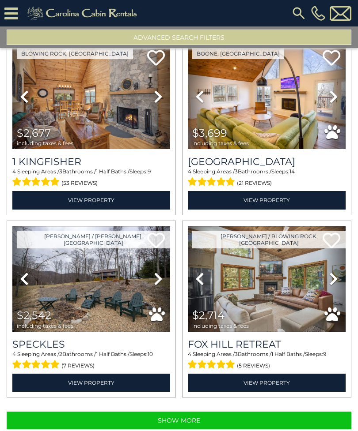
scroll to position [5148, 0]
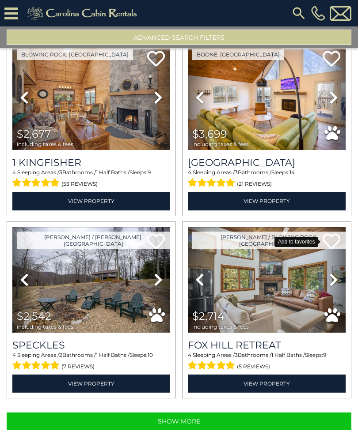
click at [335, 250] on icon at bounding box center [331, 242] width 18 height 18
click at [315, 413] on button "Show More" at bounding box center [179, 422] width 344 height 18
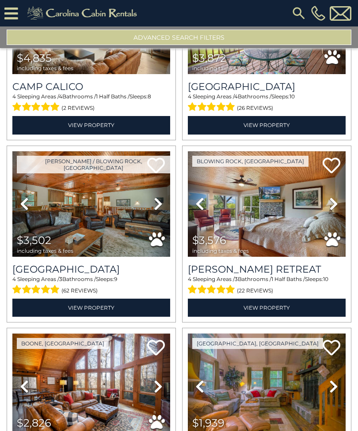
scroll to position [5589, 0]
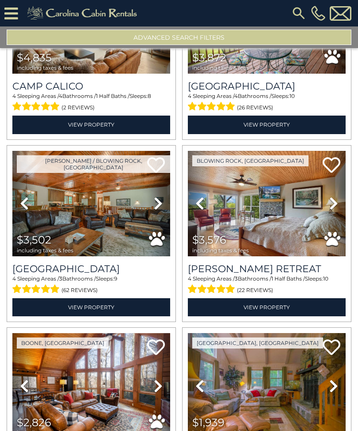
click at [27, 196] on icon at bounding box center [24, 203] width 9 height 14
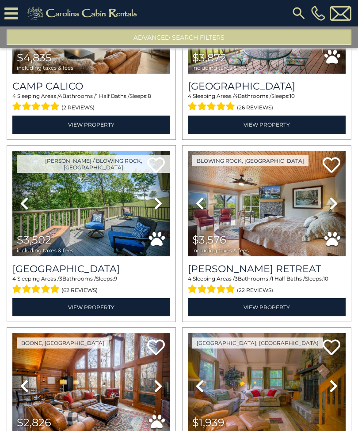
click at [23, 196] on icon at bounding box center [24, 203] width 9 height 14
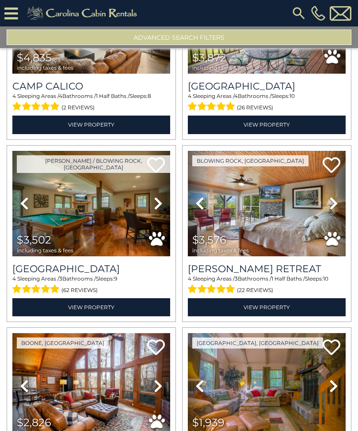
click at [25, 196] on icon at bounding box center [24, 203] width 9 height 14
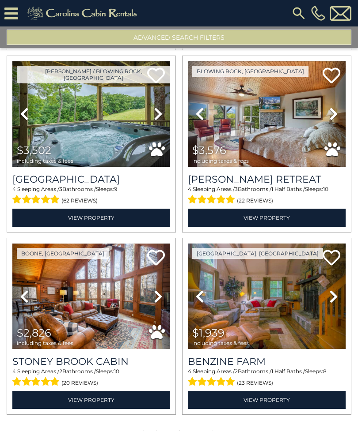
scroll to position [5679, 0]
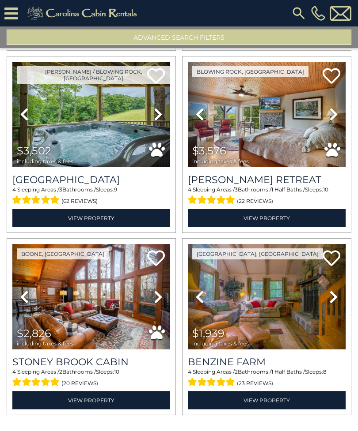
click at [158, 290] on icon at bounding box center [158, 297] width 9 height 14
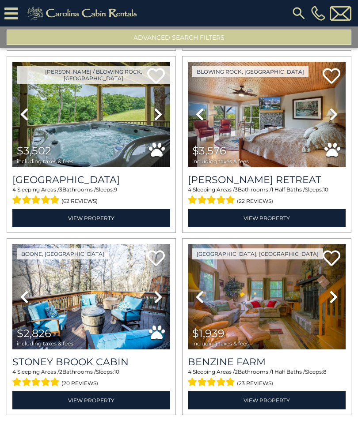
click at [159, 290] on icon at bounding box center [158, 297] width 9 height 14
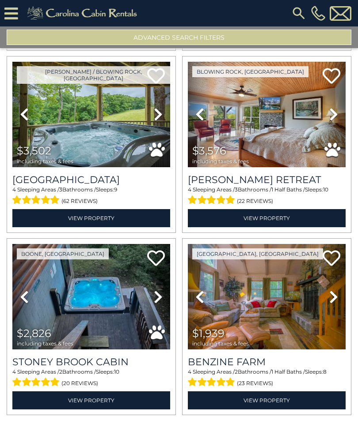
click at [159, 290] on icon at bounding box center [158, 297] width 9 height 14
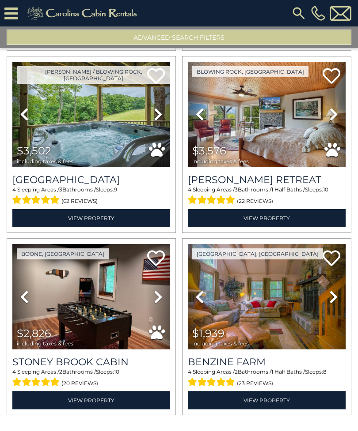
click at [160, 290] on icon at bounding box center [158, 297] width 9 height 14
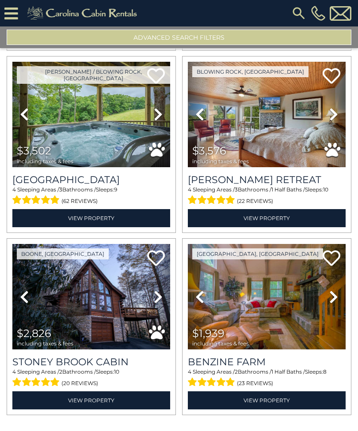
click at [161, 290] on icon at bounding box center [158, 297] width 9 height 14
